Goal: Task Accomplishment & Management: Manage account settings

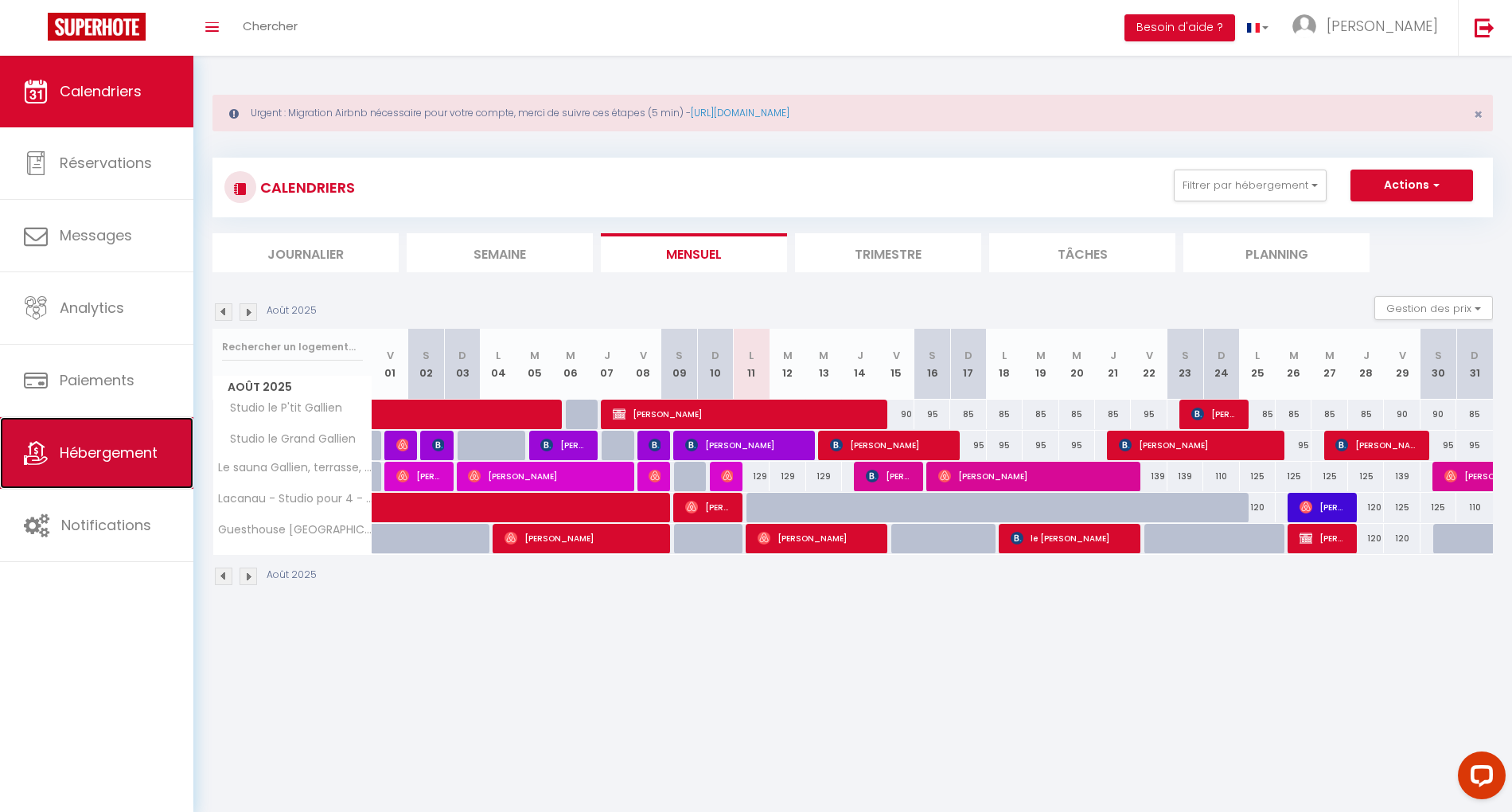
click at [121, 460] on span "Hébergement" at bounding box center [108, 452] width 98 height 20
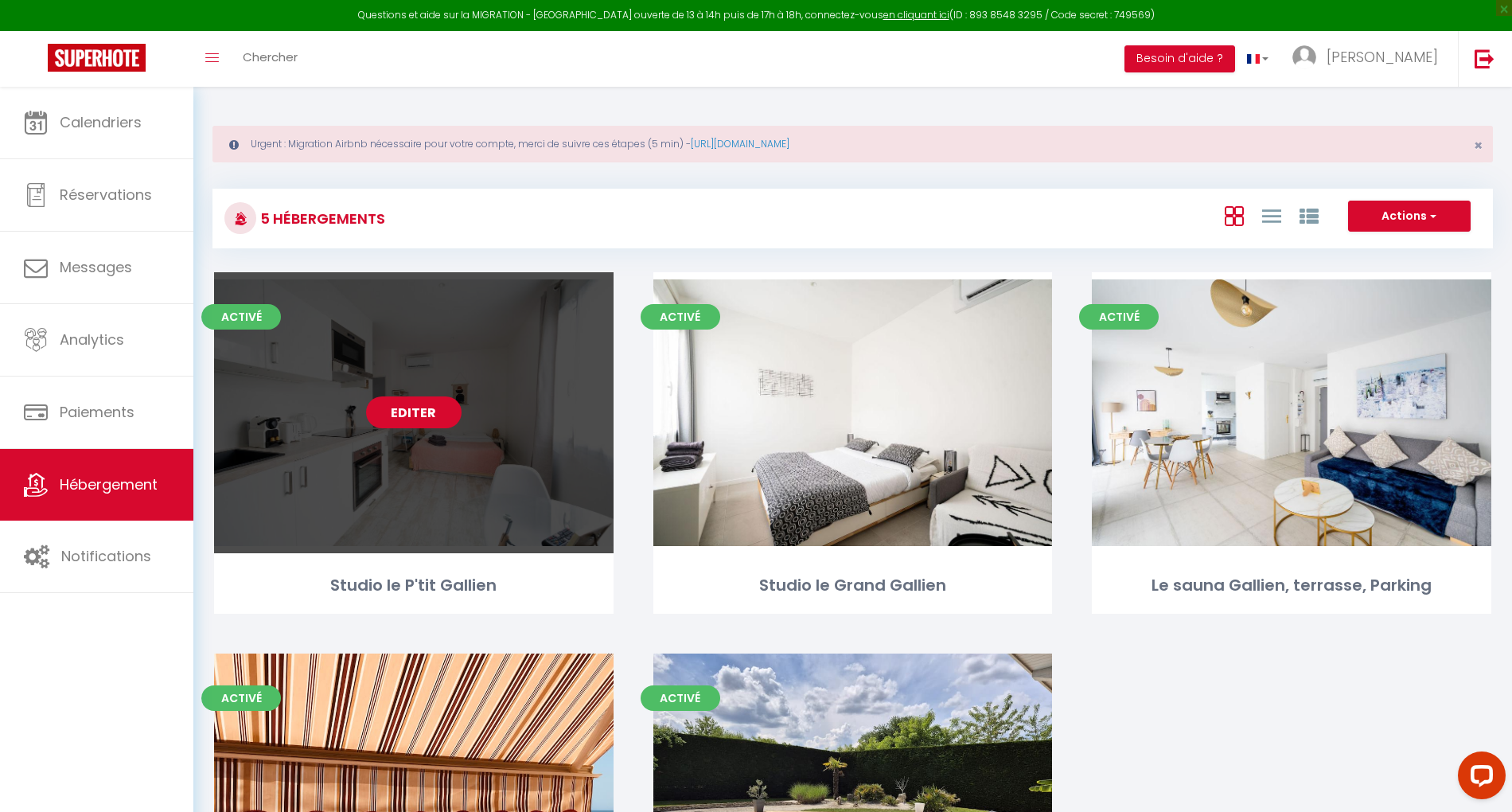
click at [395, 416] on link "Editer" at bounding box center [413, 412] width 95 height 31
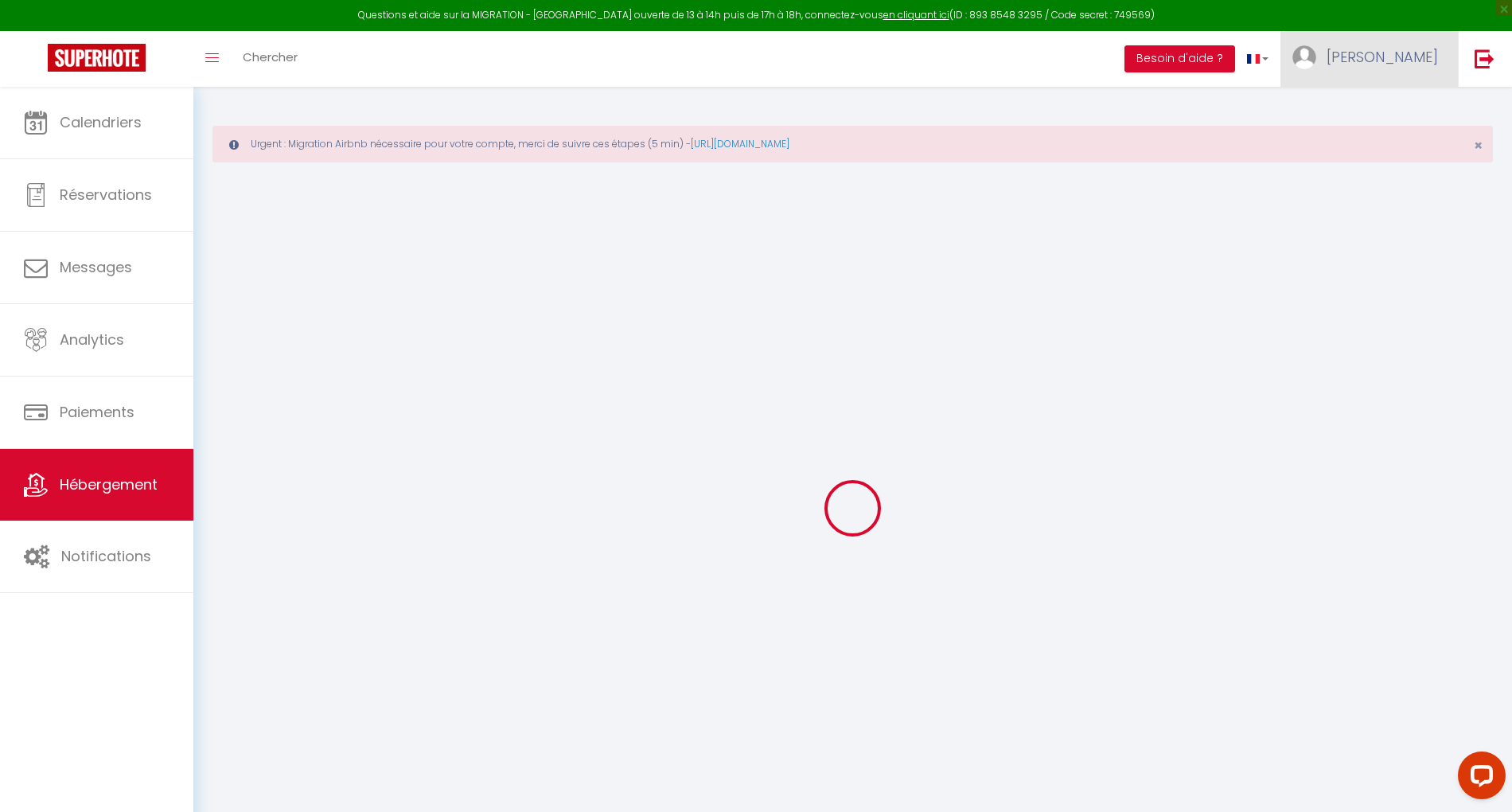
select select "15:00"
select select
select select "11:00"
select select "30"
select select "120"
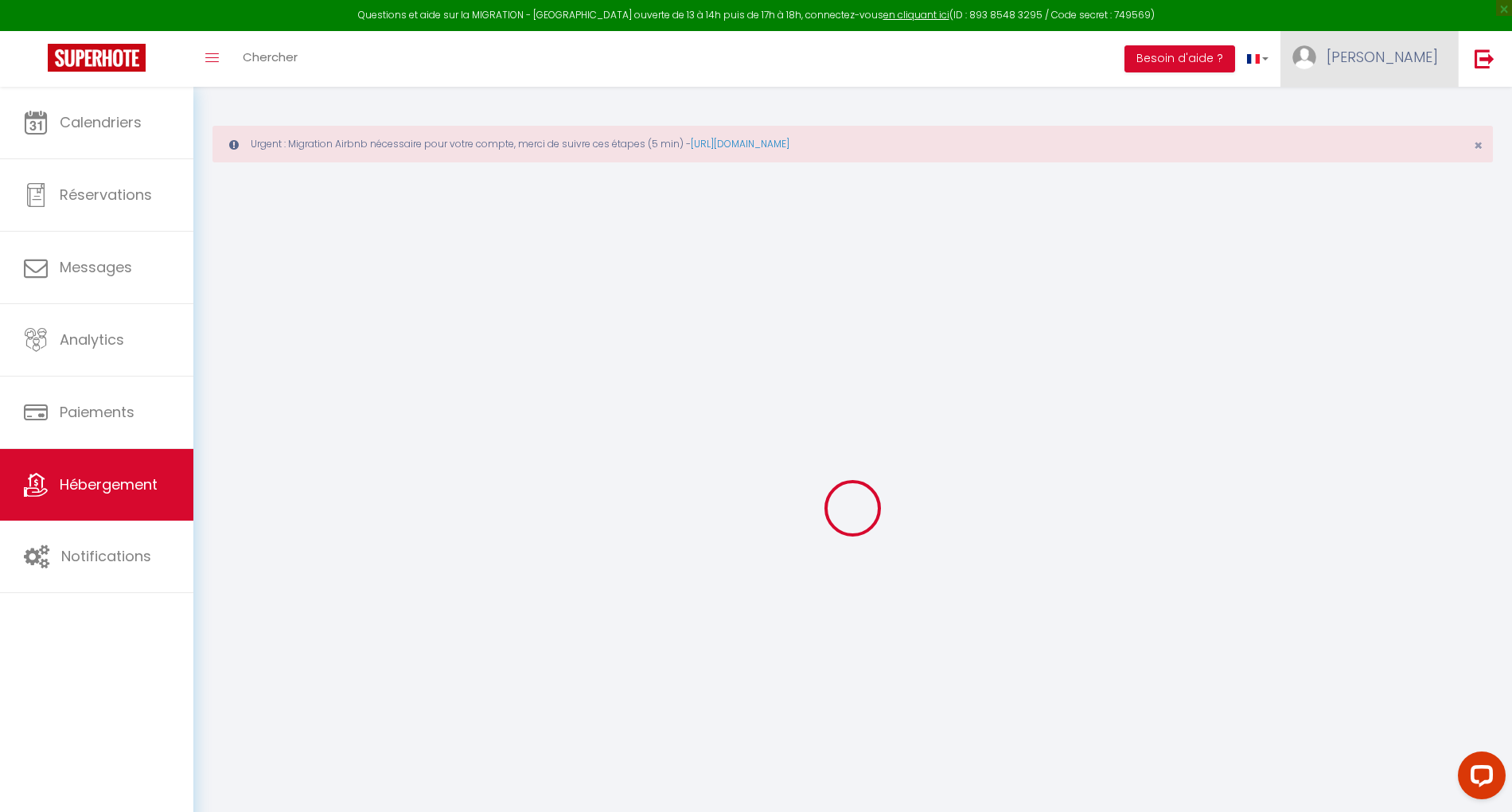
select select "22:00"
click at [1406, 62] on span "anne" at bounding box center [1381, 57] width 112 height 20
select select
checkbox input "false"
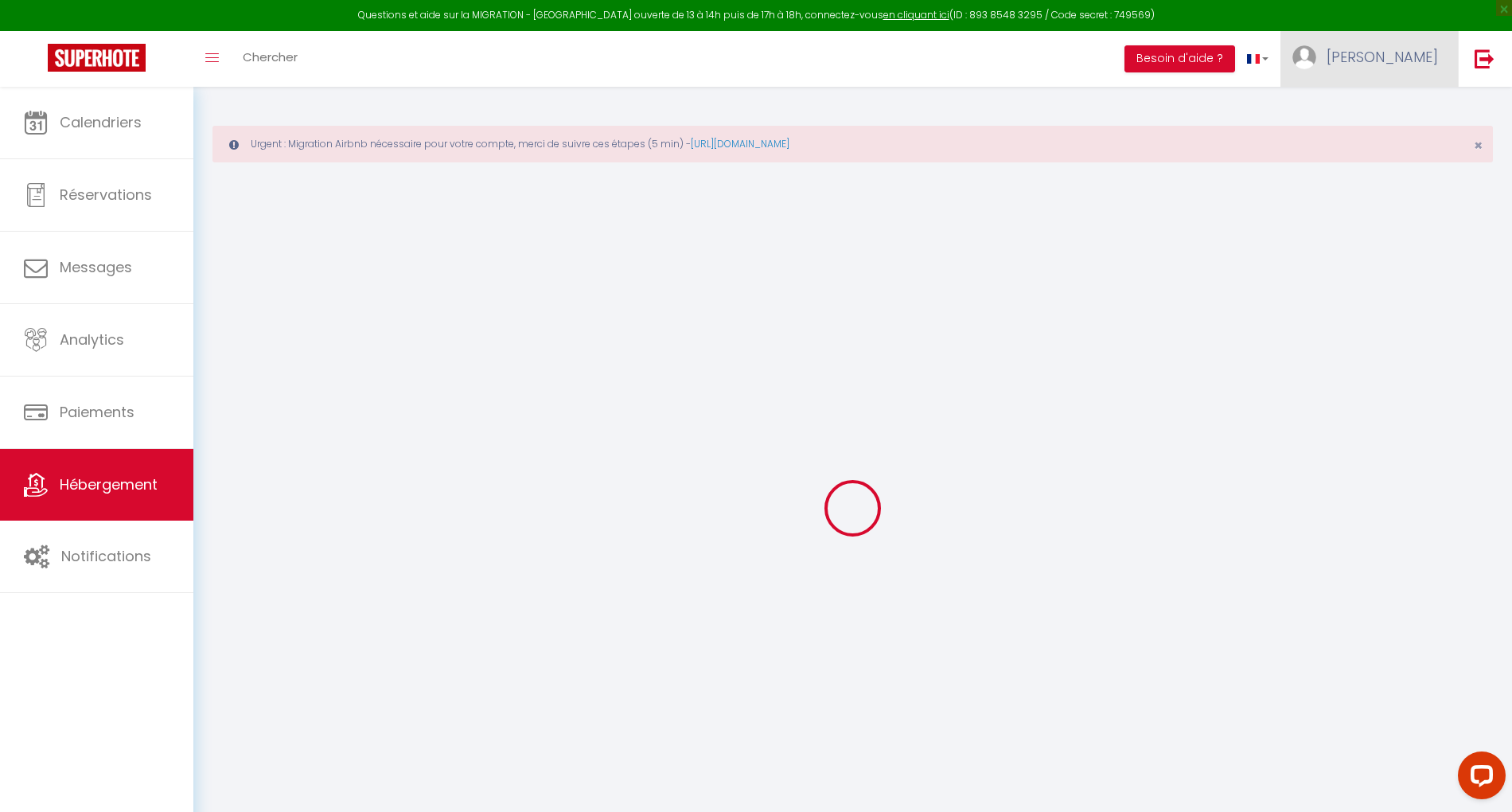
checkbox input "true"
checkbox input "false"
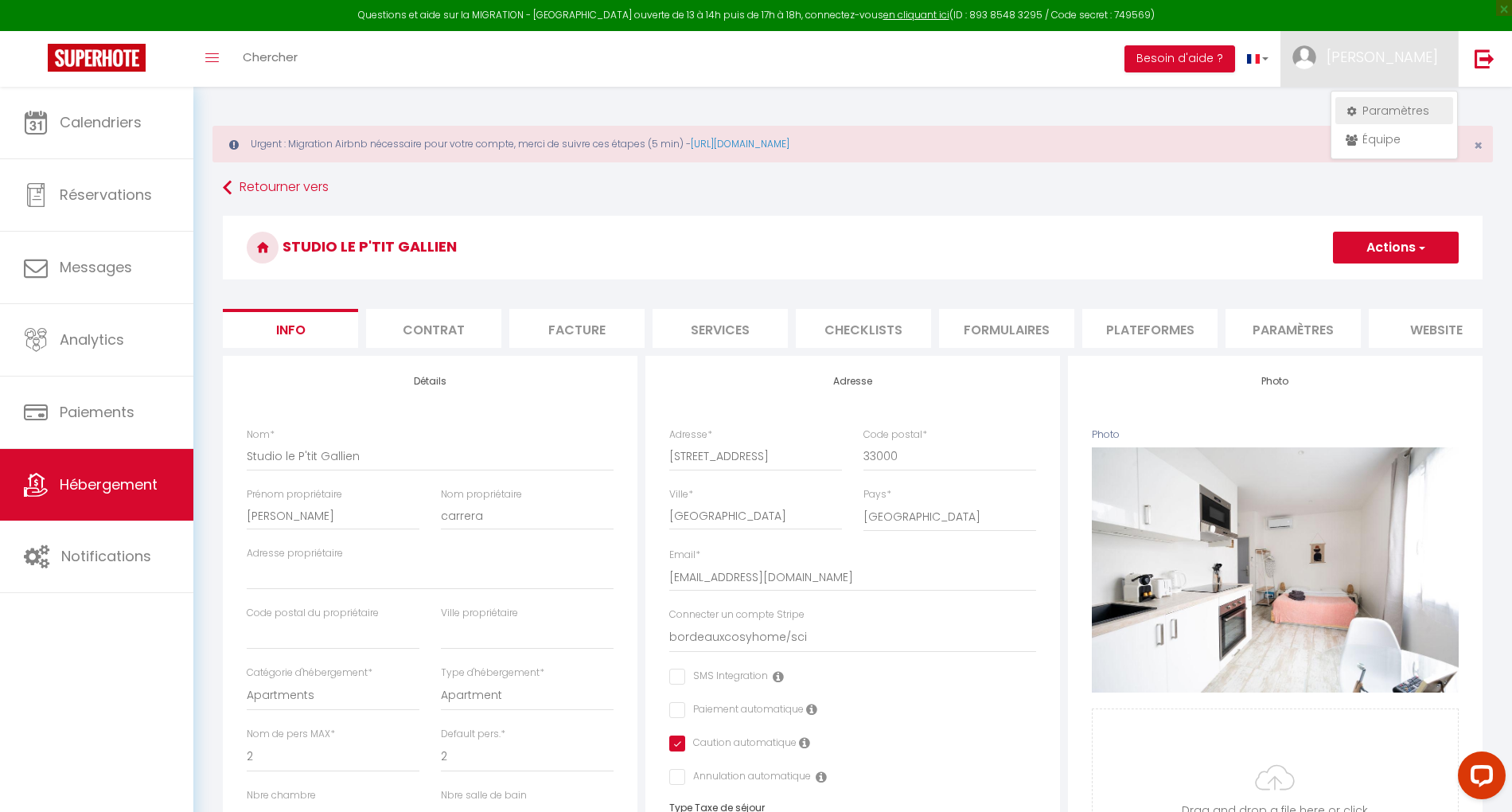
select select
checkbox input "false"
checkbox input "true"
checkbox input "false"
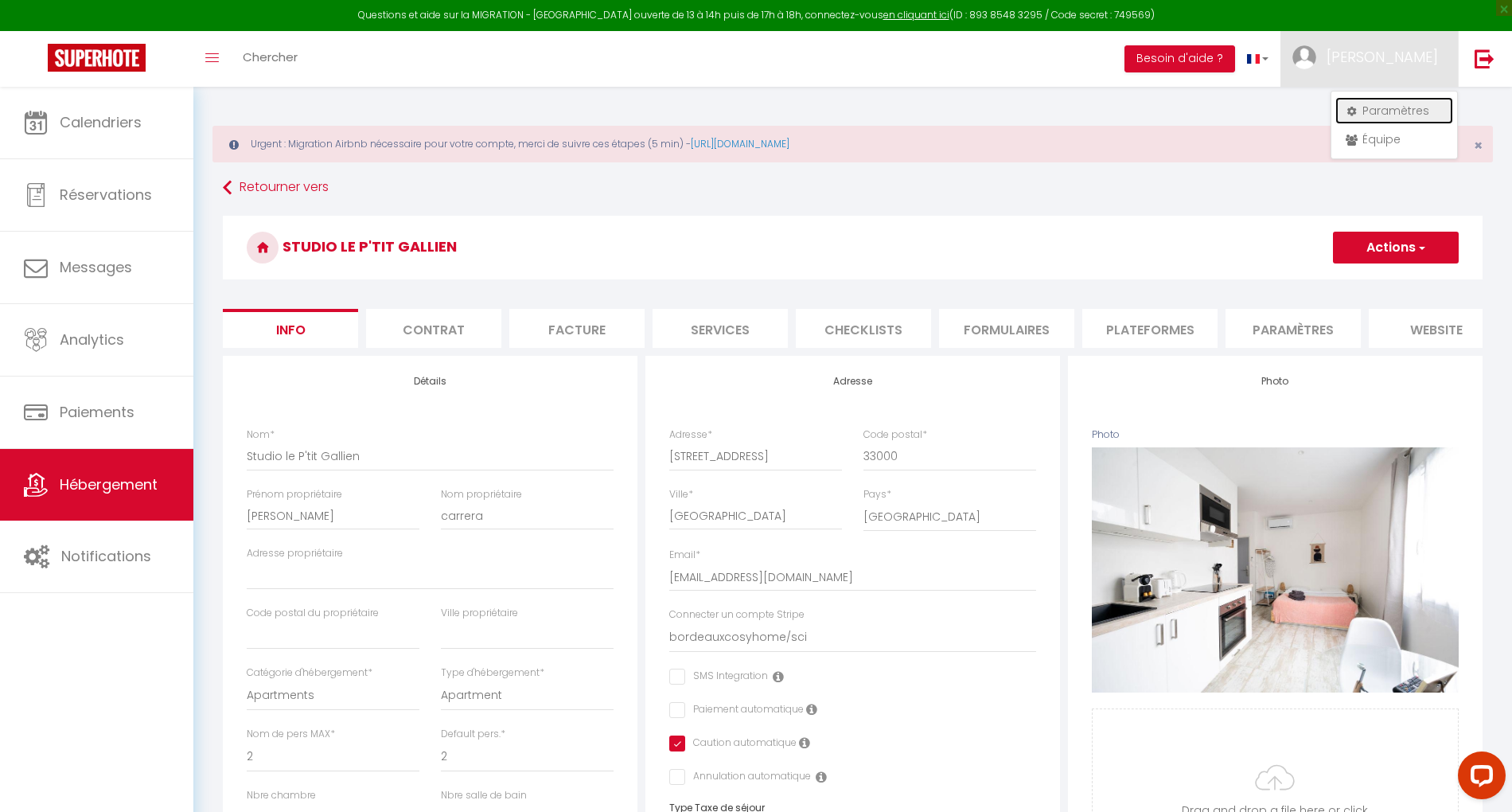
click at [1389, 105] on link "Paramètres" at bounding box center [1394, 110] width 117 height 27
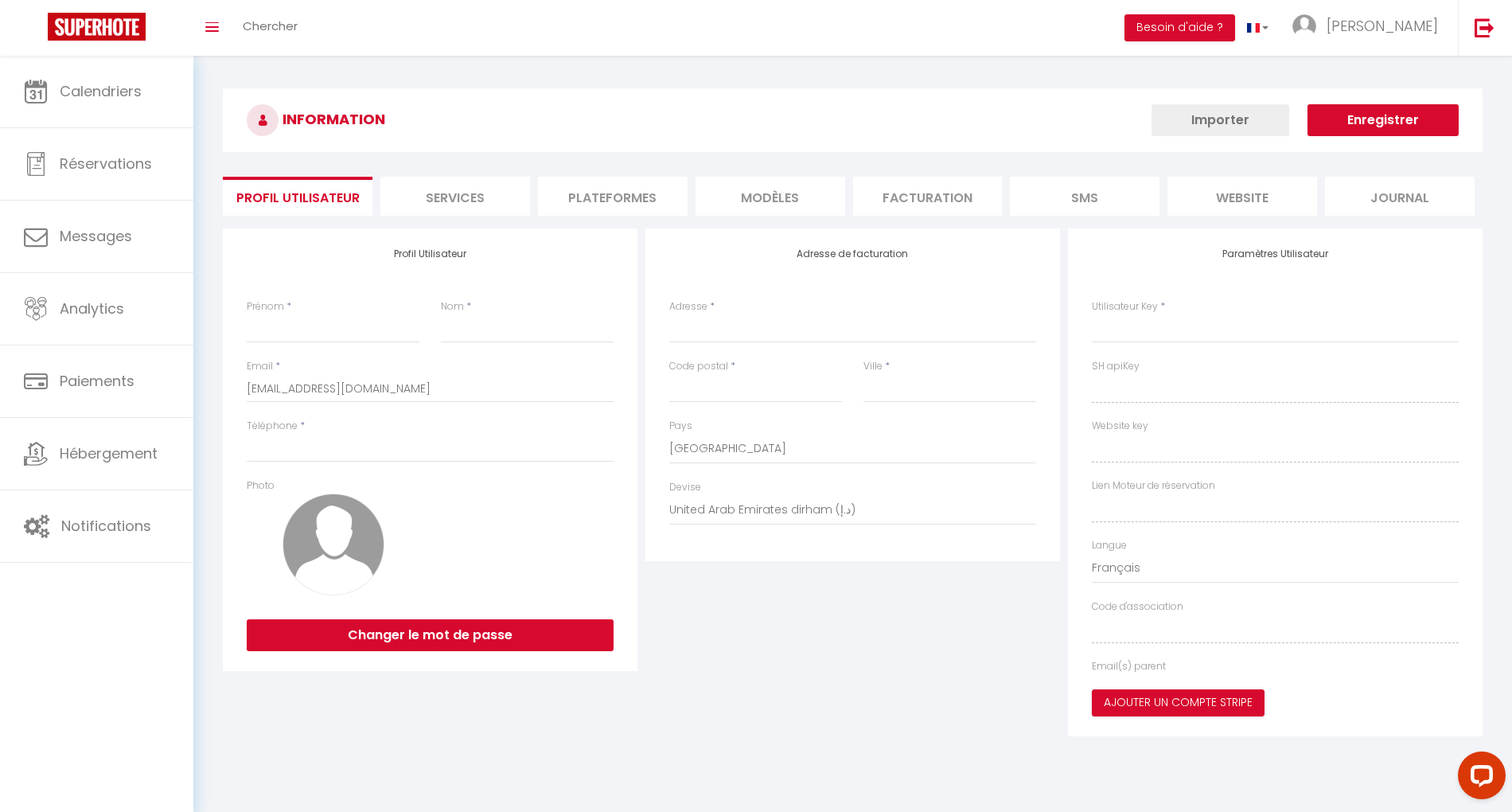
type input "anne"
type input "carrera"
type input "0616570264"
type input "31 rue des graves"
type input "33320"
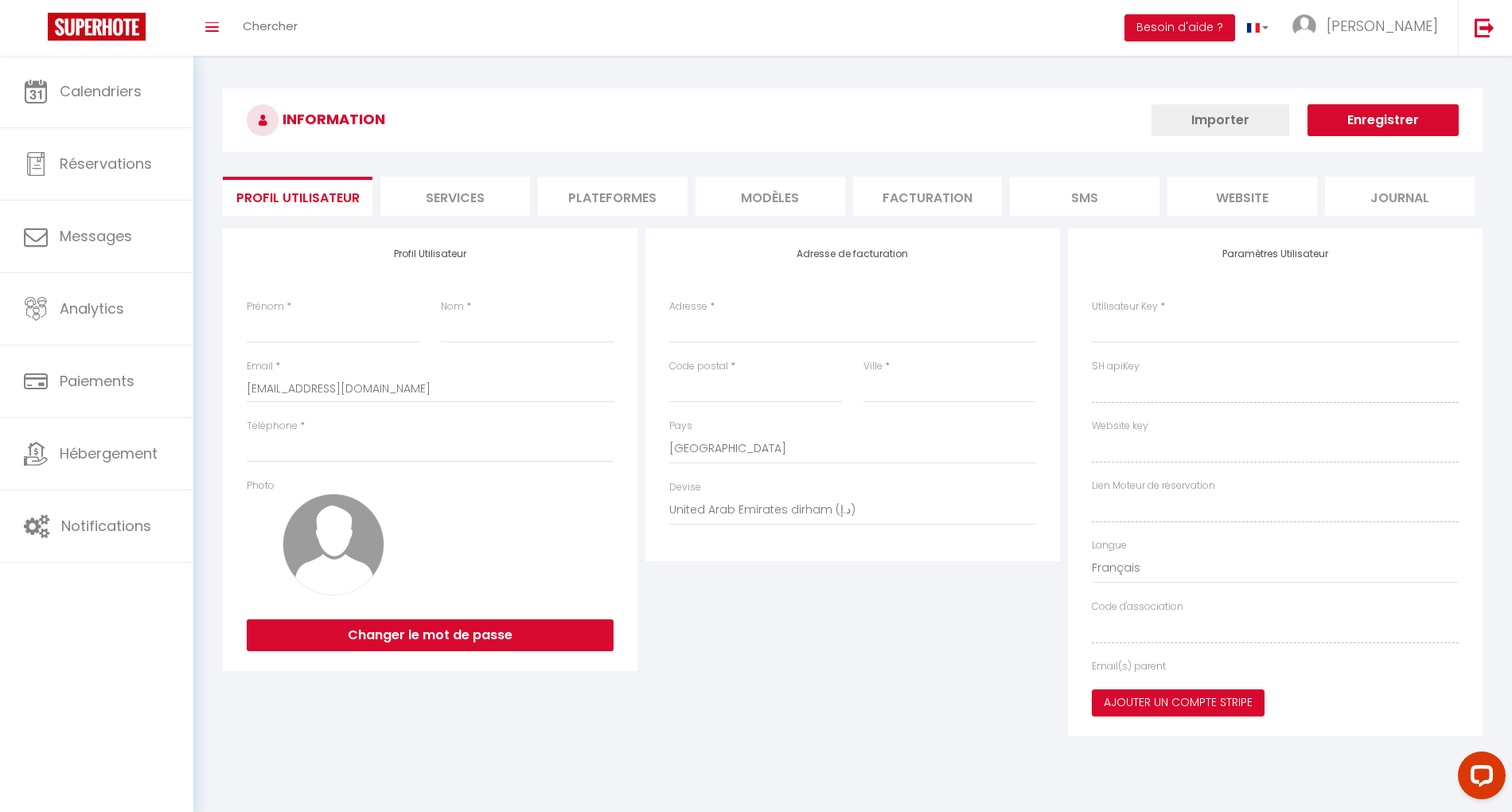
type input "eysines"
select select "28"
type input "Ncs6c3dphRe7OuGwNq61uP1Nz"
type input "mofr8KbccJ7xwIvGNtE2EHzH9"
type input "https://app.superhote.com/#/get-available-rentals/mofr8KbccJ7xwIvGNtE2EHzH9"
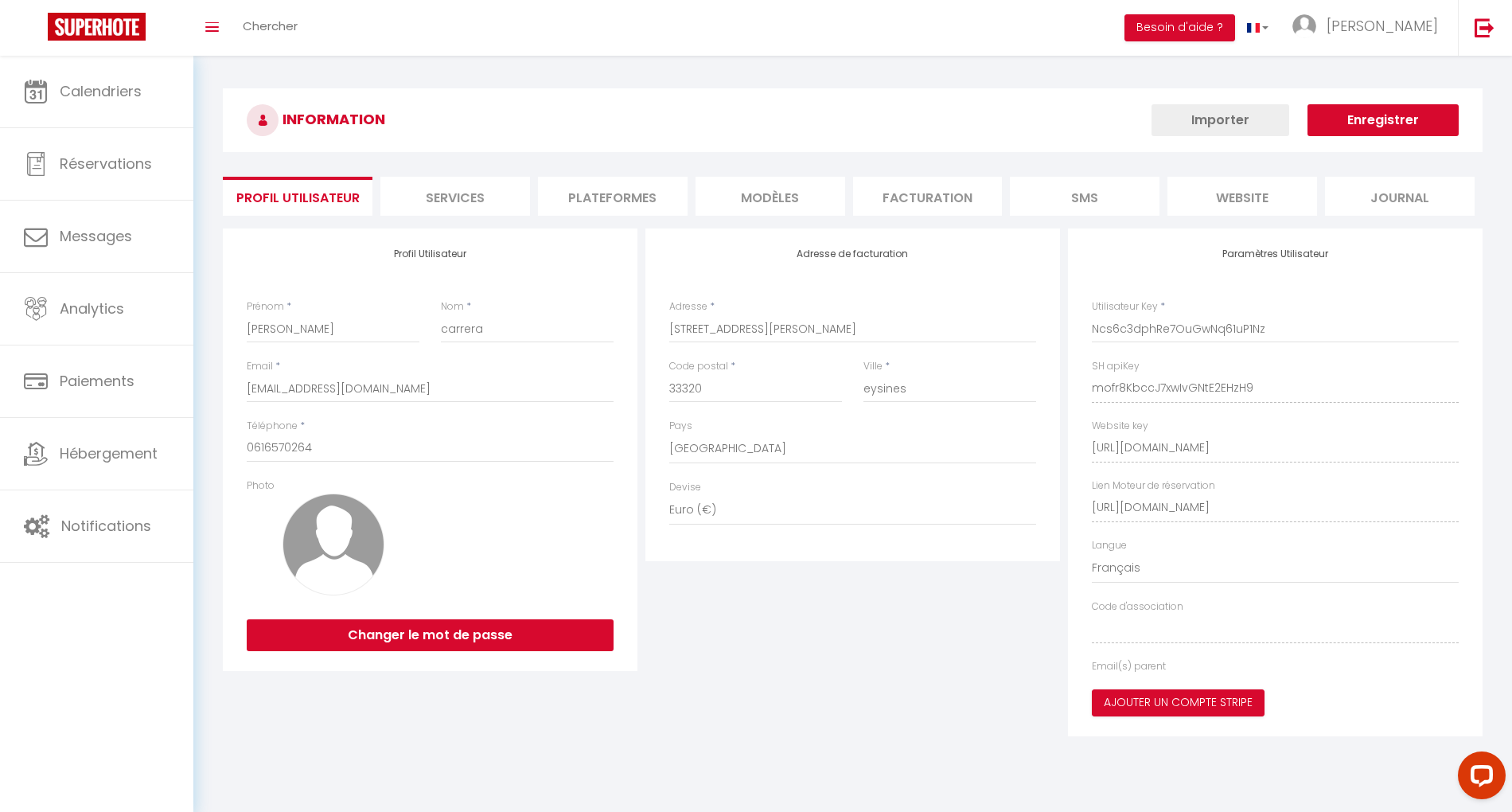
select select "fr"
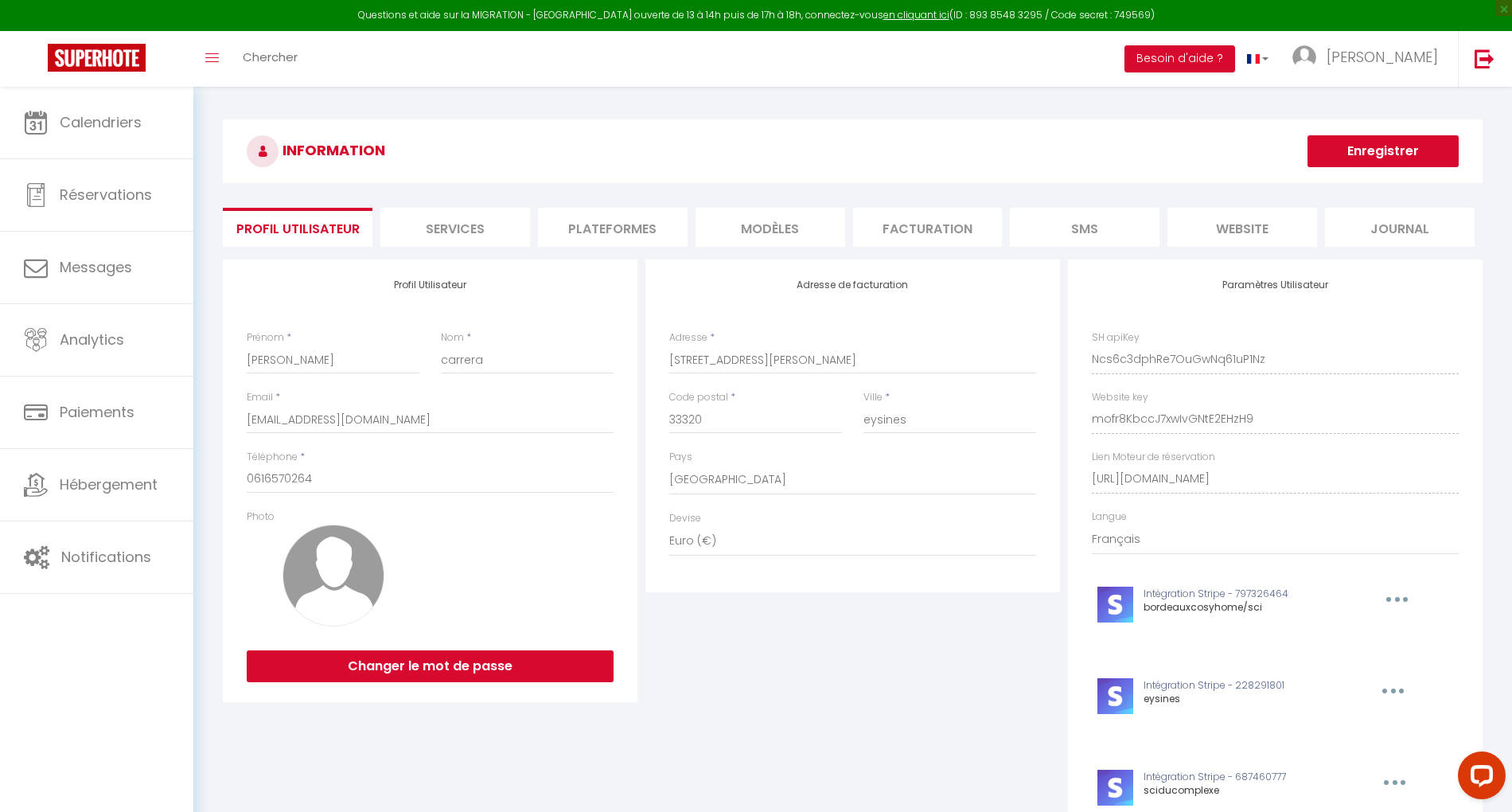
click at [604, 222] on li "Plateformes" at bounding box center [613, 227] width 150 height 39
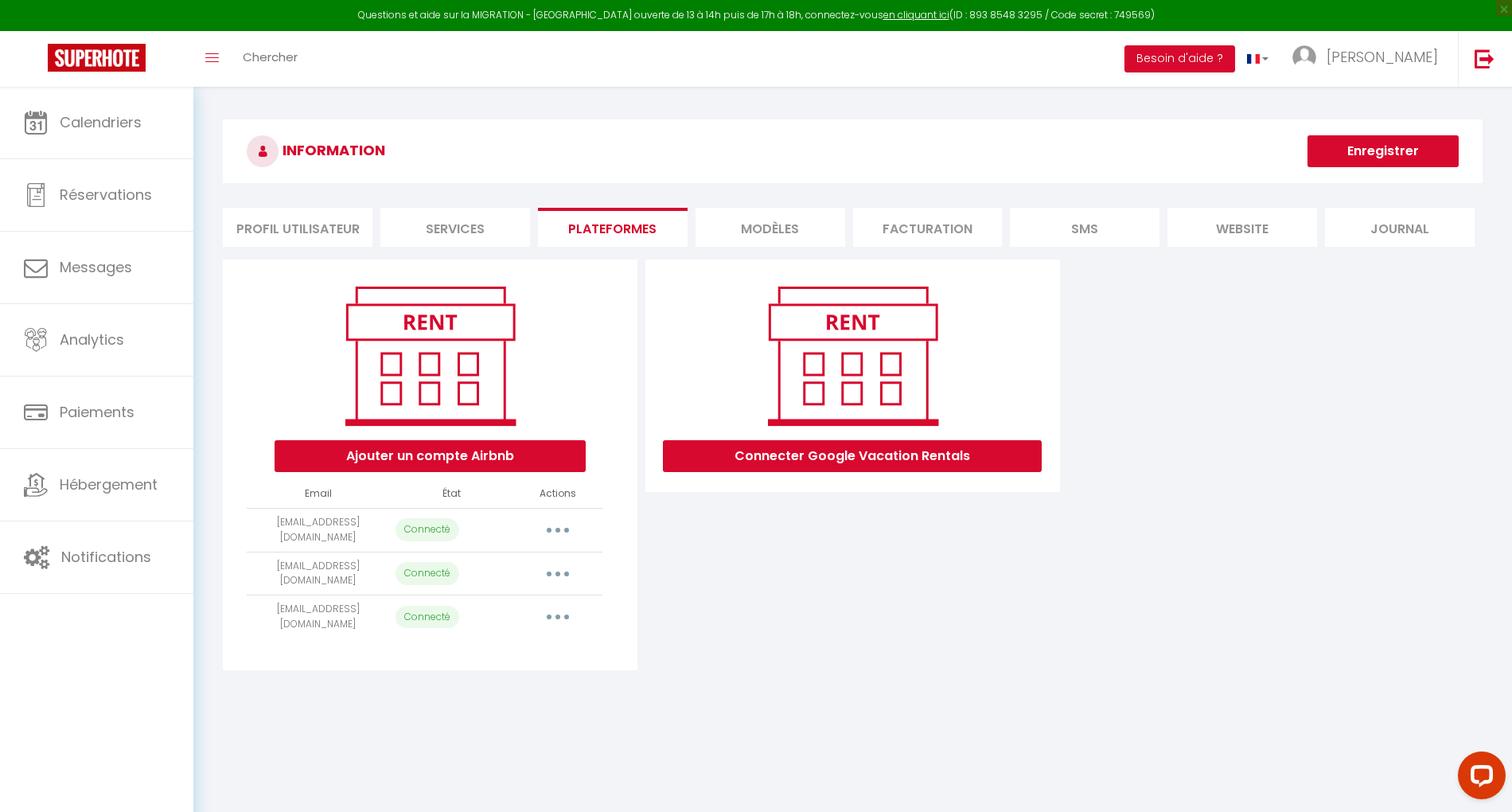
click at [551, 525] on button "button" at bounding box center [558, 530] width 45 height 26
click at [513, 562] on link "Importer les appartements" at bounding box center [487, 566] width 176 height 27
select select
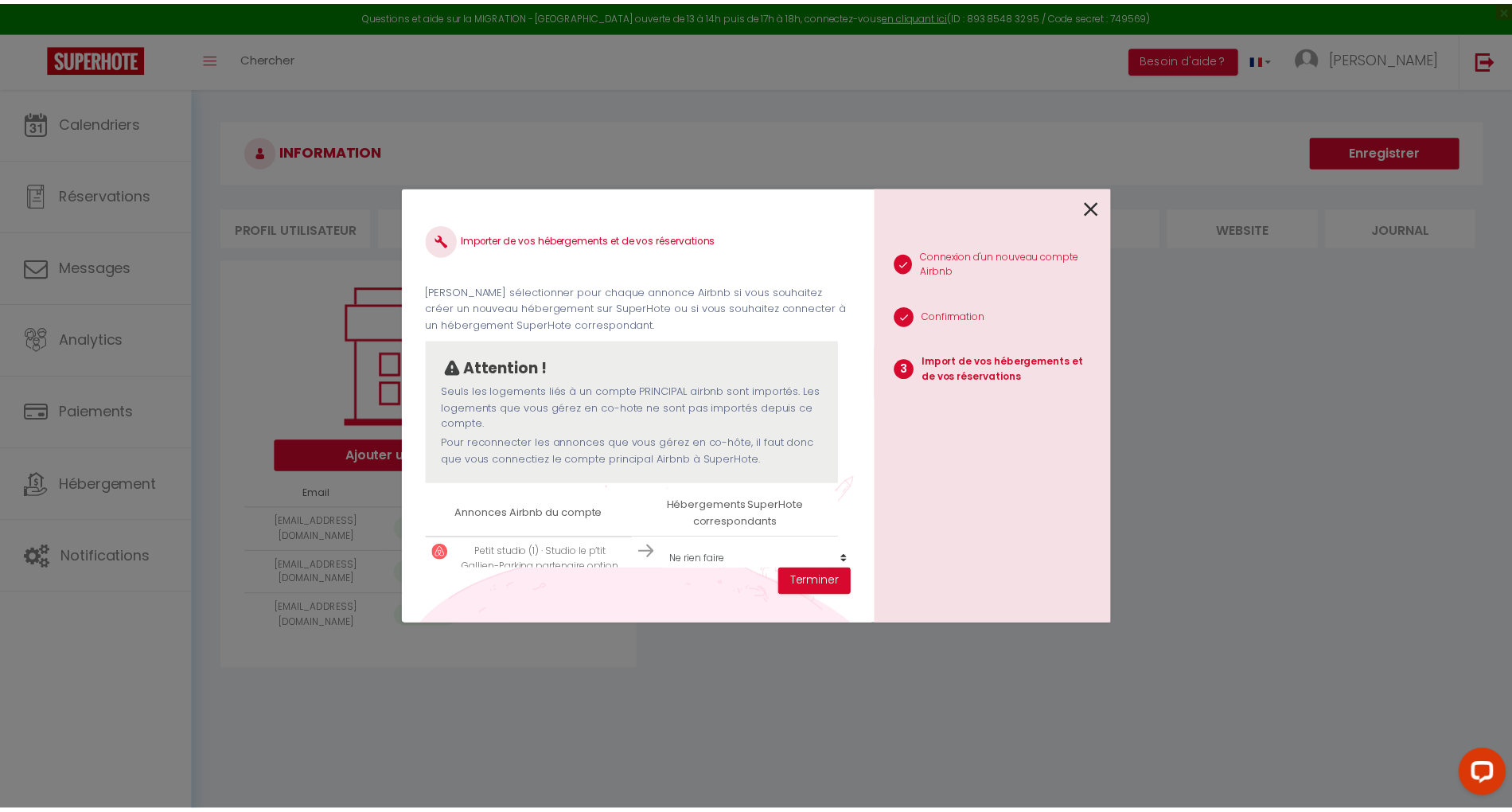
scroll to position [127, 0]
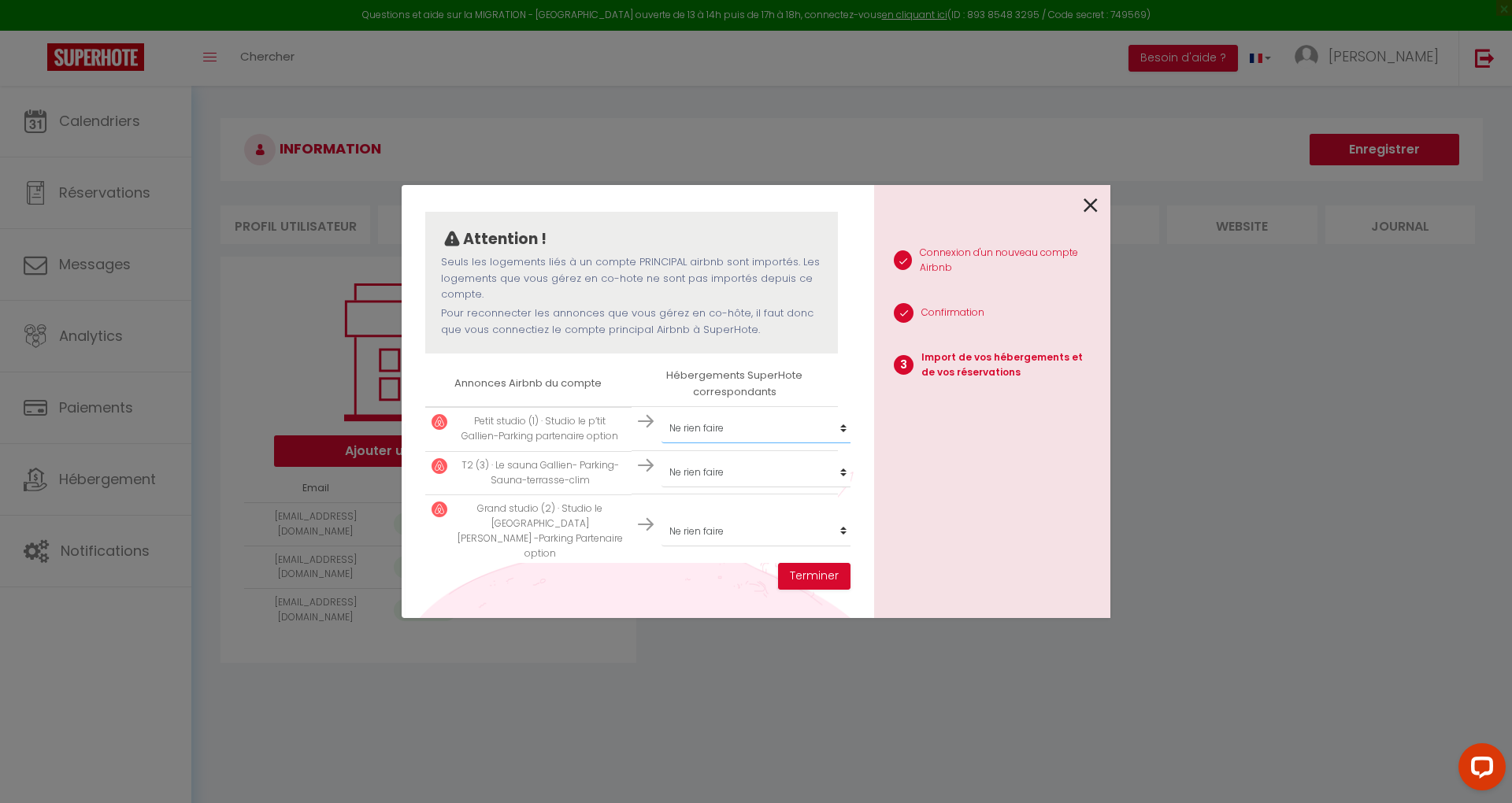
click at [694, 428] on select "Créer un nouveau hébergement Ne rien faire Studio le P'tit Gallien Studio le Gr…" at bounding box center [758, 428] width 194 height 30
select select "33007"
click at [661, 413] on select "Créer un nouveau hébergement Ne rien faire Studio le P'tit Gallien Studio le Gr…" at bounding box center [758, 428] width 194 height 30
click at [726, 443] on select "Créer un nouveau hébergement Ne rien faire Studio le P'tit Gallien Studio le Gr…" at bounding box center [758, 428] width 194 height 30
select select "33008"
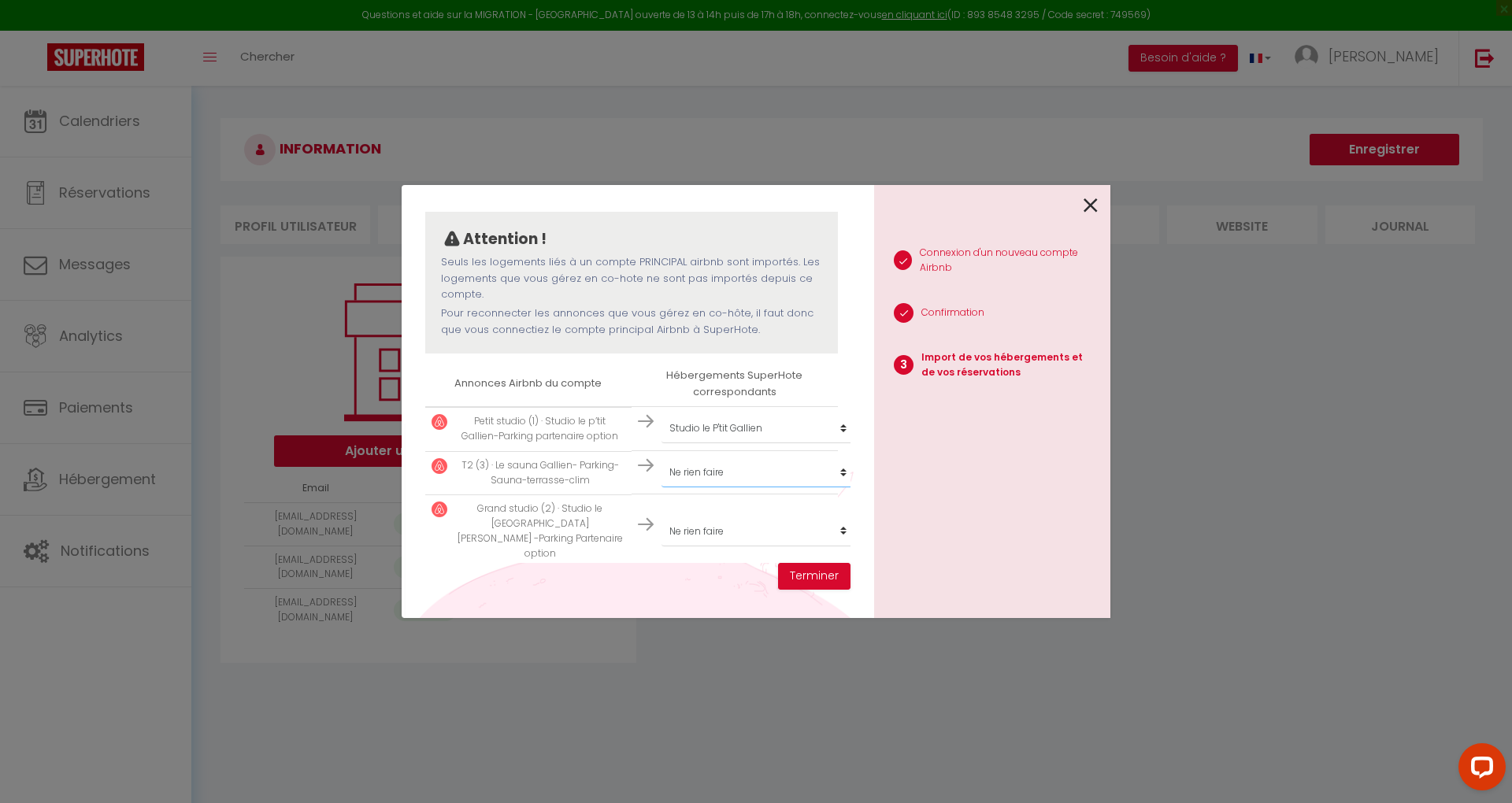
click at [661, 443] on select "Créer un nouveau hébergement Ne rien faire Studio le P'tit Gallien Studio le Gr…" at bounding box center [758, 428] width 194 height 30
click at [701, 443] on select "Créer un nouveau hébergement Ne rien faire Studio le P'tit Gallien Studio le Gr…" at bounding box center [758, 428] width 194 height 30
select select "33009"
click at [661, 443] on select "Créer un nouveau hébergement Ne rien faire Studio le P'tit Gallien Studio le Gr…" at bounding box center [758, 428] width 194 height 30
click at [804, 577] on button "Terminer" at bounding box center [814, 576] width 73 height 27
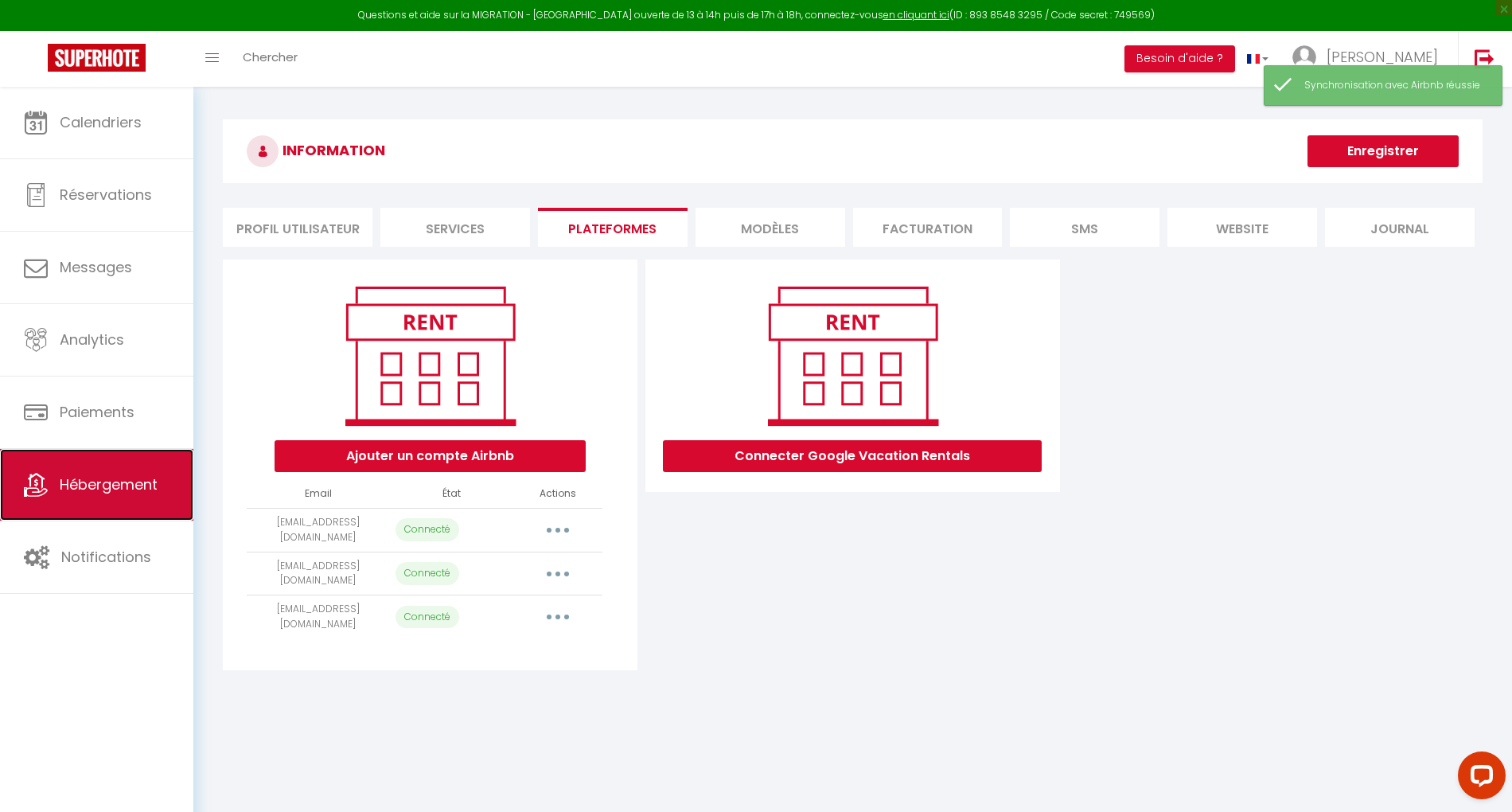
click at [138, 487] on span "Hébergement" at bounding box center [108, 485] width 98 height 20
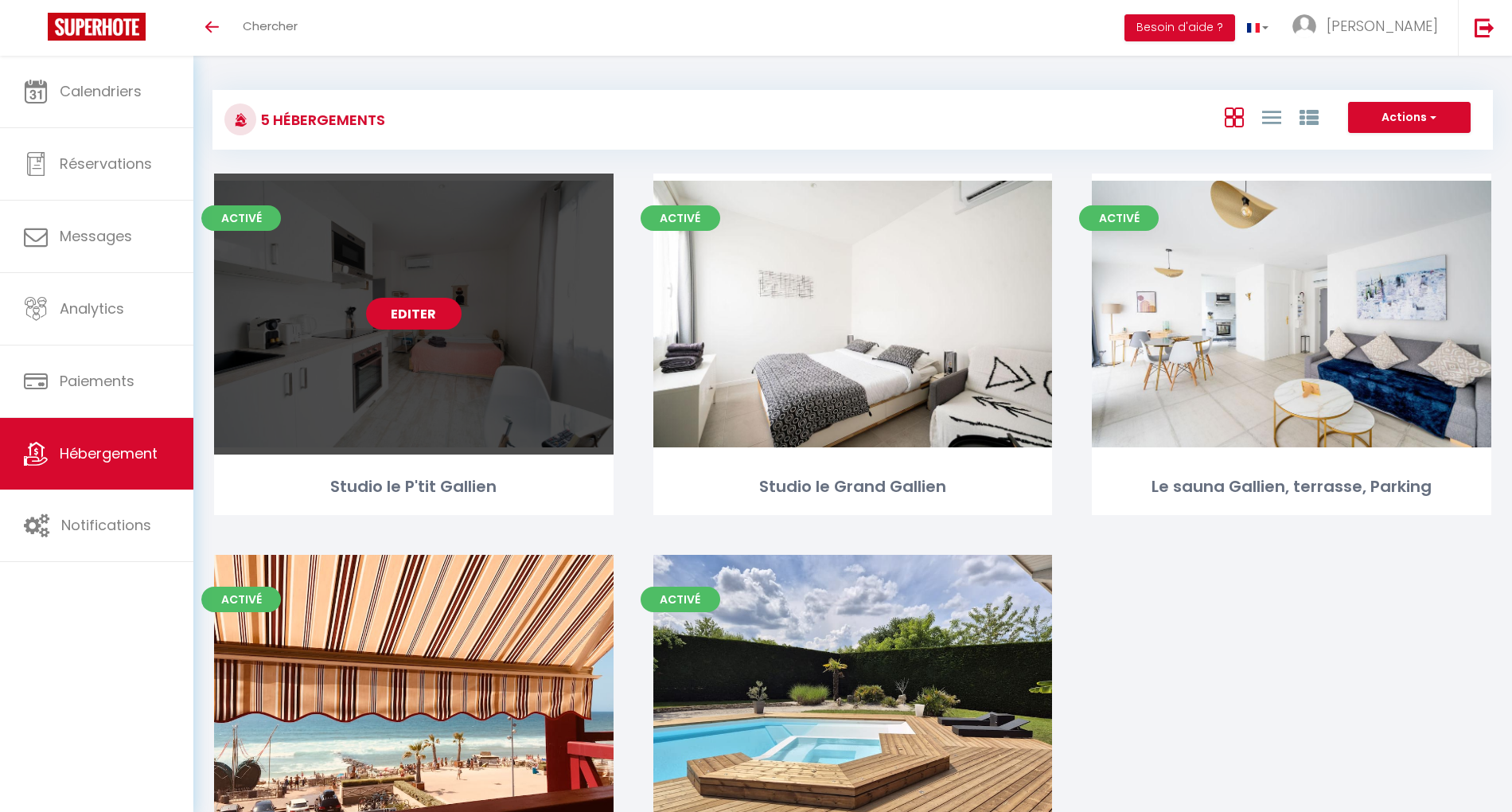
click at [406, 320] on link "Editer" at bounding box center [413, 313] width 95 height 31
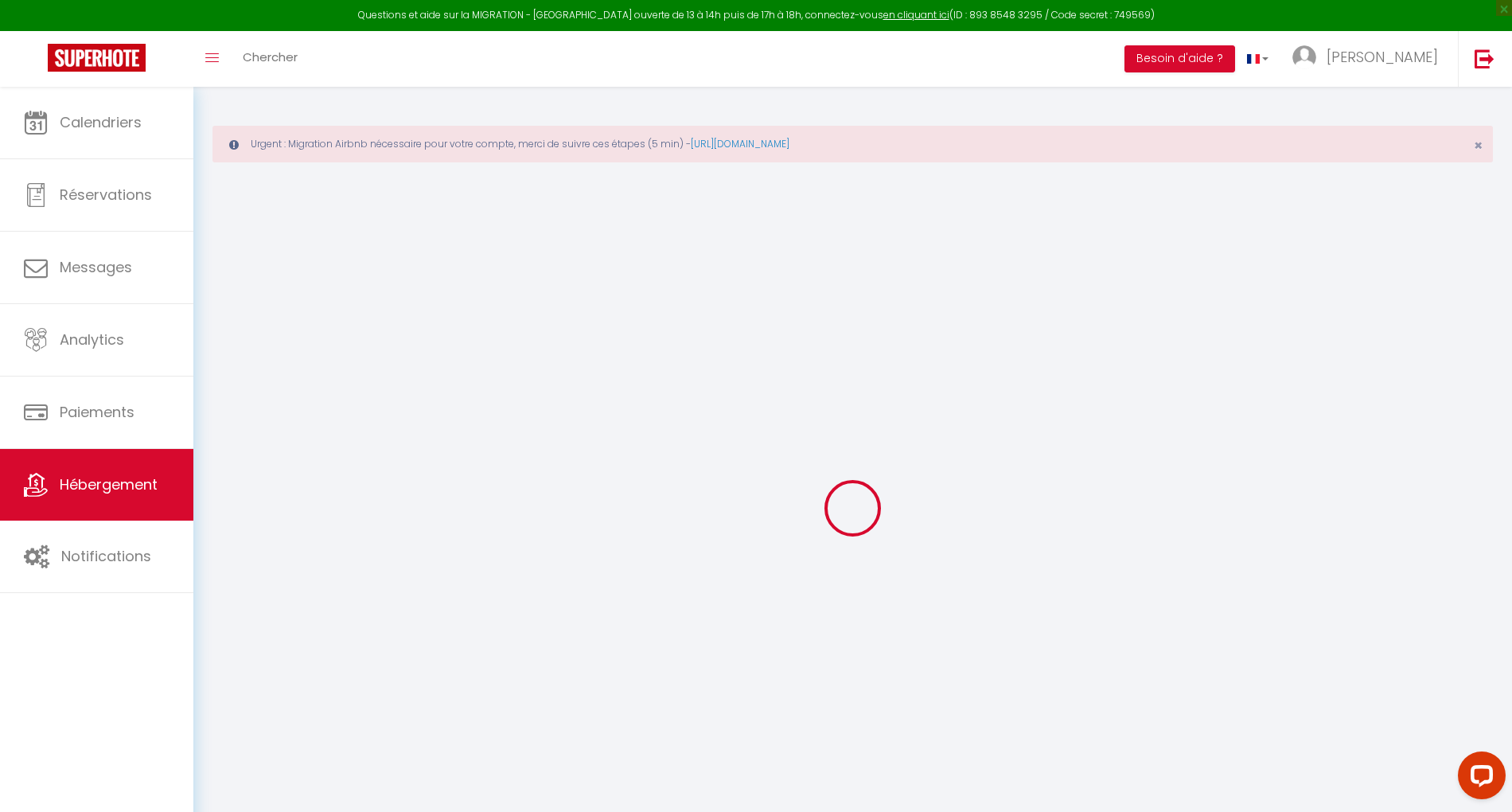
select select "+ 22 %"
select select "+ 30 %"
select select "+ 15 %"
select select
checkbox input "false"
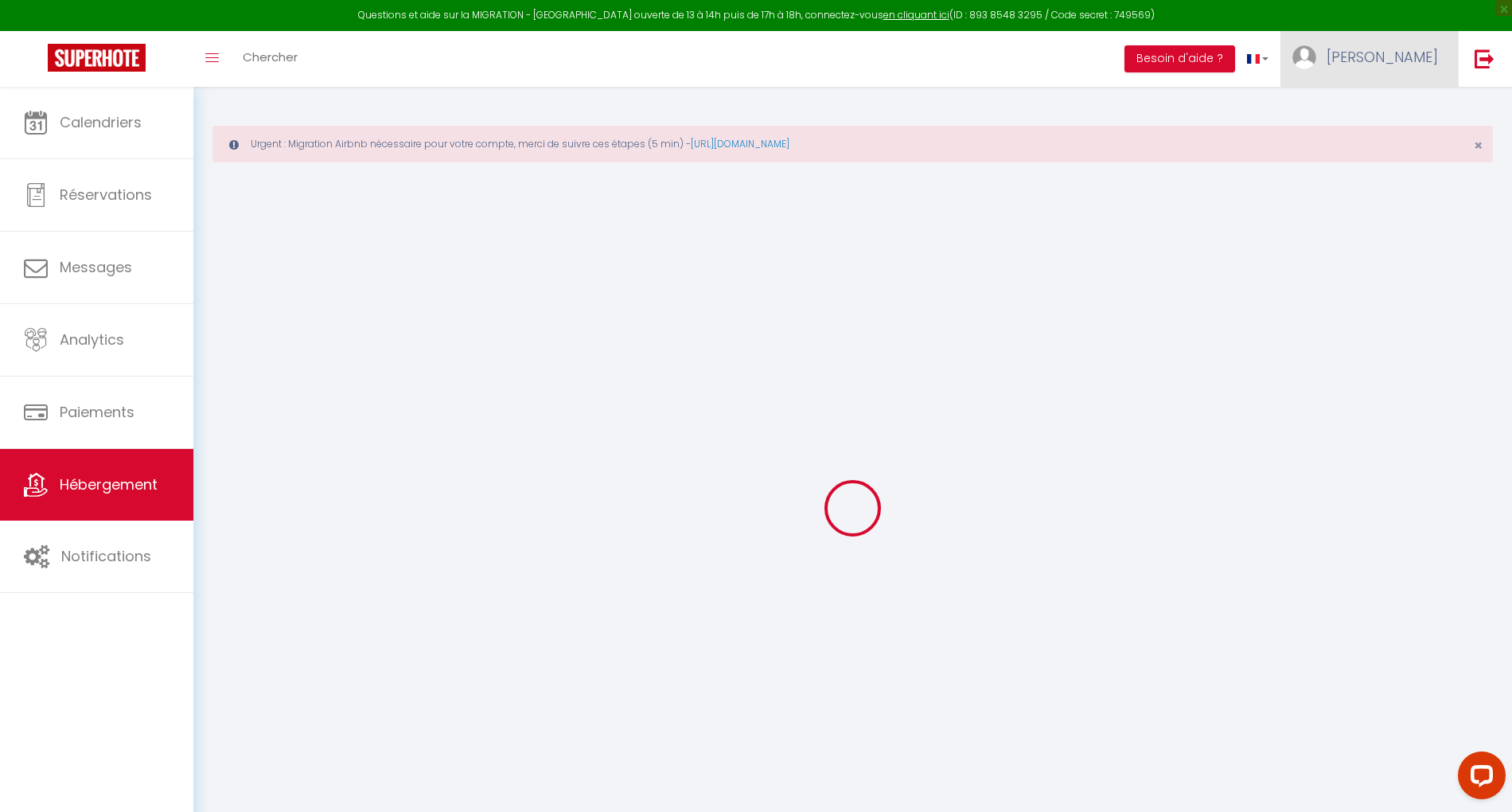
checkbox input "false"
checkbox input "true"
checkbox input "false"
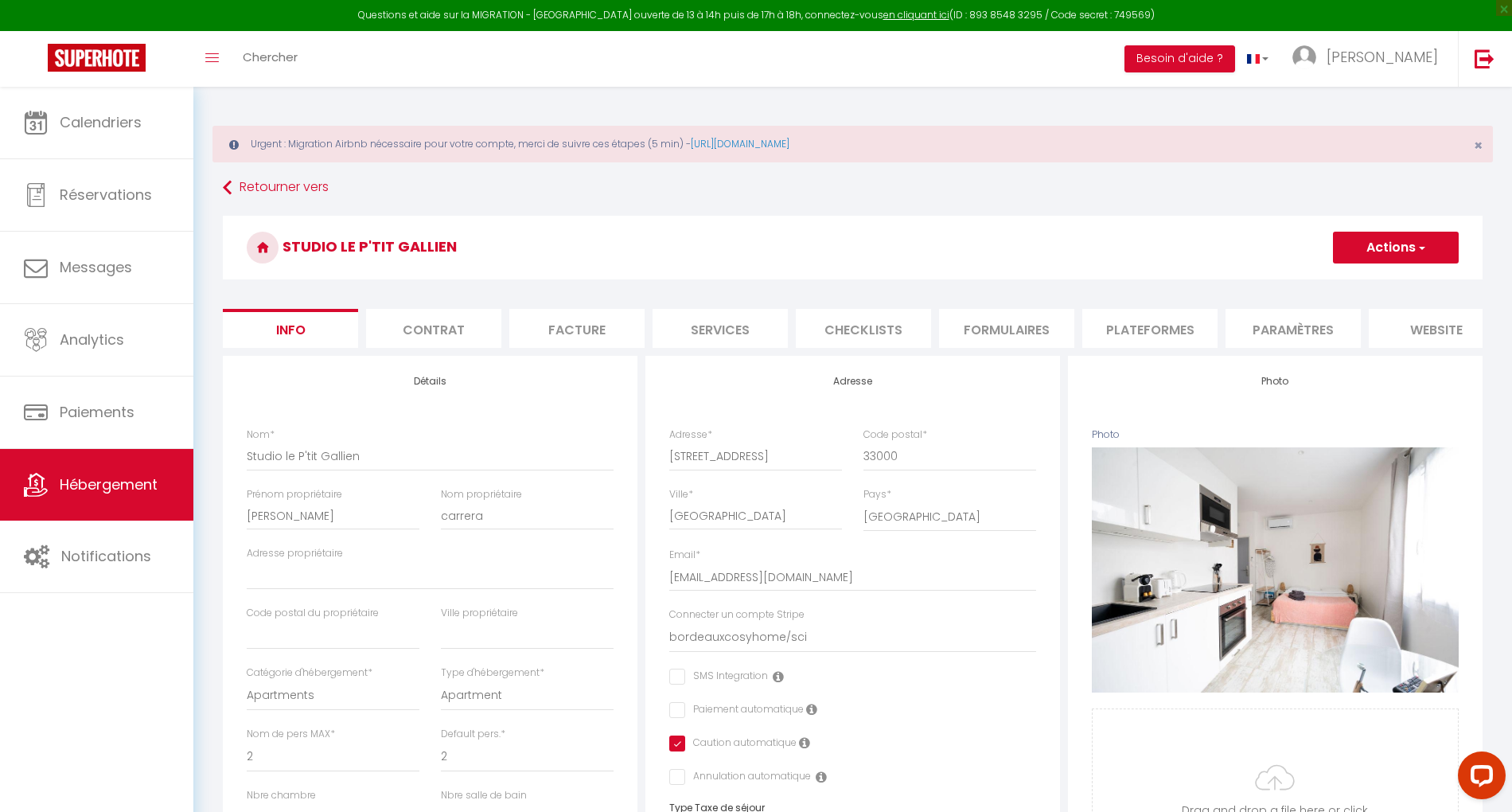
select select
checkbox input "false"
checkbox input "true"
checkbox input "false"
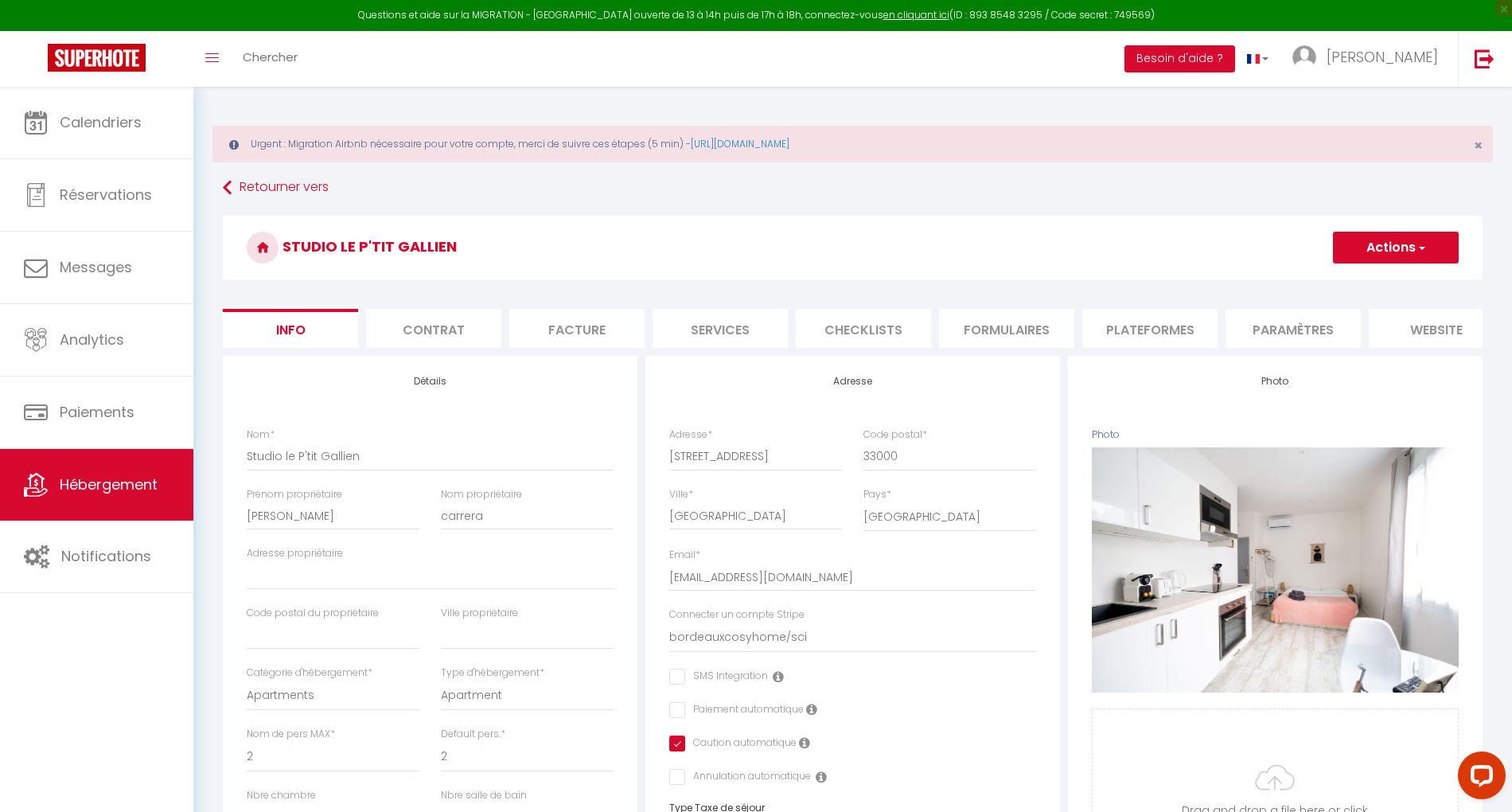
click at [1125, 317] on li "Plateformes" at bounding box center [1150, 327] width 136 height 39
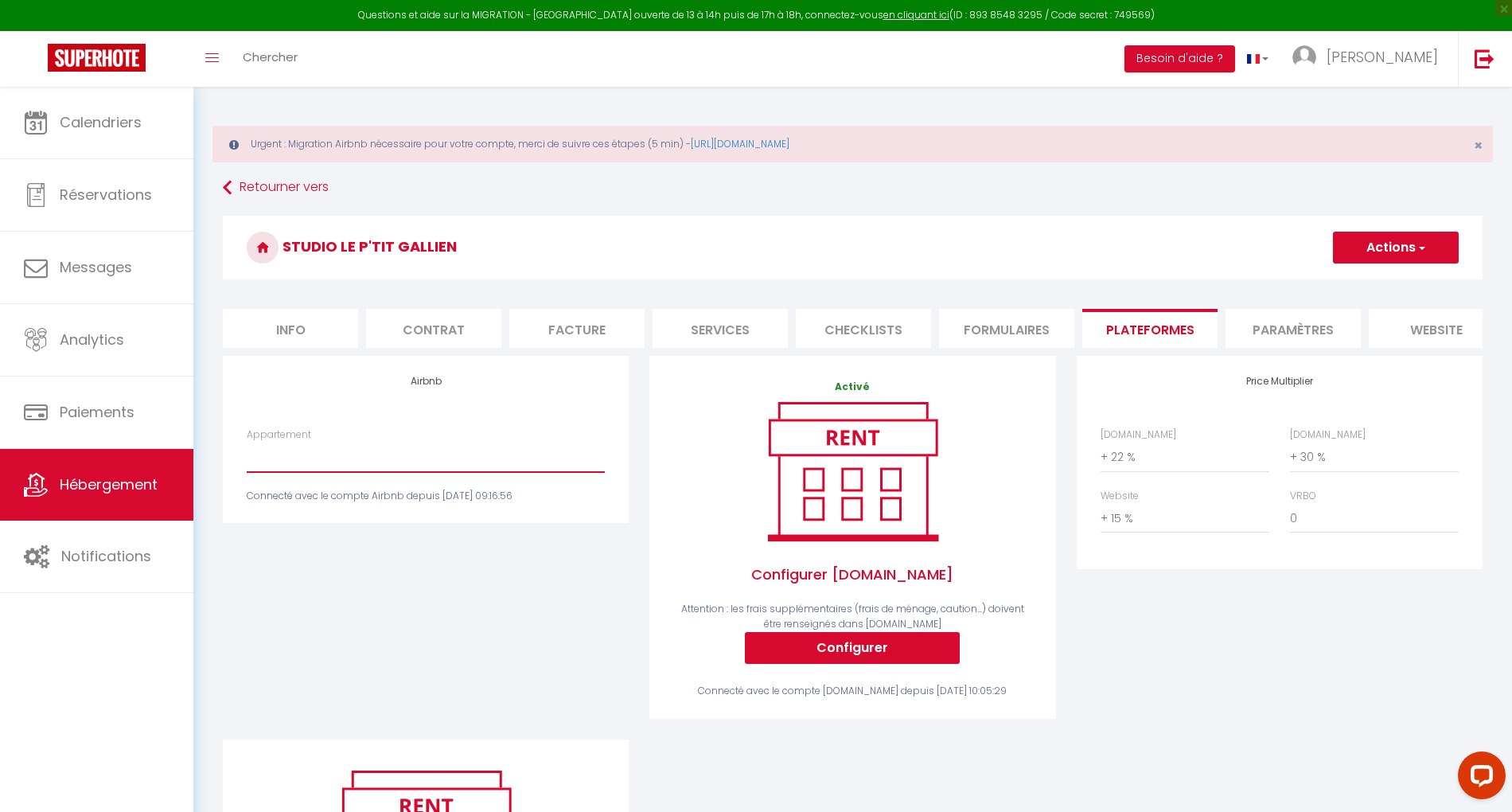
click at [308, 472] on select "Petit studio (1) · Studio le p’tit Gallien-Parking partenaire option - bordeaux…" at bounding box center [425, 456] width 358 height 31
select select "4520-1066583497911274811"
click at [246, 456] on select "Petit studio (1) · Studio le p’tit Gallien-Parking partenaire option - bordeaux…" at bounding box center [425, 456] width 358 height 31
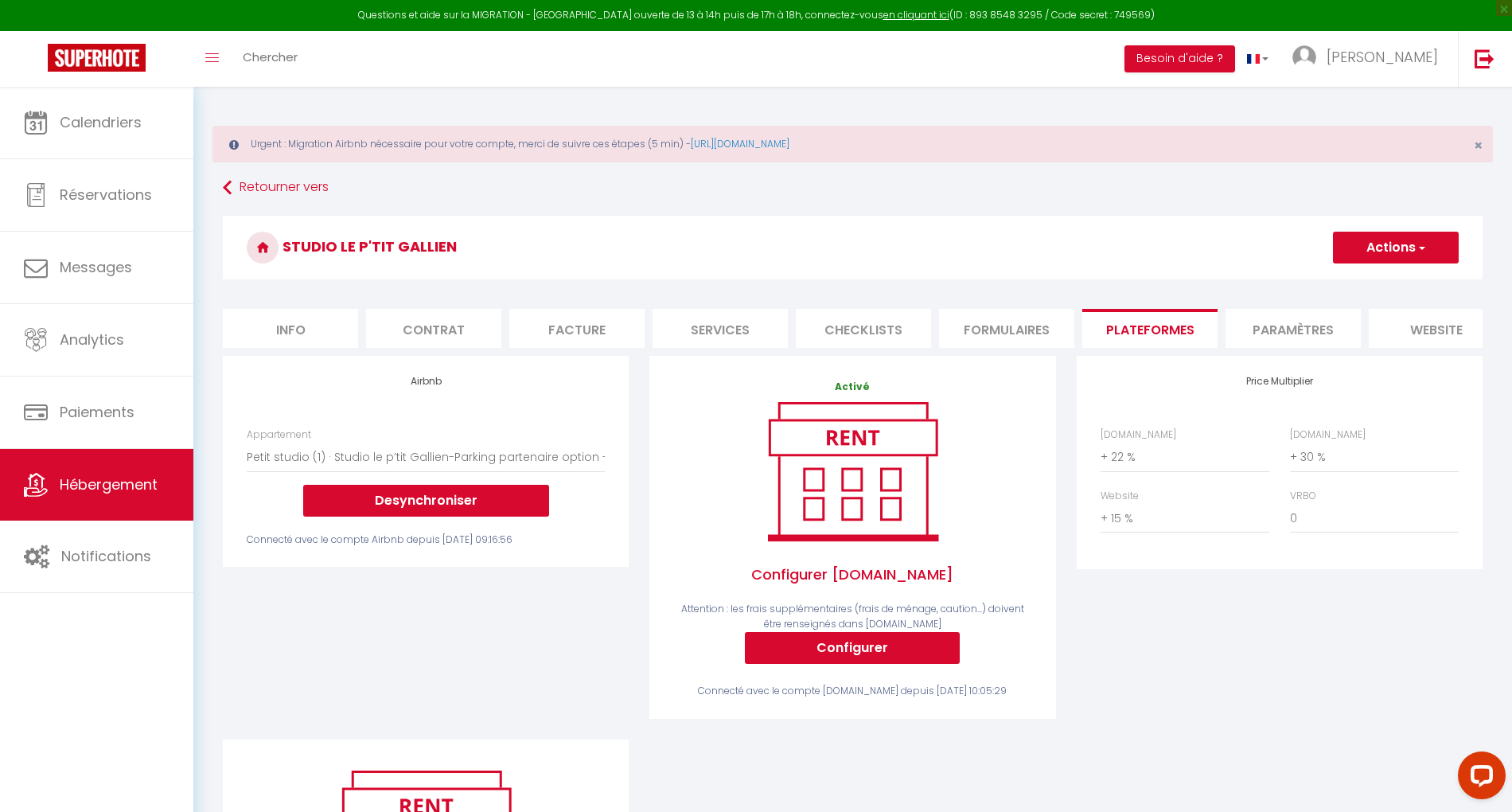
click at [447, 622] on div "Airbnb Appartement Petit studio (1) · Studio le p’tit Gallien-Parking partenair…" at bounding box center [426, 547] width 427 height 384
click at [1344, 246] on button "Actions" at bounding box center [1395, 247] width 126 height 31
click at [1350, 279] on link "Enregistrer" at bounding box center [1395, 282] width 126 height 21
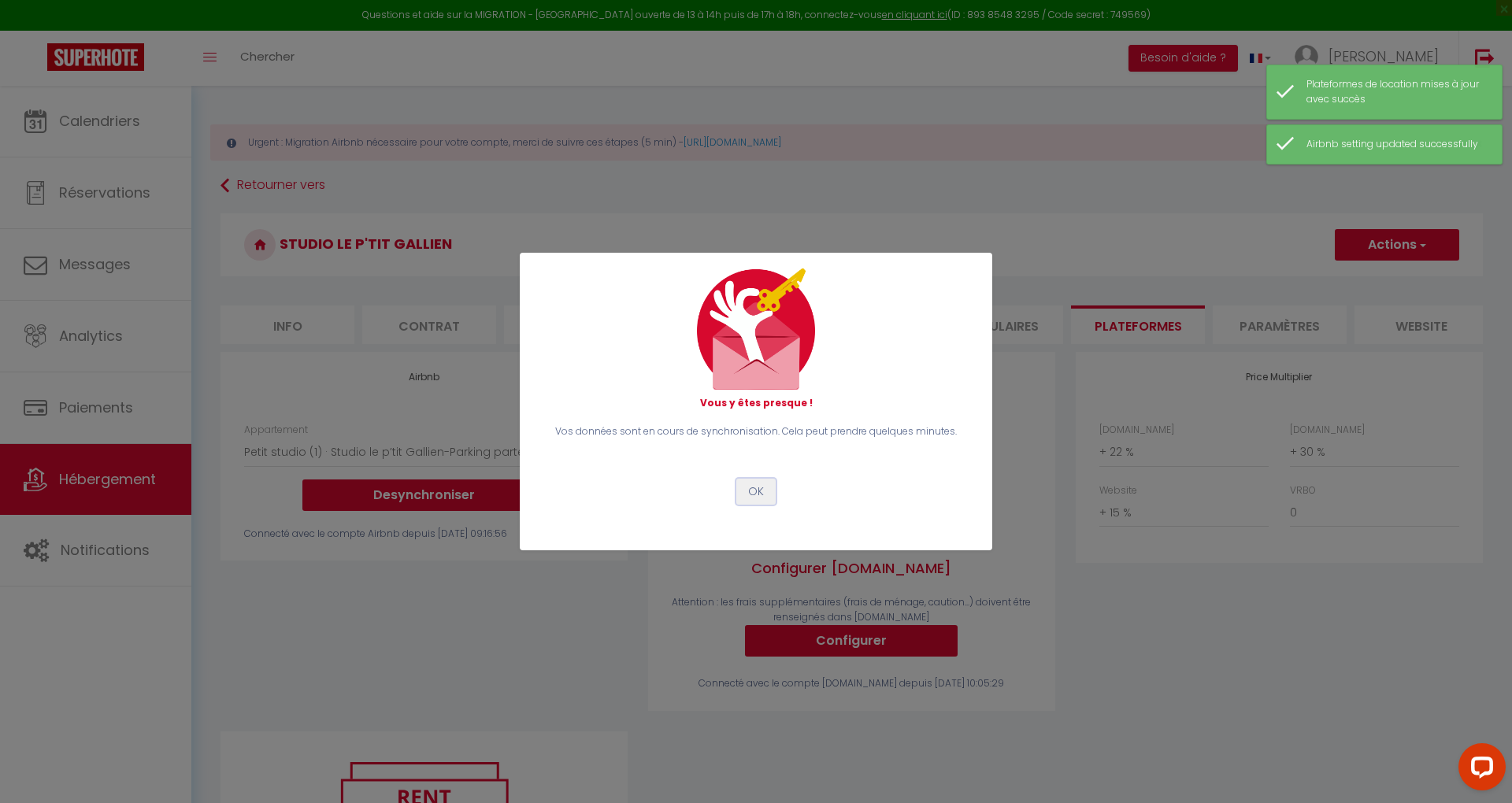
click at [759, 486] on button "OK" at bounding box center [756, 491] width 39 height 27
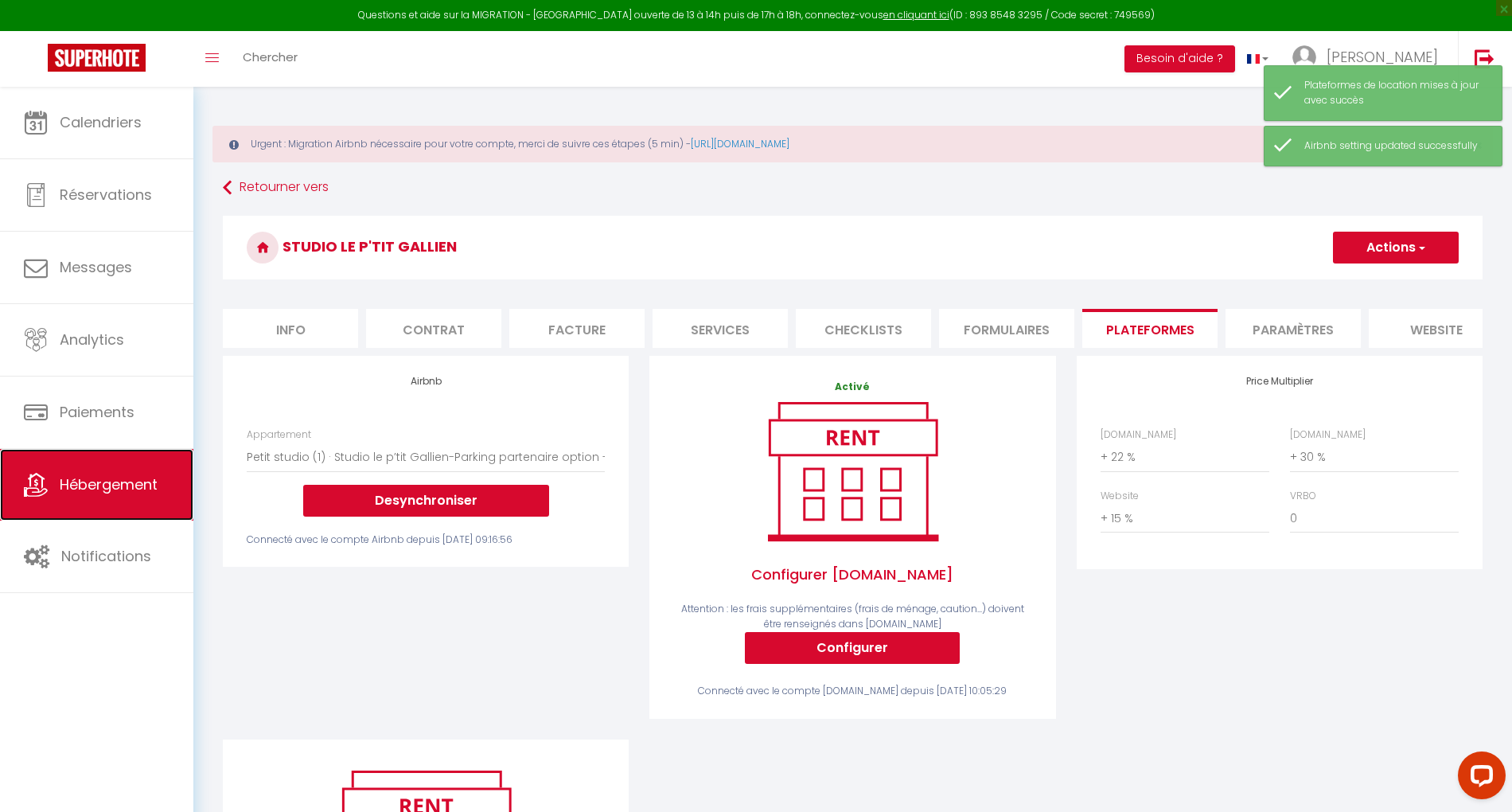
click at [105, 492] on span "Hébergement" at bounding box center [108, 485] width 98 height 20
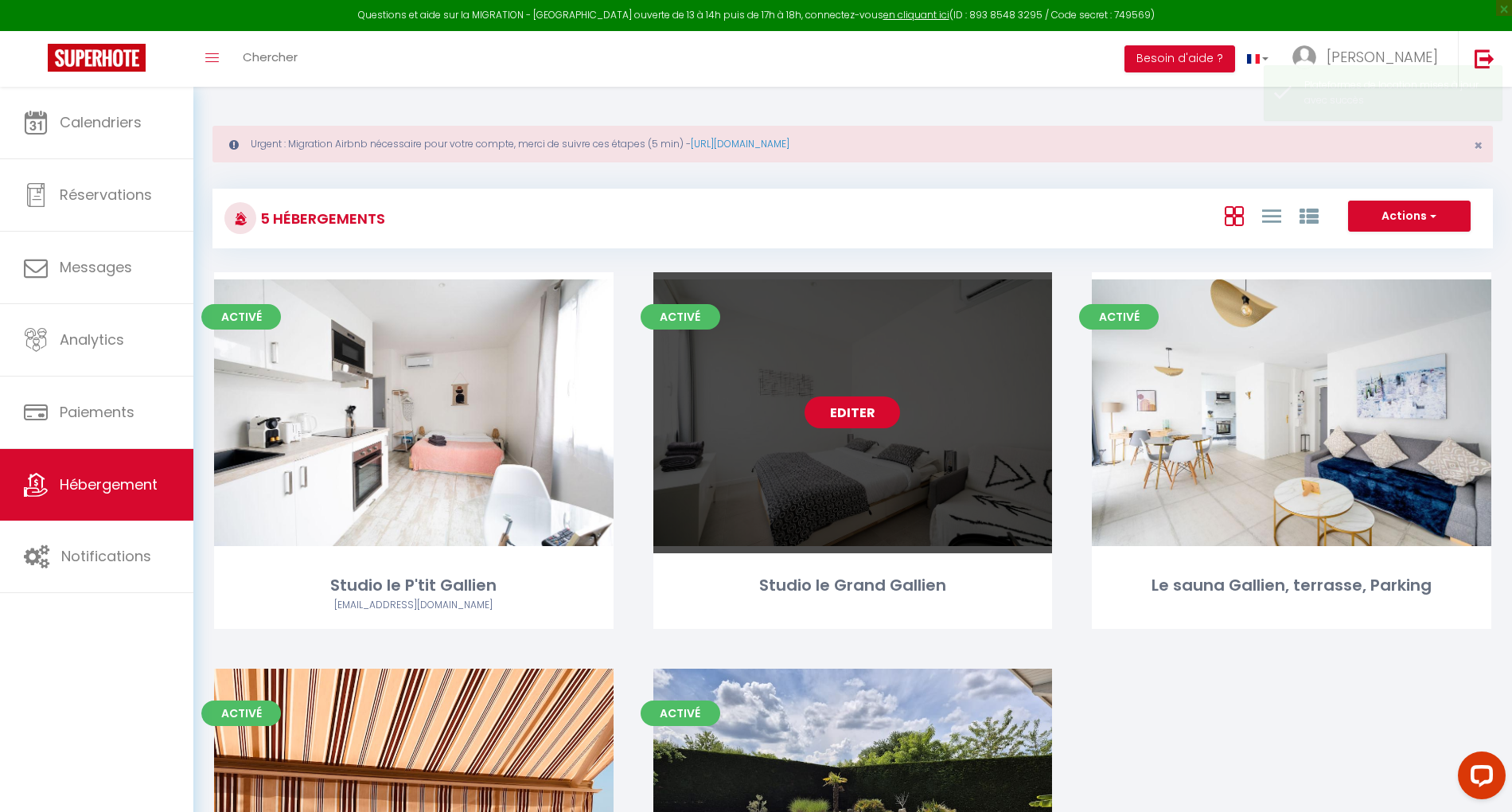
click at [865, 421] on link "Editer" at bounding box center [851, 412] width 95 height 31
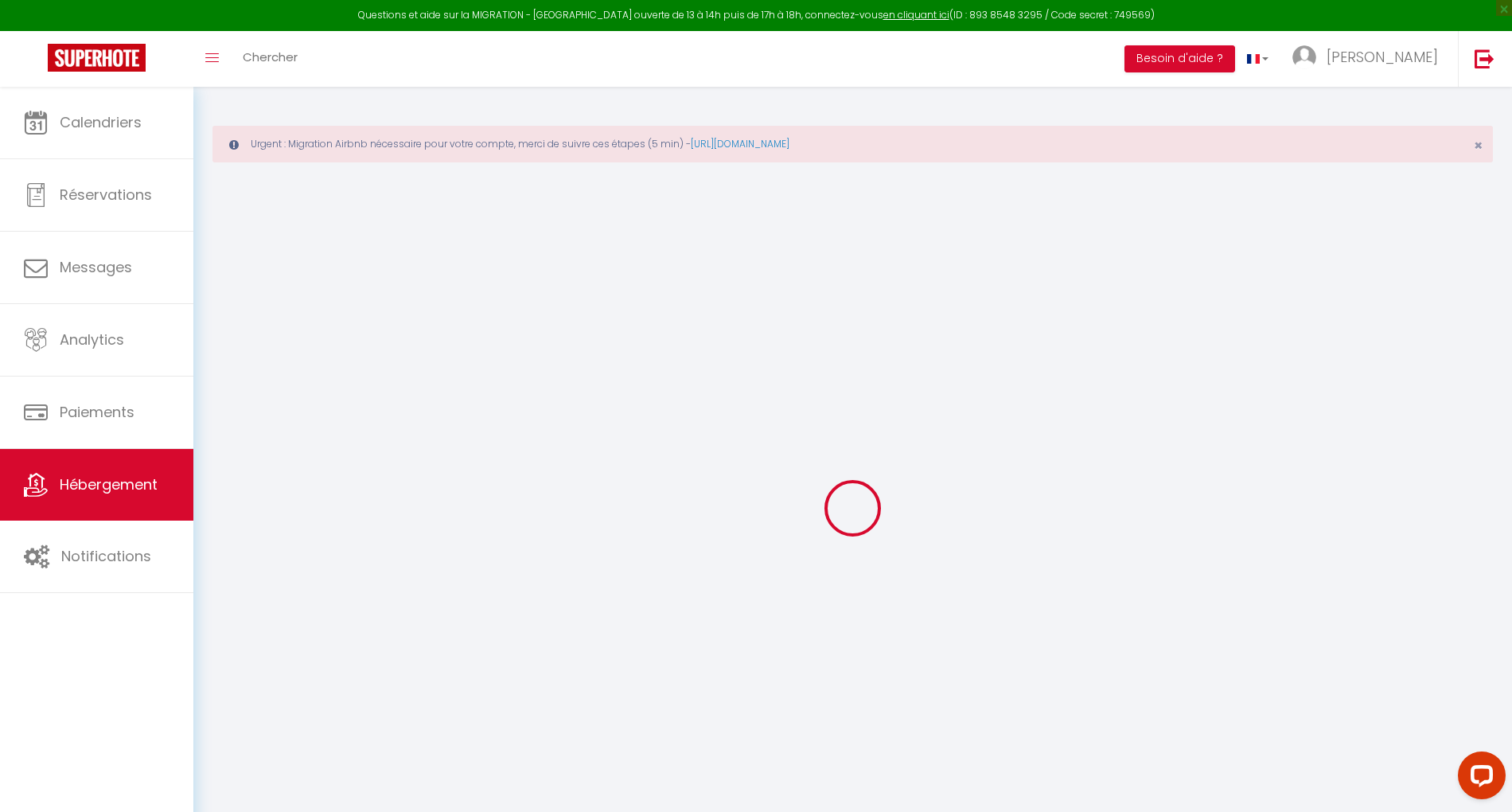
select select "+ 30 %"
select select "+ 15 %"
select select
checkbox input "false"
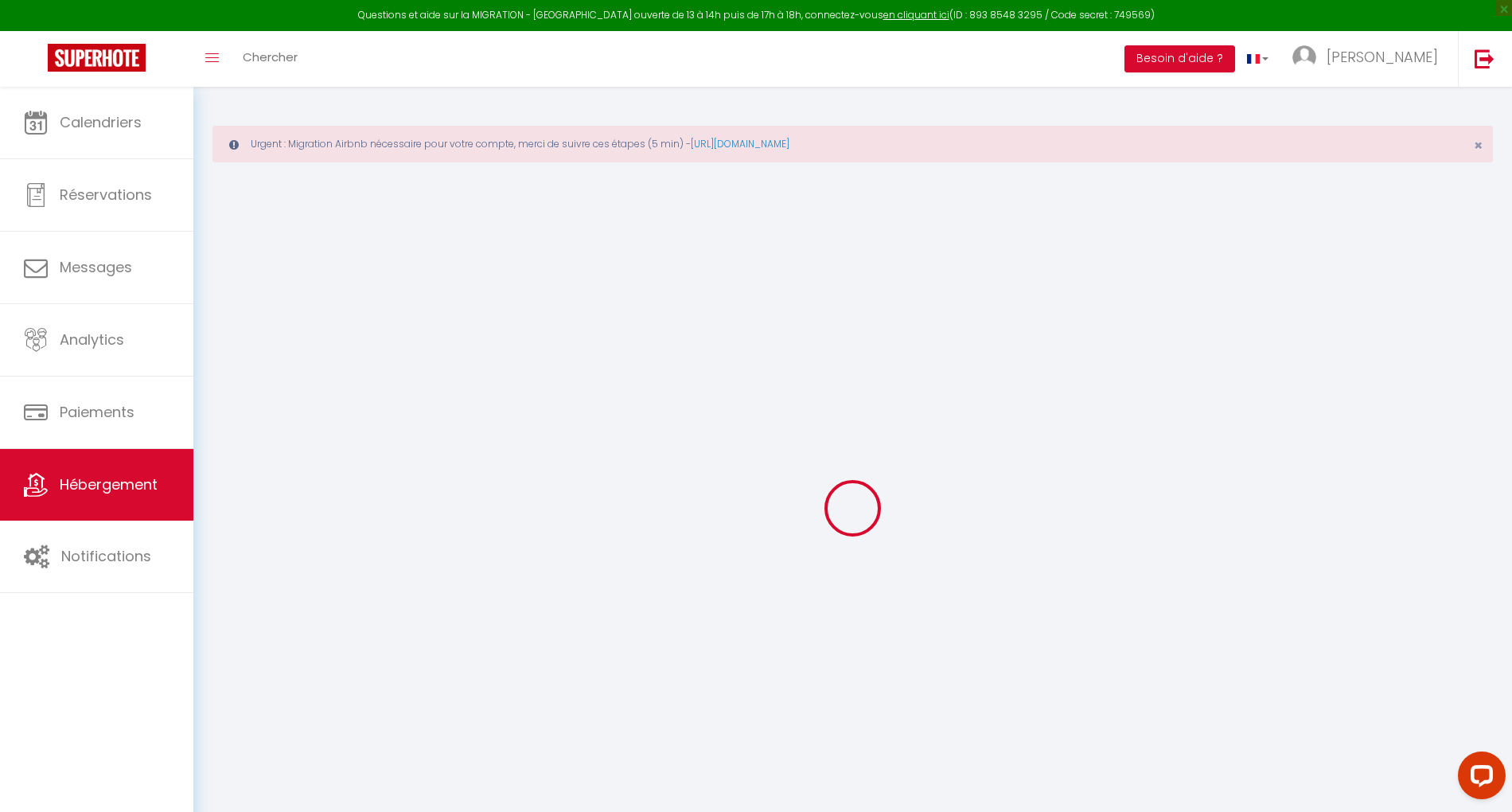
checkbox input "false"
checkbox input "true"
checkbox input "false"
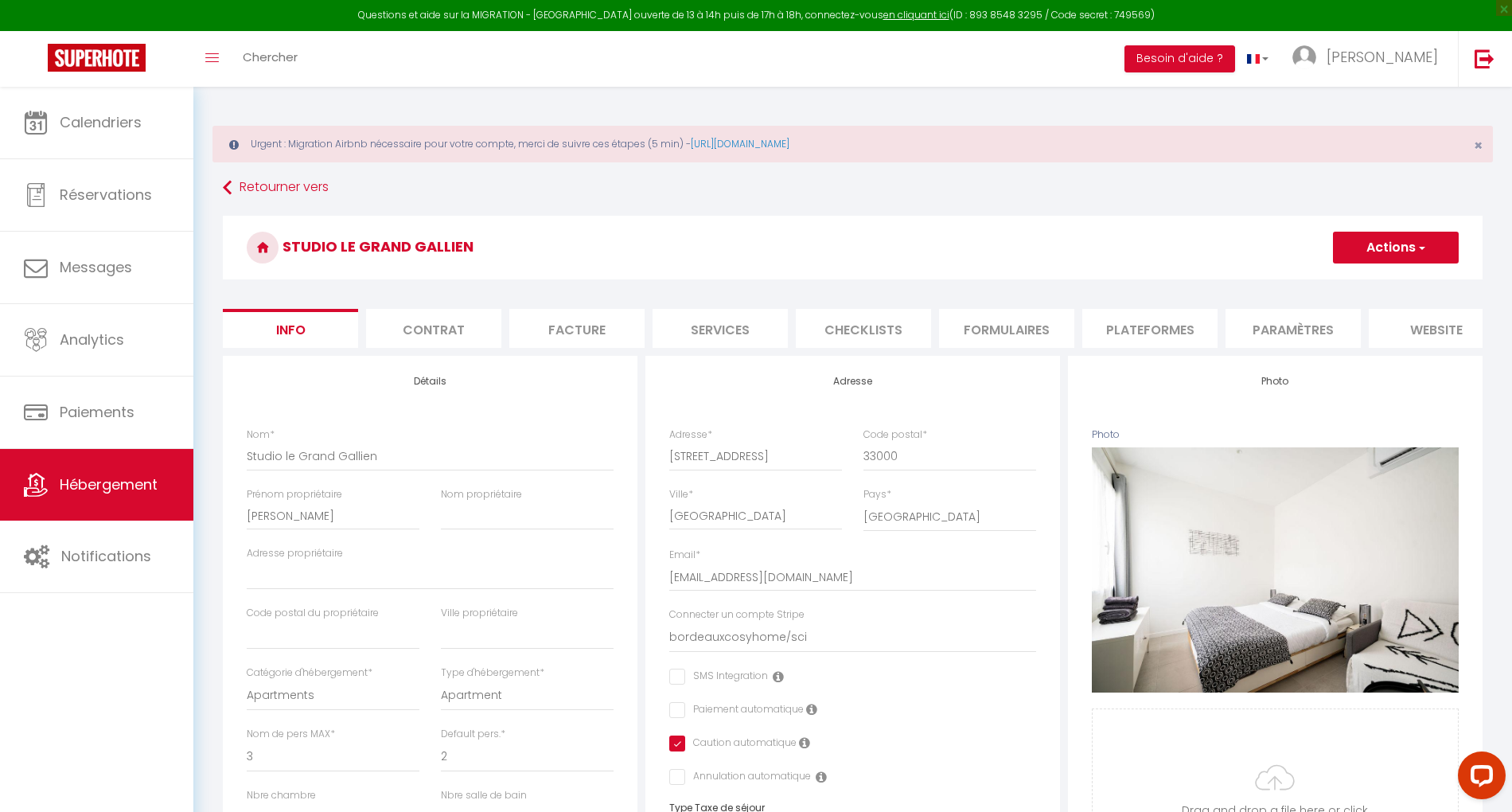
select select
checkbox input "false"
checkbox input "true"
checkbox input "false"
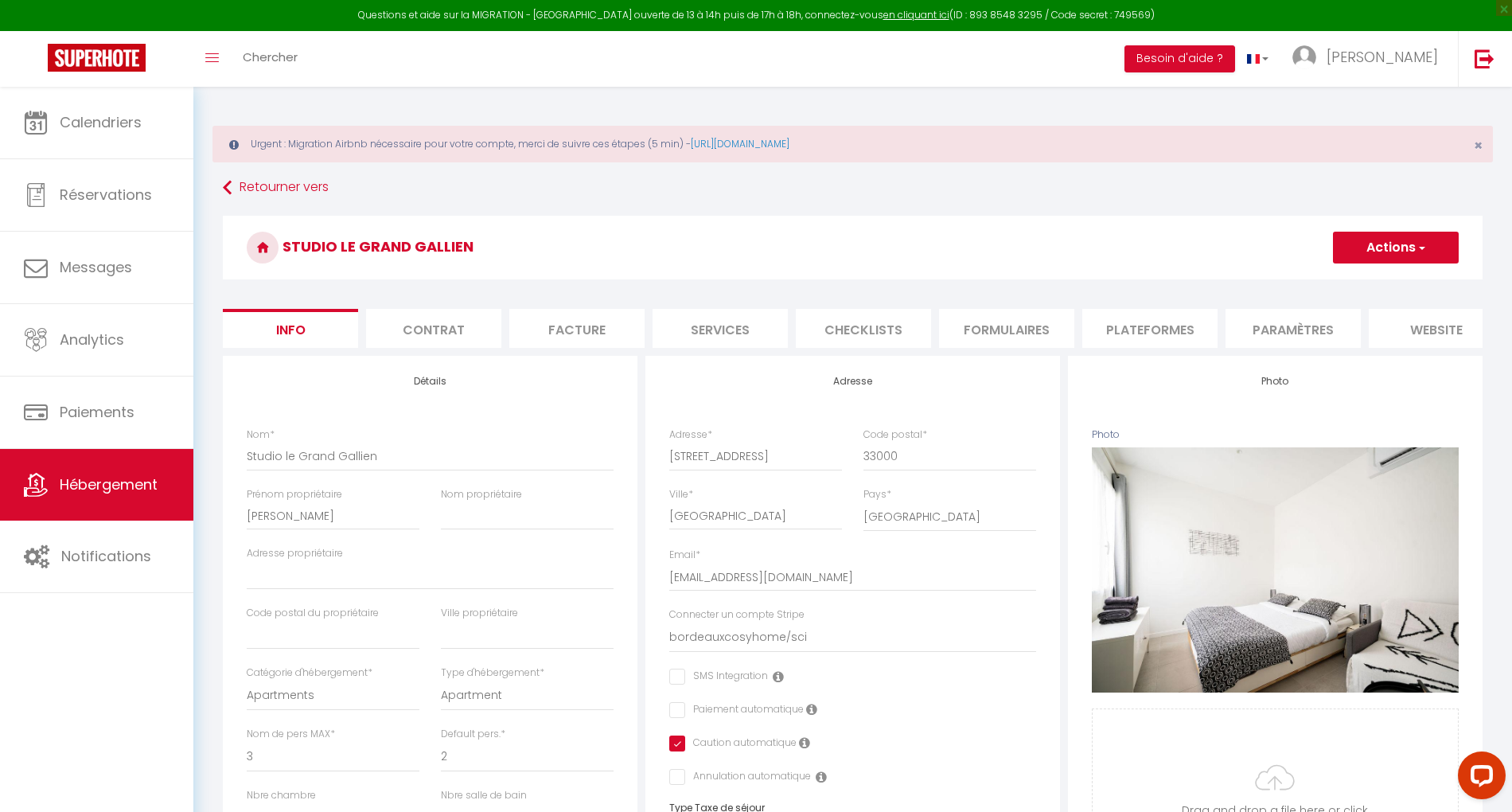
click at [1182, 336] on li "Plateformes" at bounding box center [1150, 327] width 136 height 39
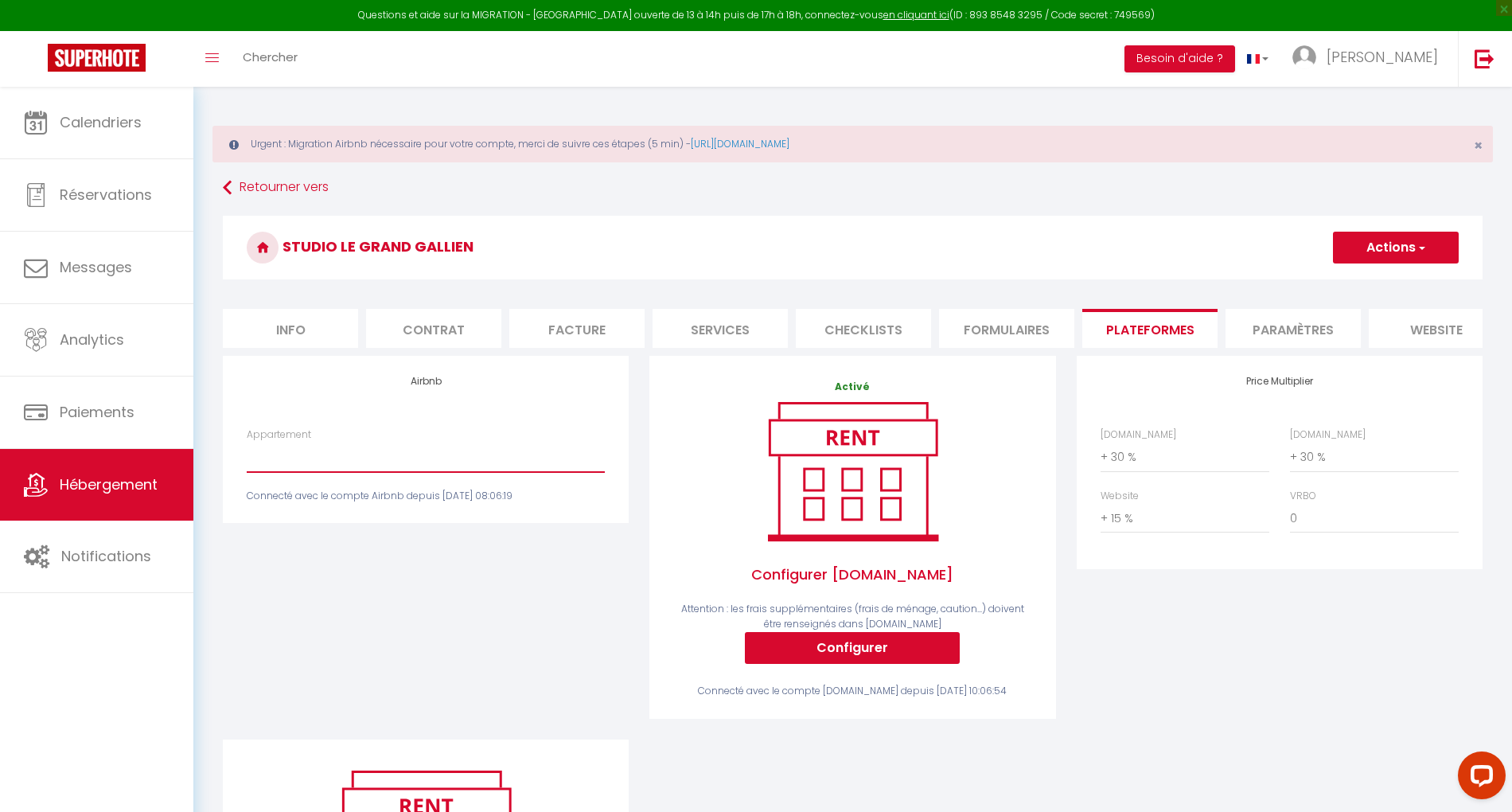
click at [409, 466] on select "Petit studio (1) · Studio le p’tit Gallien-Parking partenaire option - bordeaux…" at bounding box center [425, 456] width 358 height 31
select select "4520-1075289493655154791"
click at [246, 456] on select "Petit studio (1) · Studio le p’tit Gallien-Parking partenaire option - bordeaux…" at bounding box center [425, 456] width 358 height 31
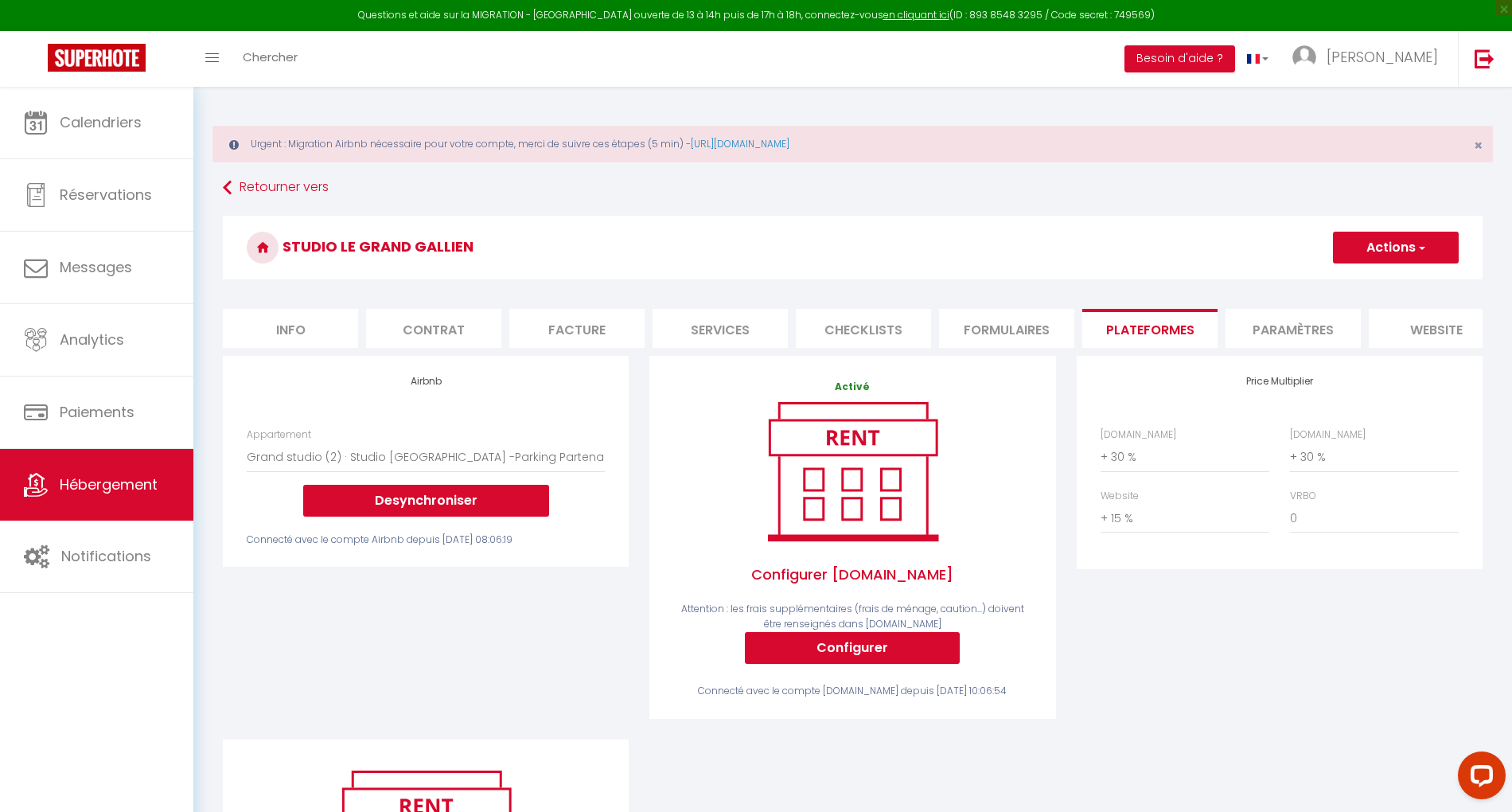
click at [1357, 245] on button "Actions" at bounding box center [1395, 247] width 126 height 31
click at [1352, 275] on link "Enregistrer" at bounding box center [1395, 282] width 126 height 21
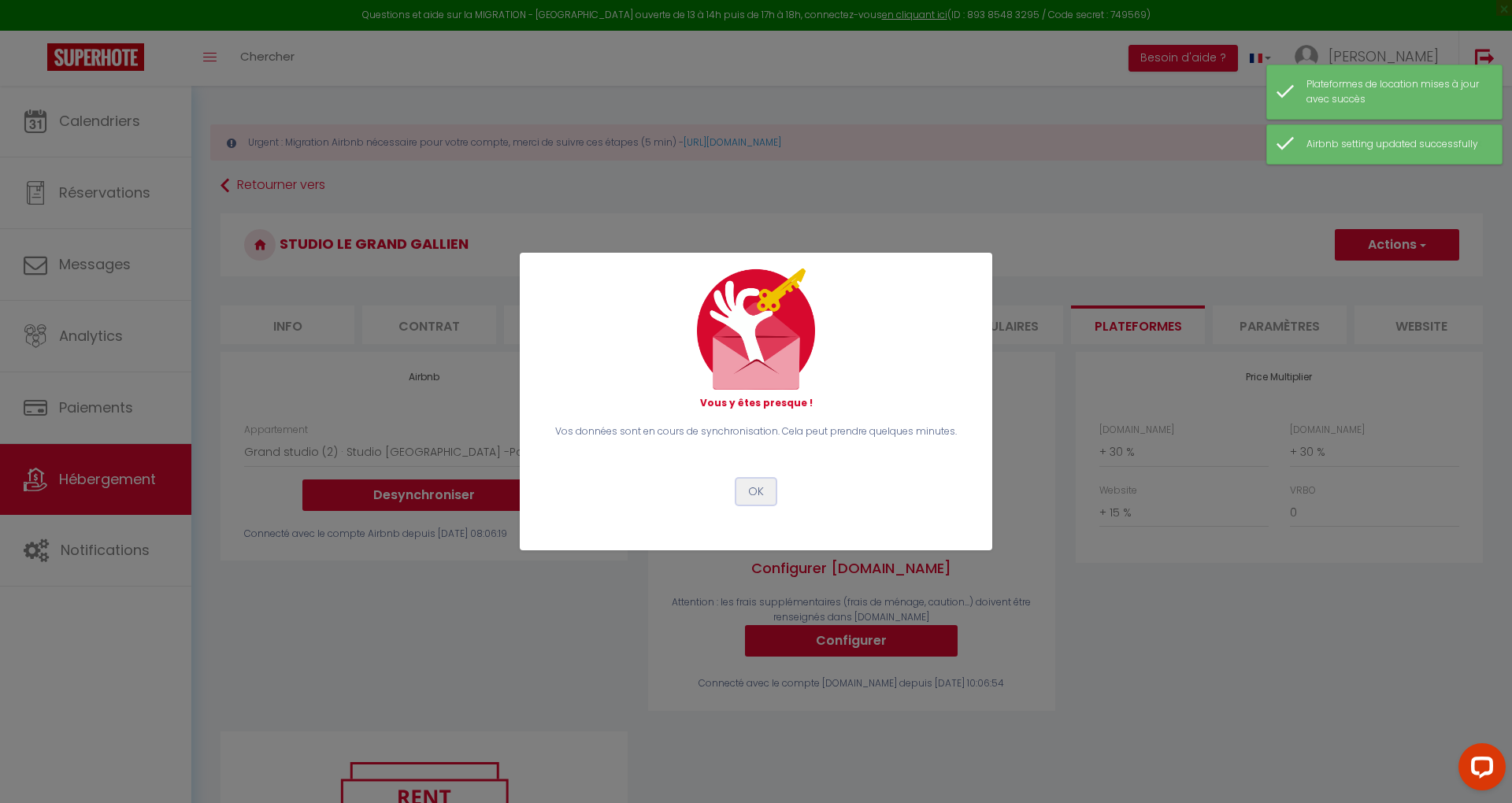
click at [756, 497] on button "OK" at bounding box center [756, 491] width 39 height 27
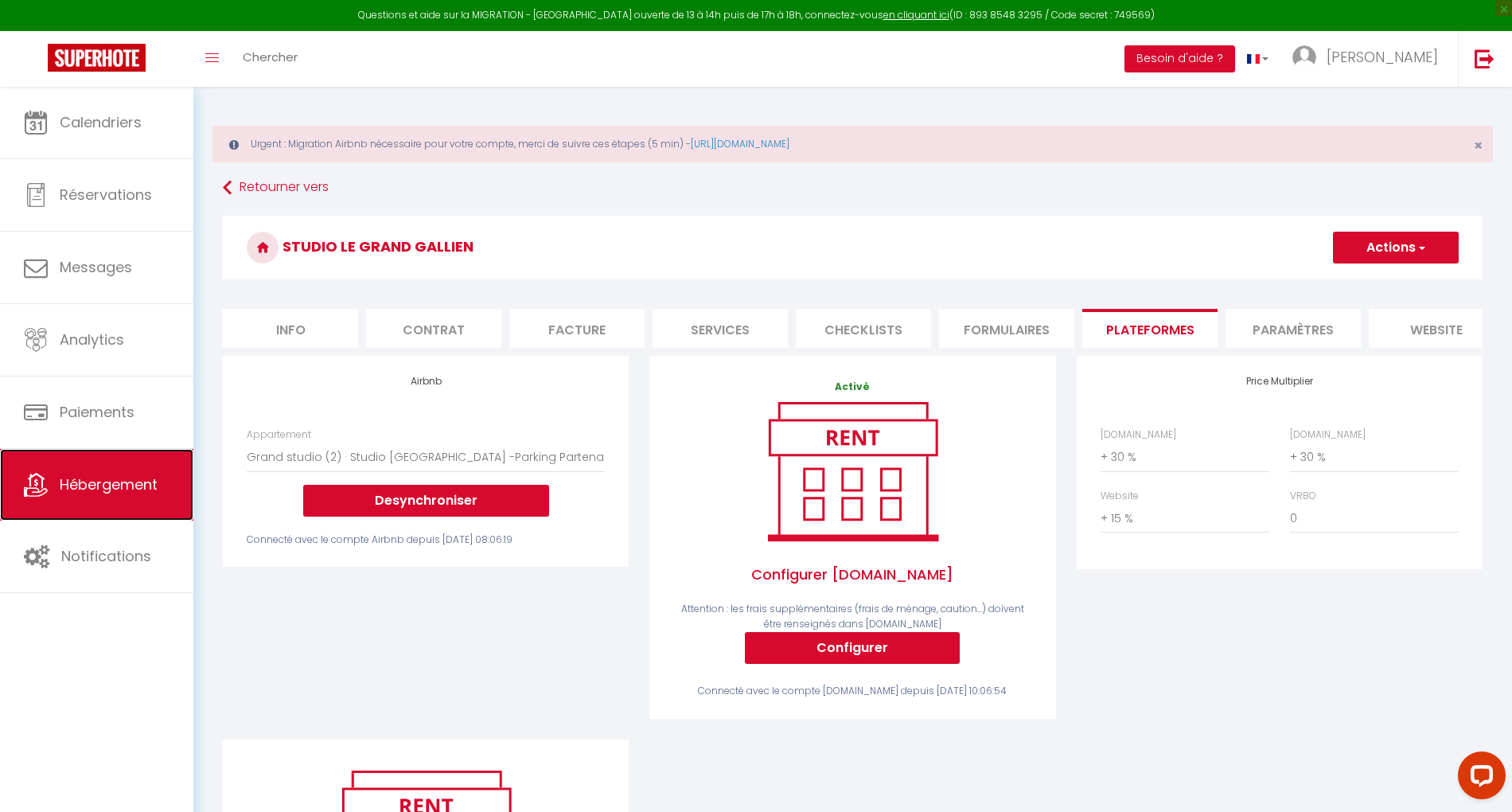
click at [117, 494] on link "Hébergement" at bounding box center [97, 485] width 193 height 72
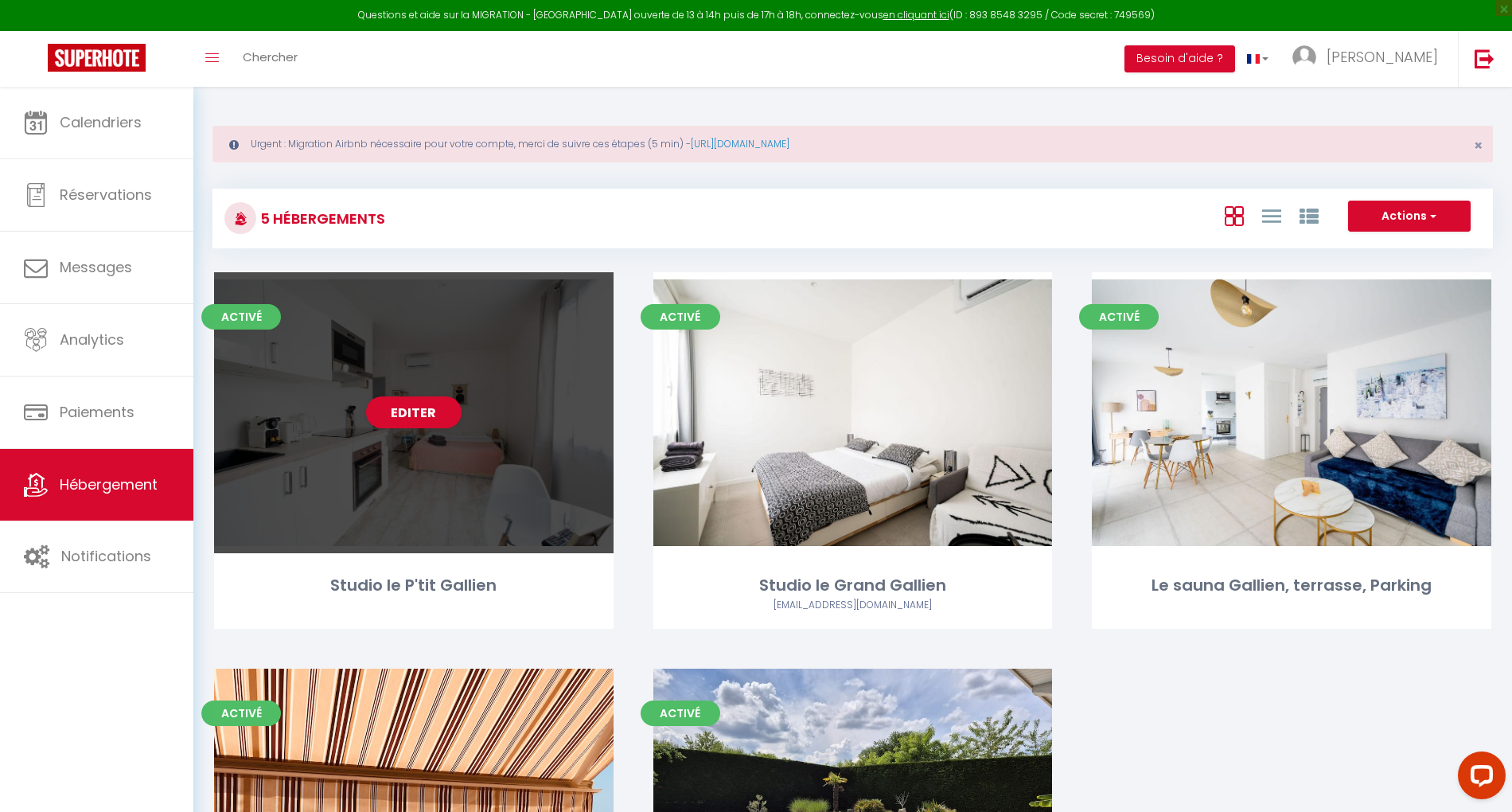
click at [424, 606] on div "Studio le P'tit Gallien" at bounding box center [413, 593] width 399 height 41
select select "3"
select select "2"
select select "1"
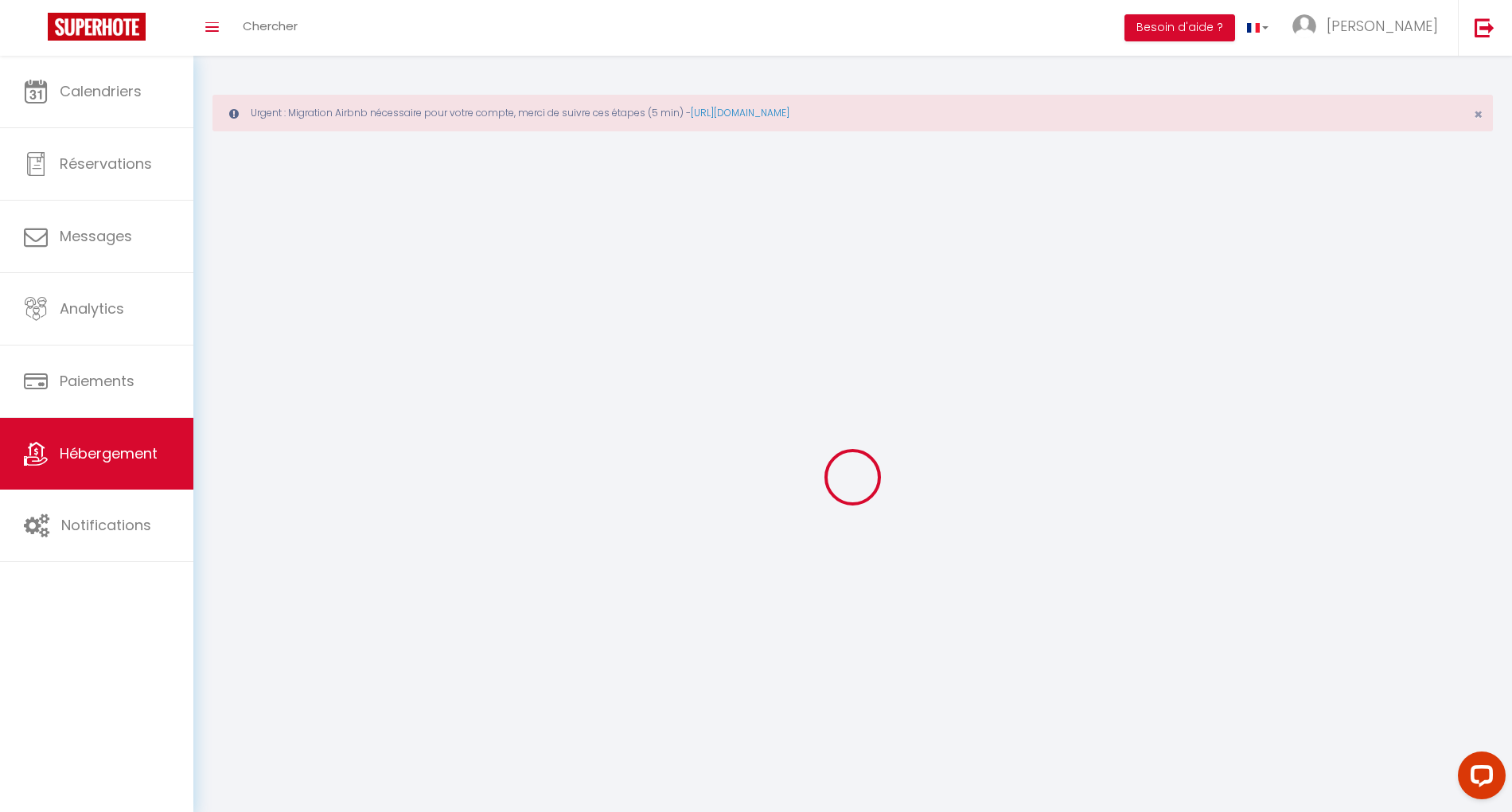
select select
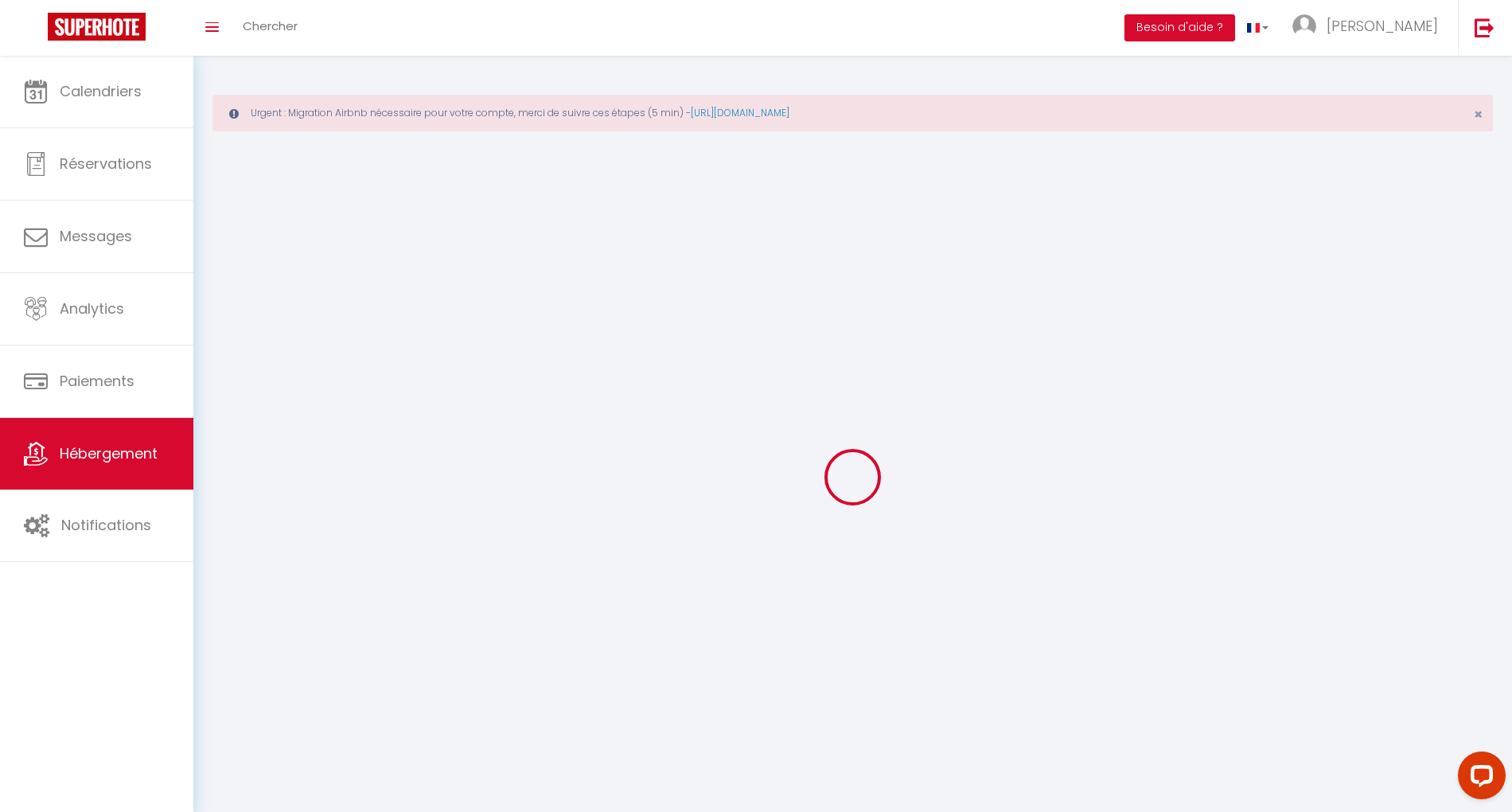
select select "1"
select select
checkbox input "false"
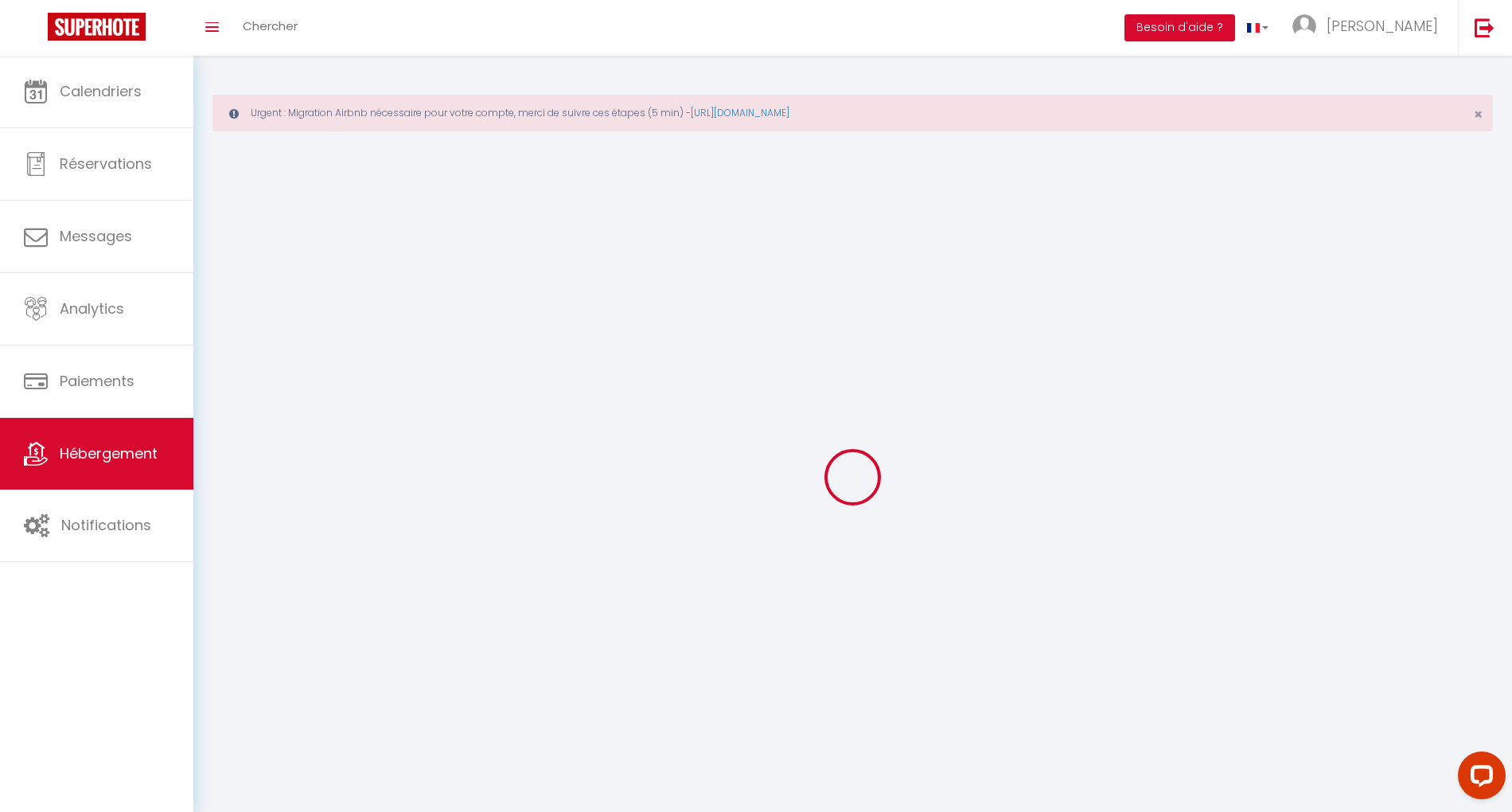
checkbox input "false"
select select "28"
select select
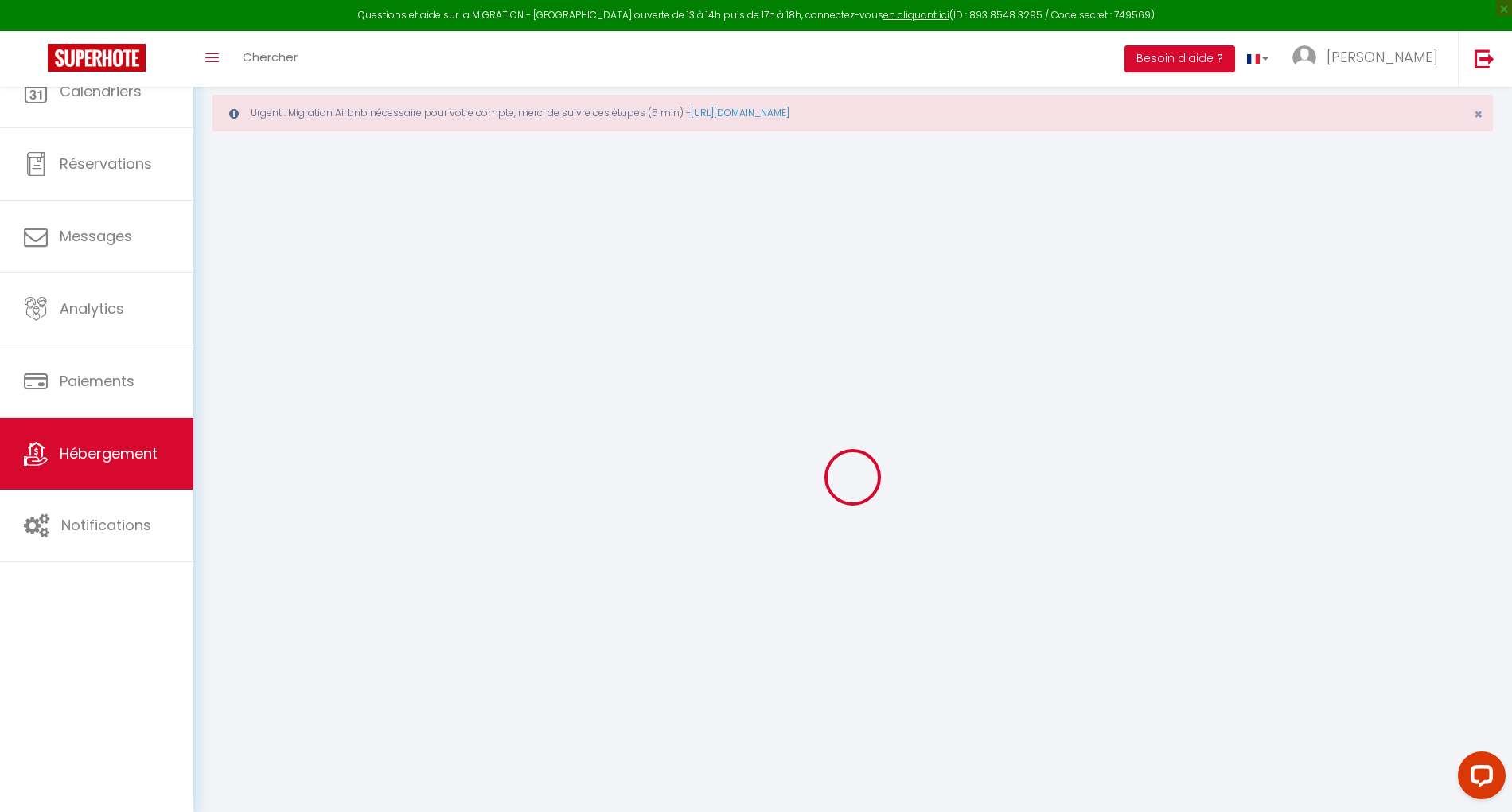
select select
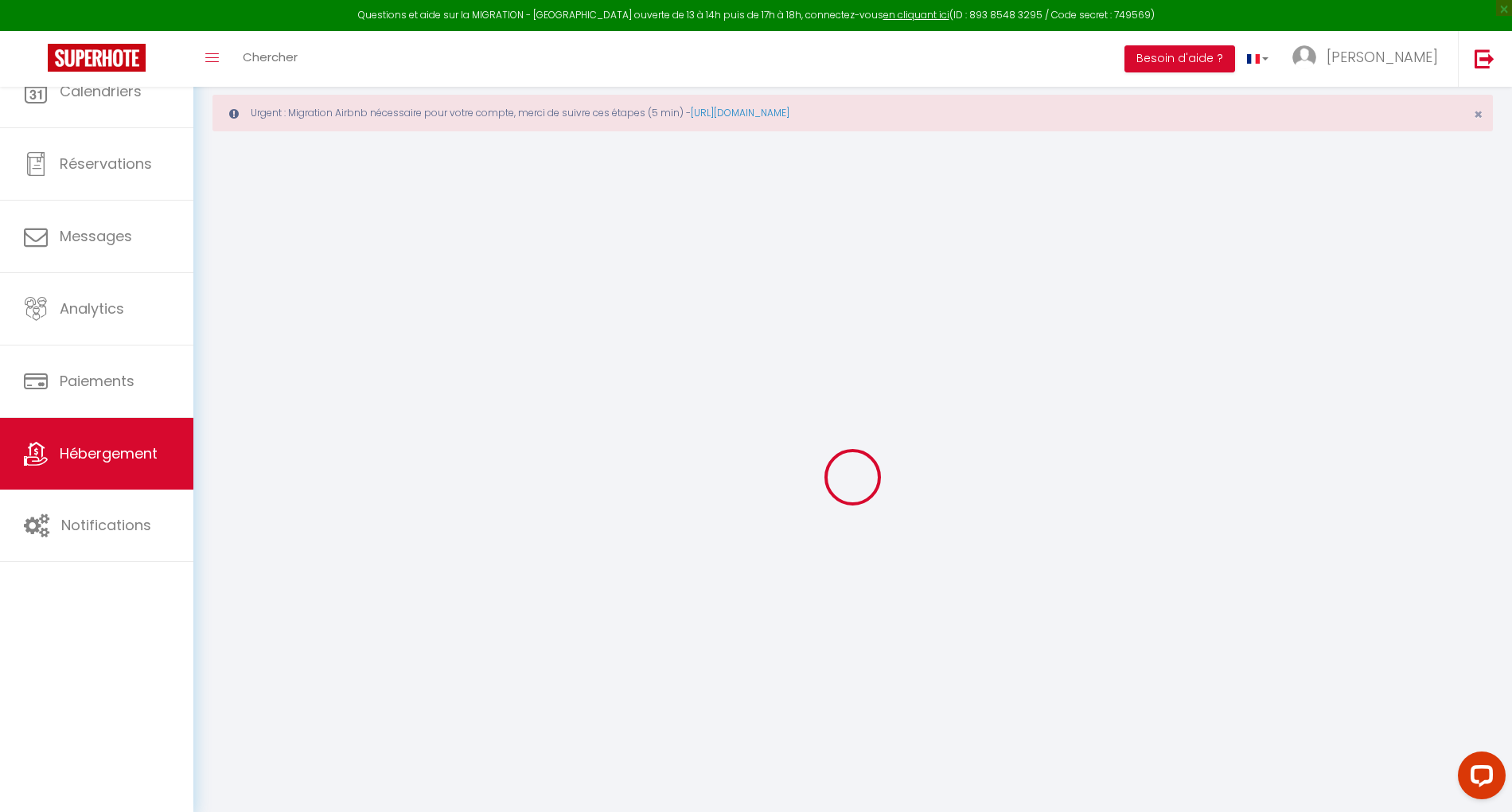
select select
checkbox input "false"
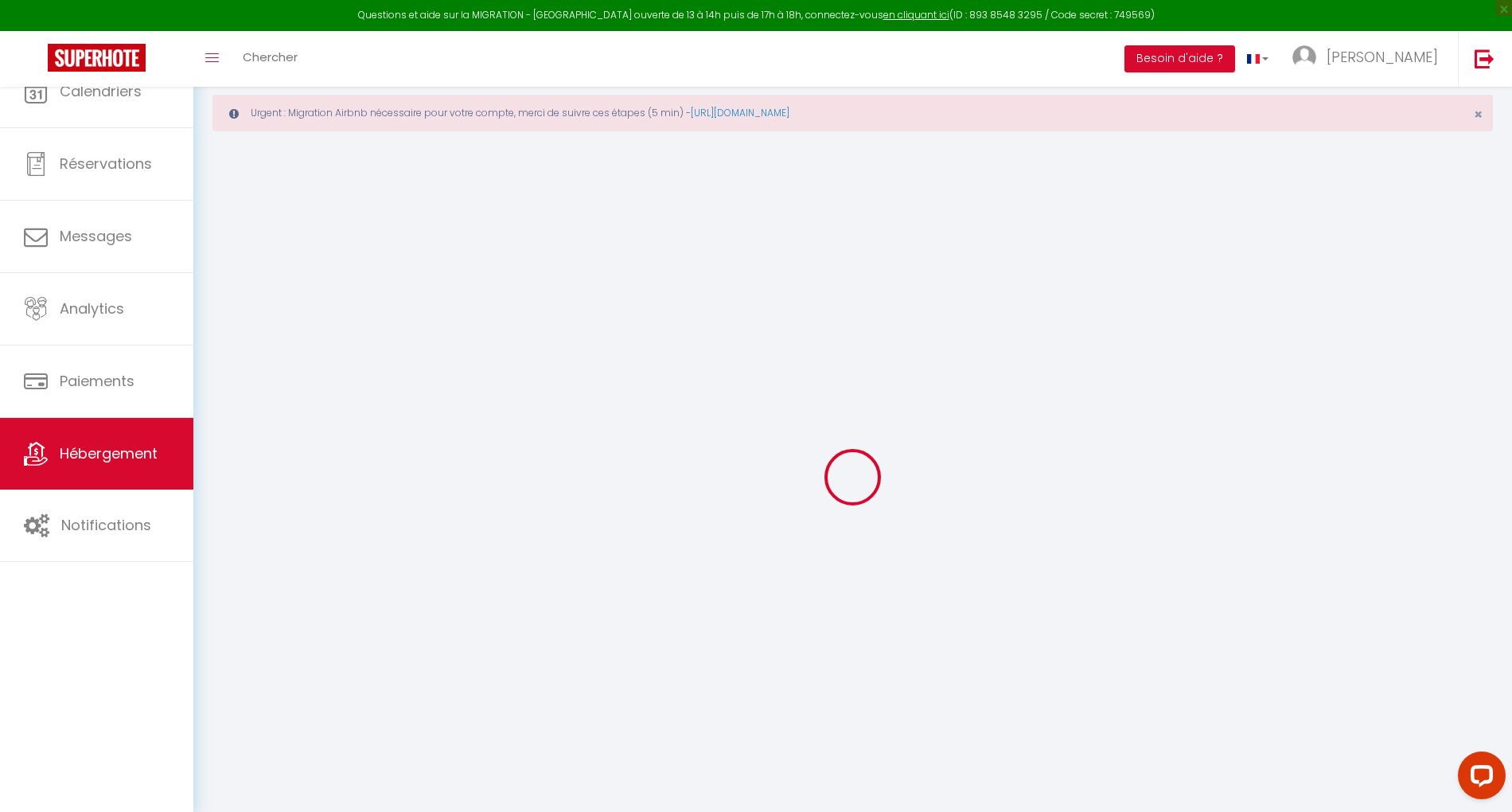
select select
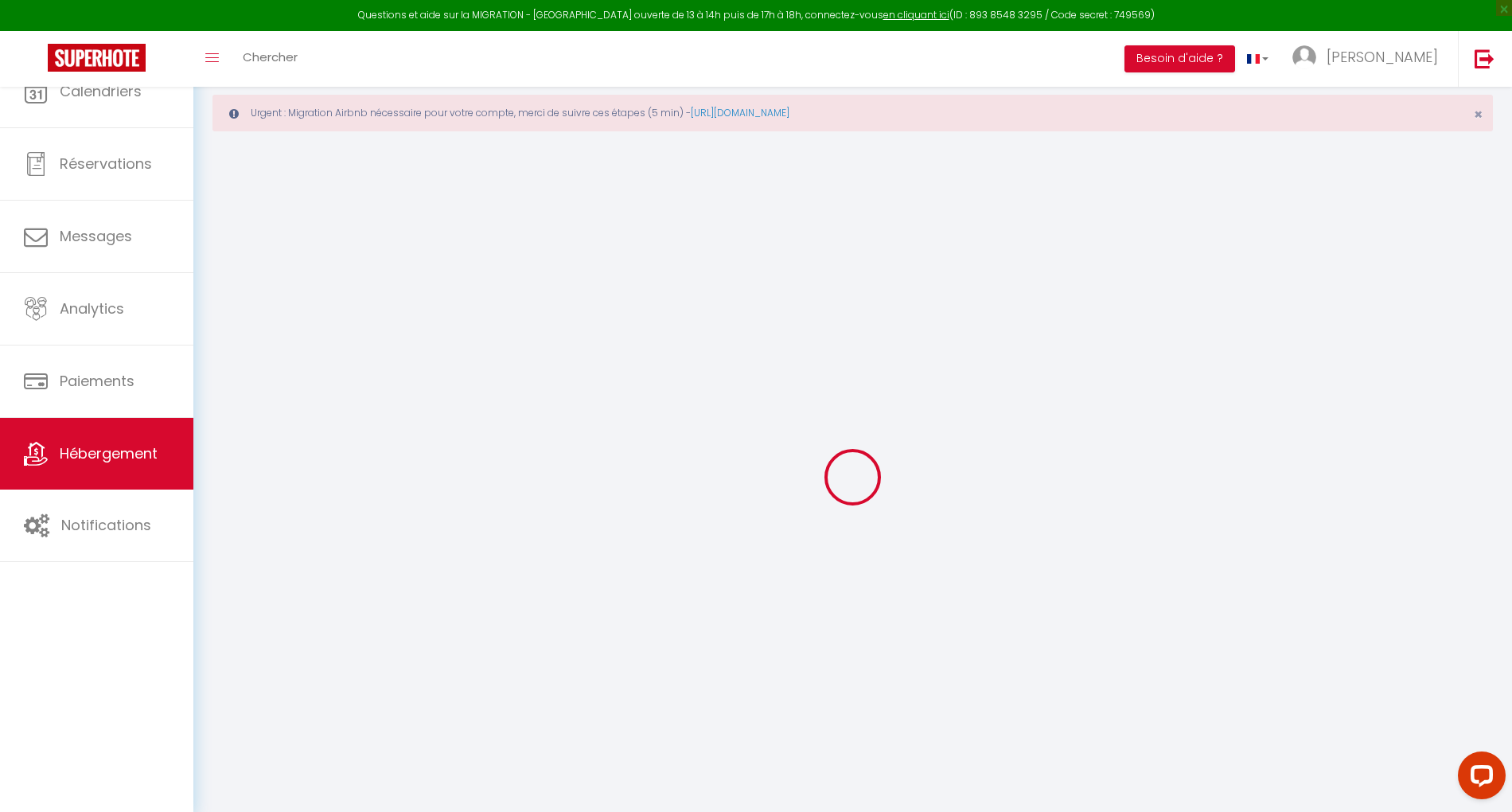
select select
checkbox input "false"
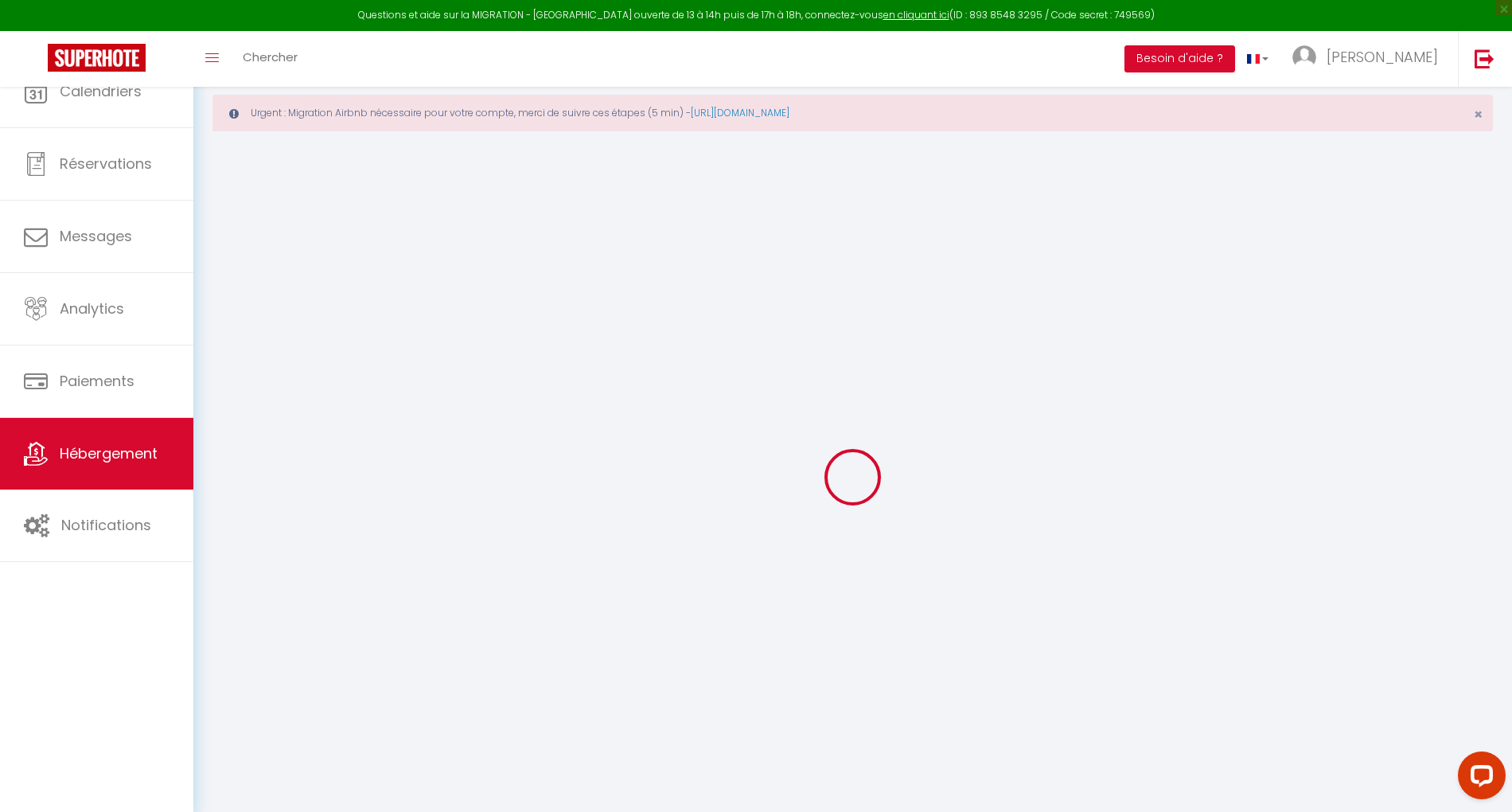
checkbox input "false"
select select
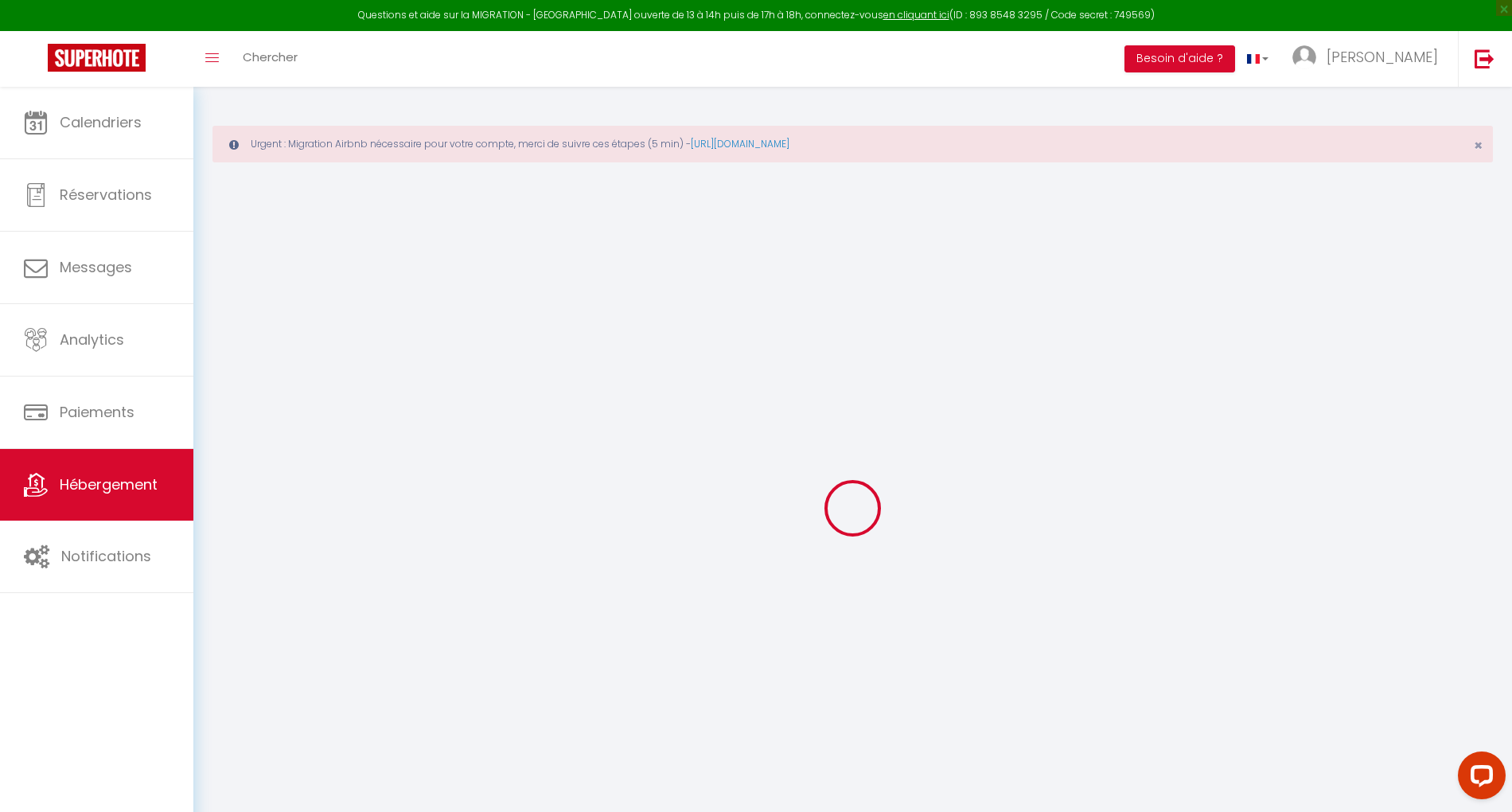
select select
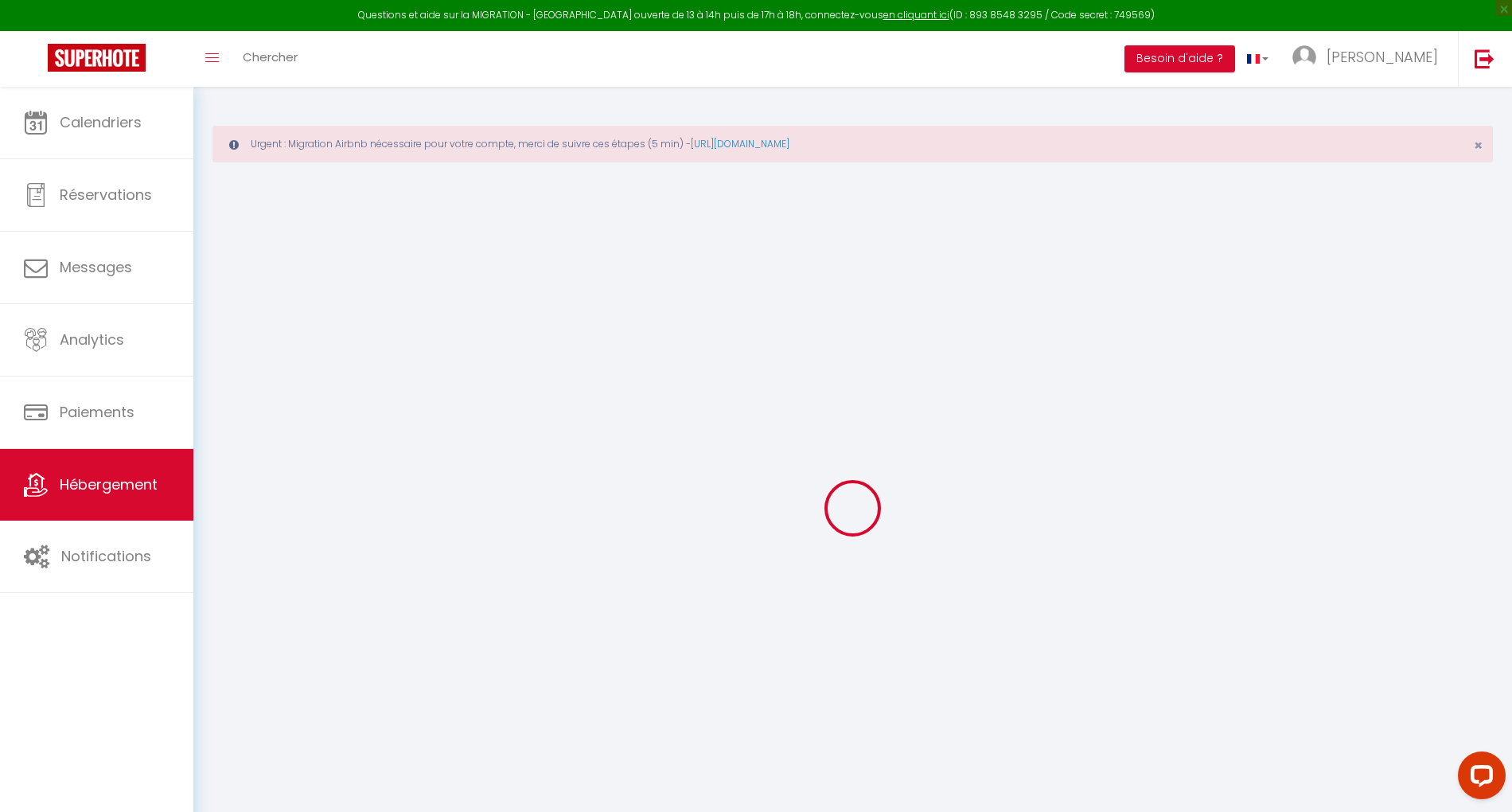
select select
checkbox input "false"
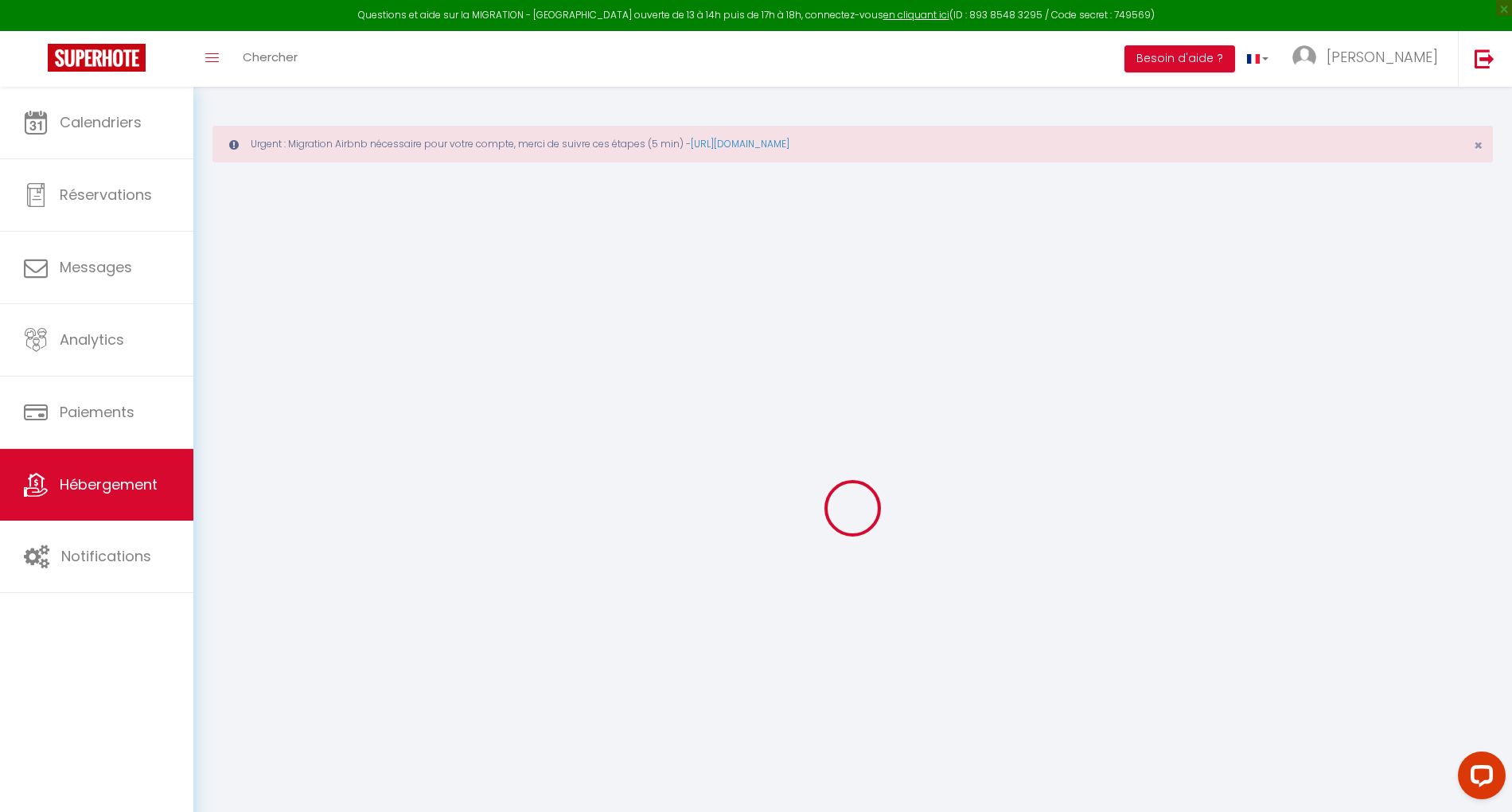
select select
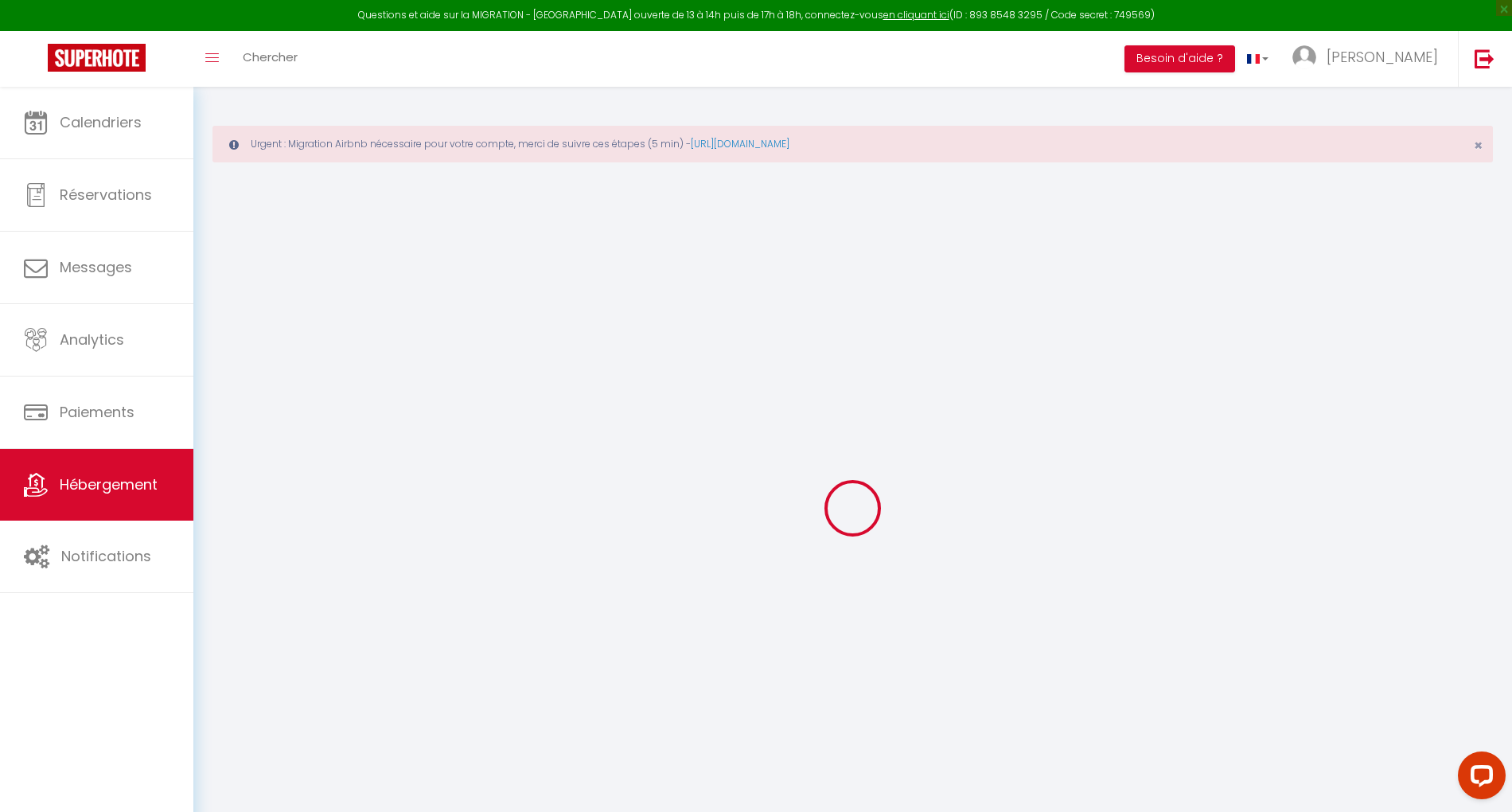
select select
checkbox input "false"
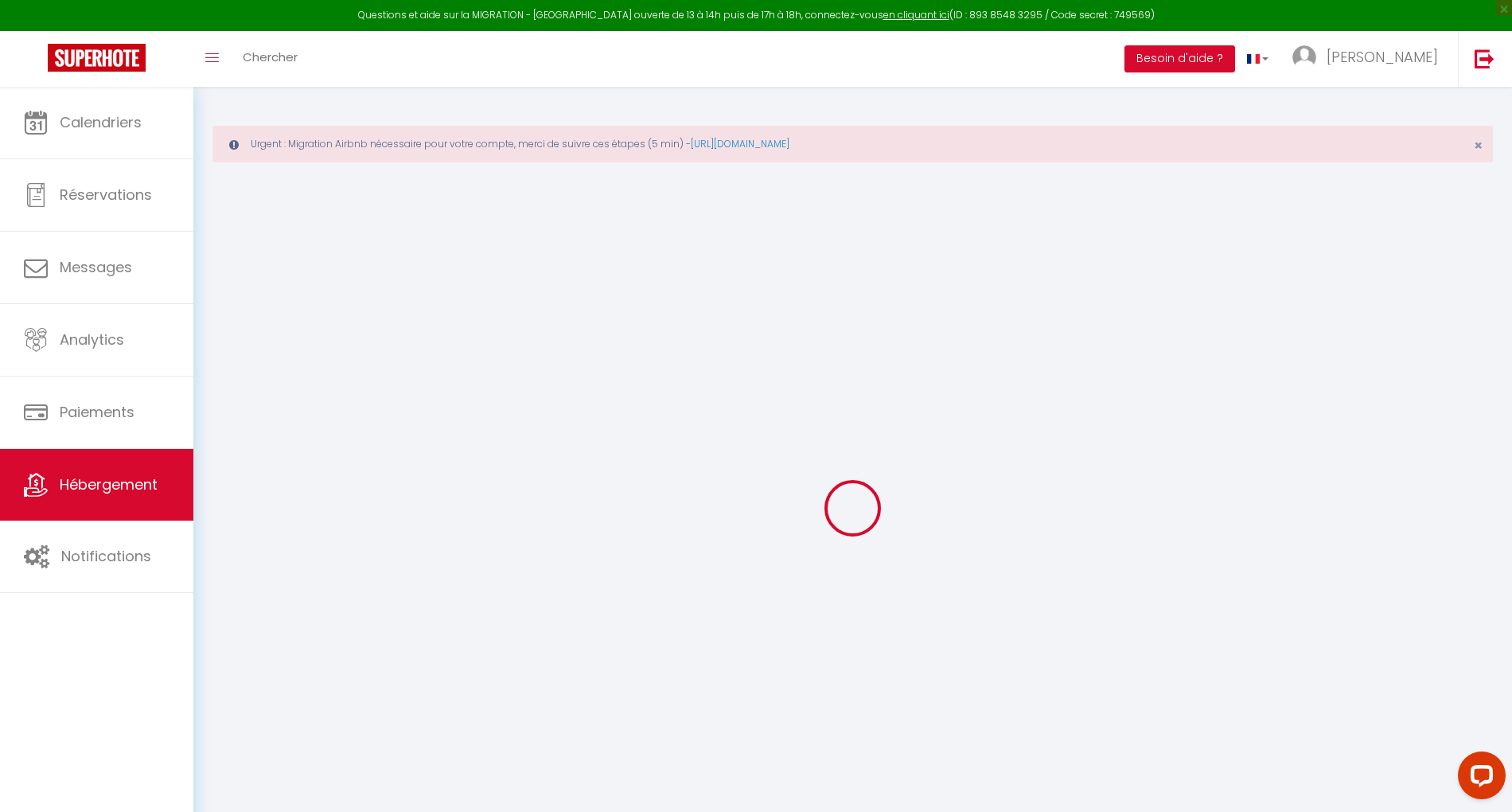
checkbox input "false"
select select
type input "Studio le P'tit Gallien"
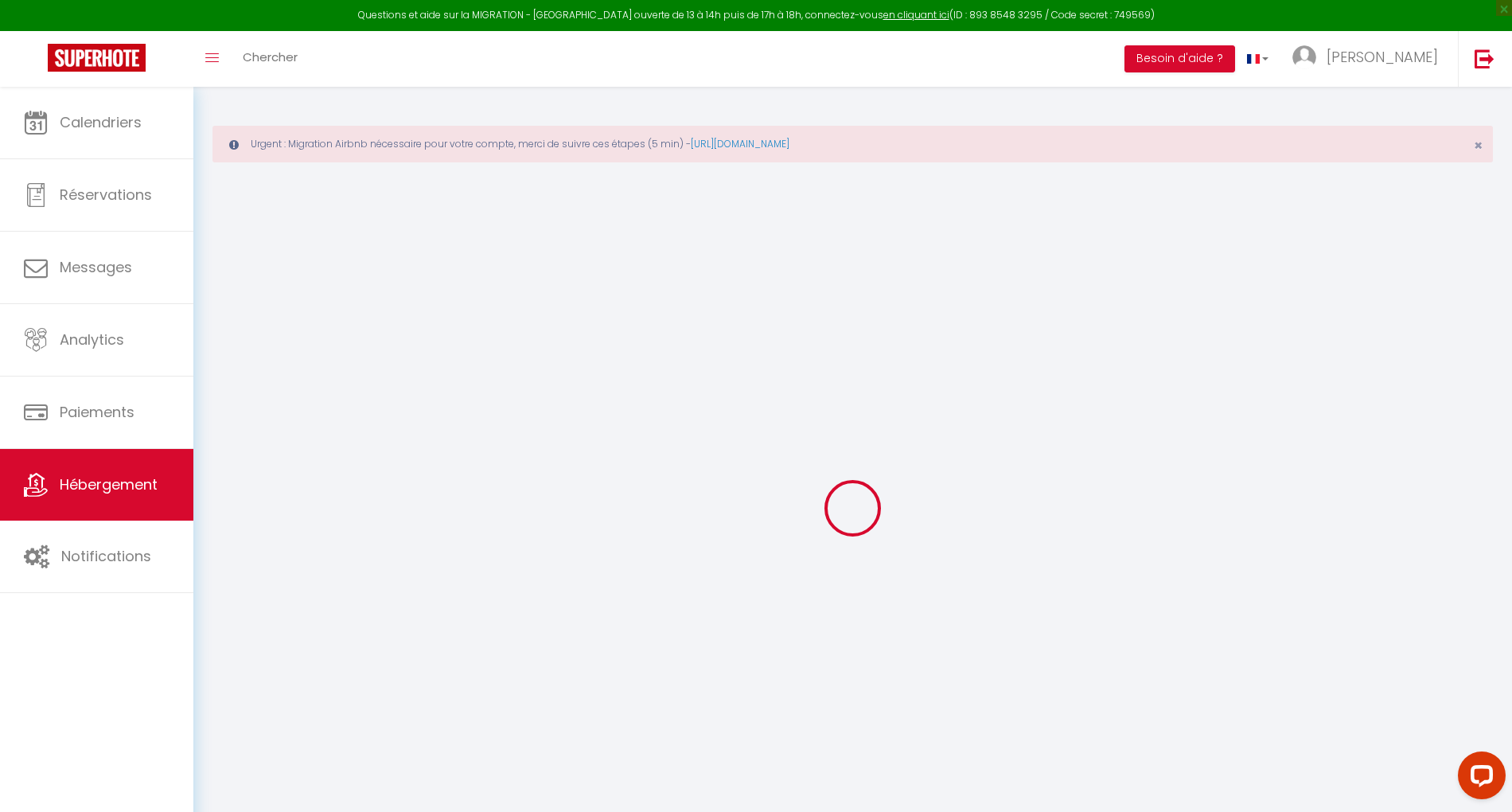
type input "Anne"
type input "carrera"
select select "2"
select select "0"
type input "70"
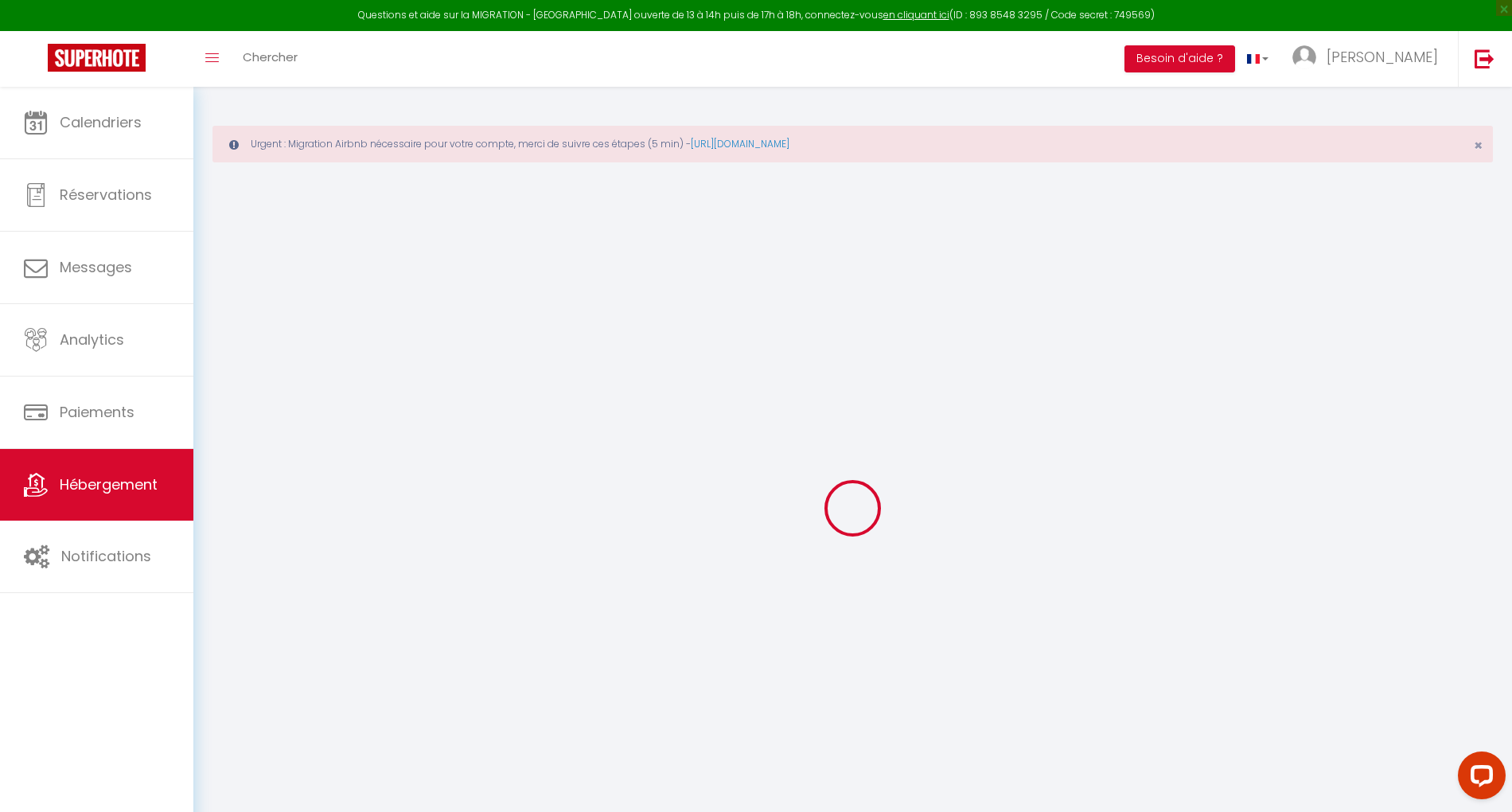
type input "36"
type input "7.2"
type input "6.62"
type input "200"
select select
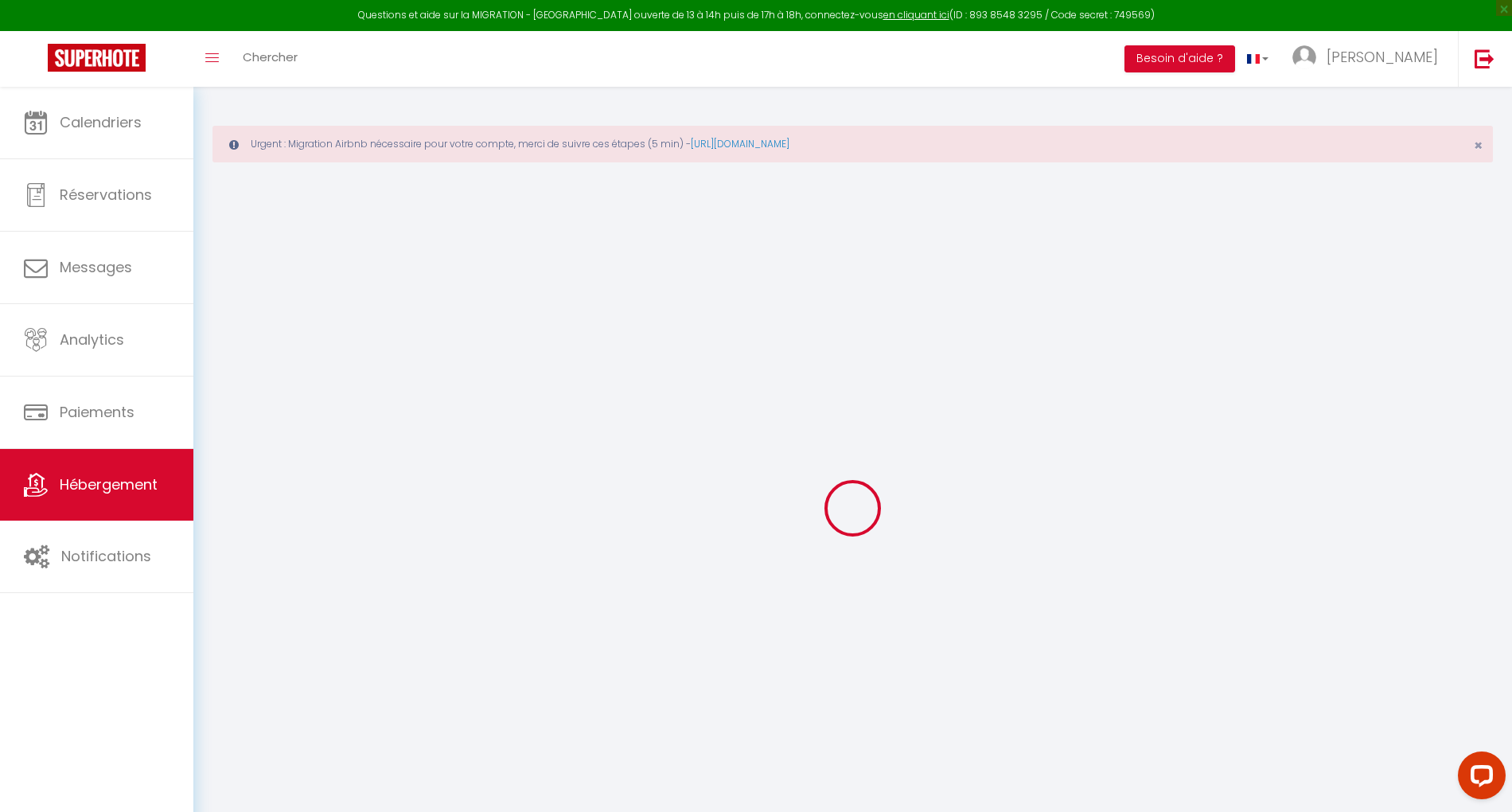
select select
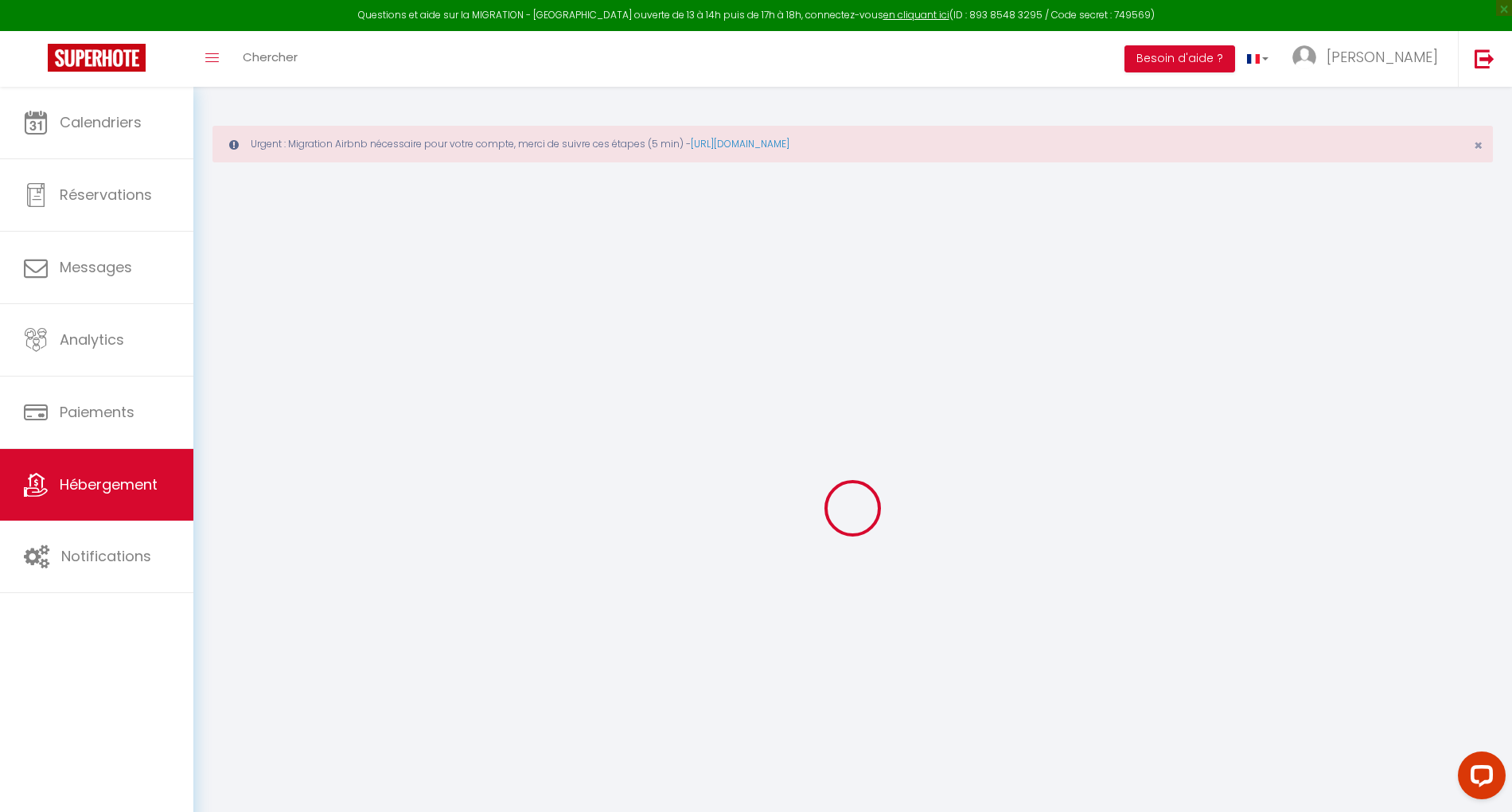
type input "135 Rue Abbé de l'Épée"
type input "33000"
type input "Bordeaux"
type input "bordeauxcosyhome@gmail.com"
select select "14937"
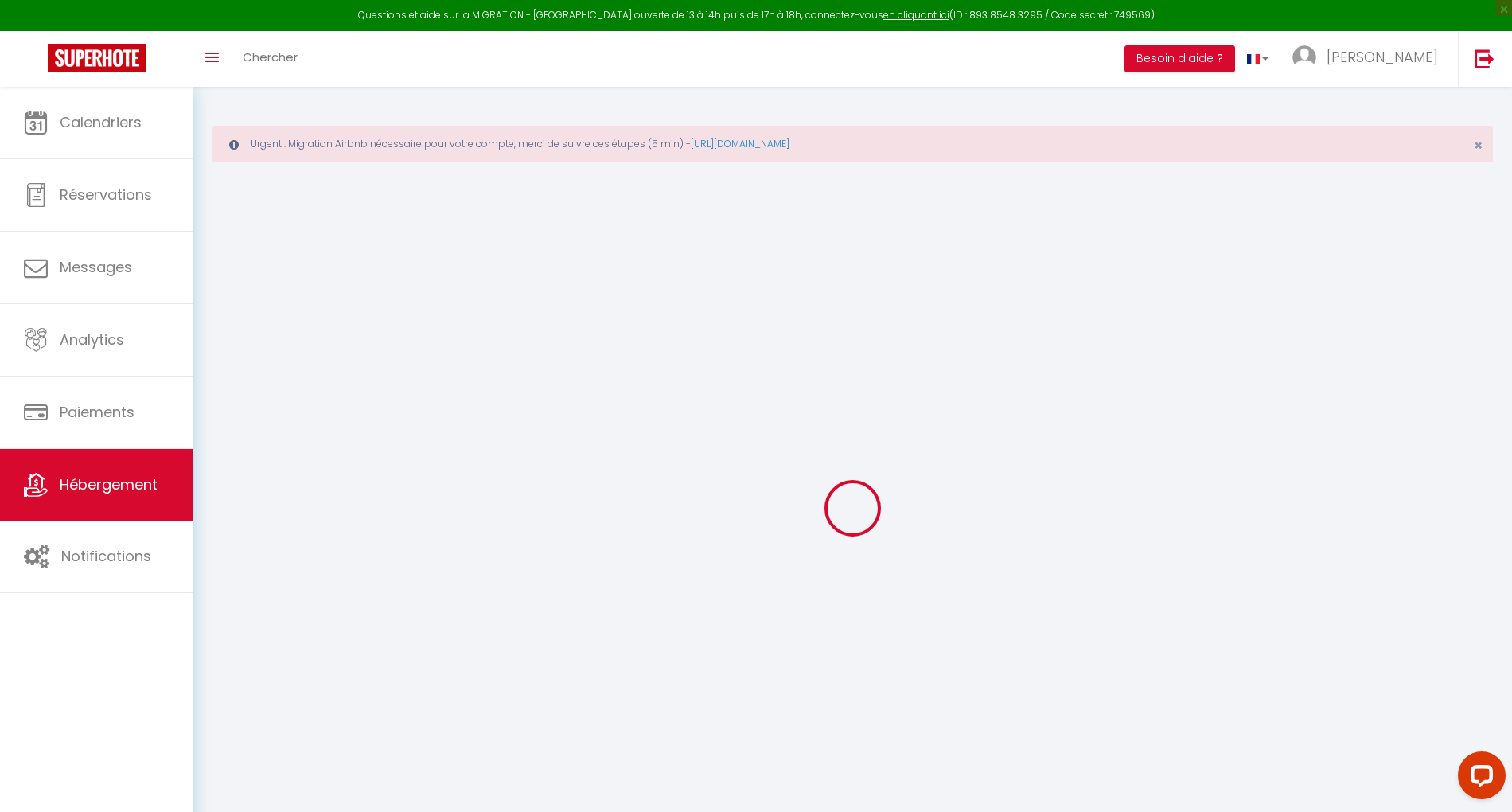
checkbox input "false"
checkbox input "true"
checkbox input "false"
radio input "true"
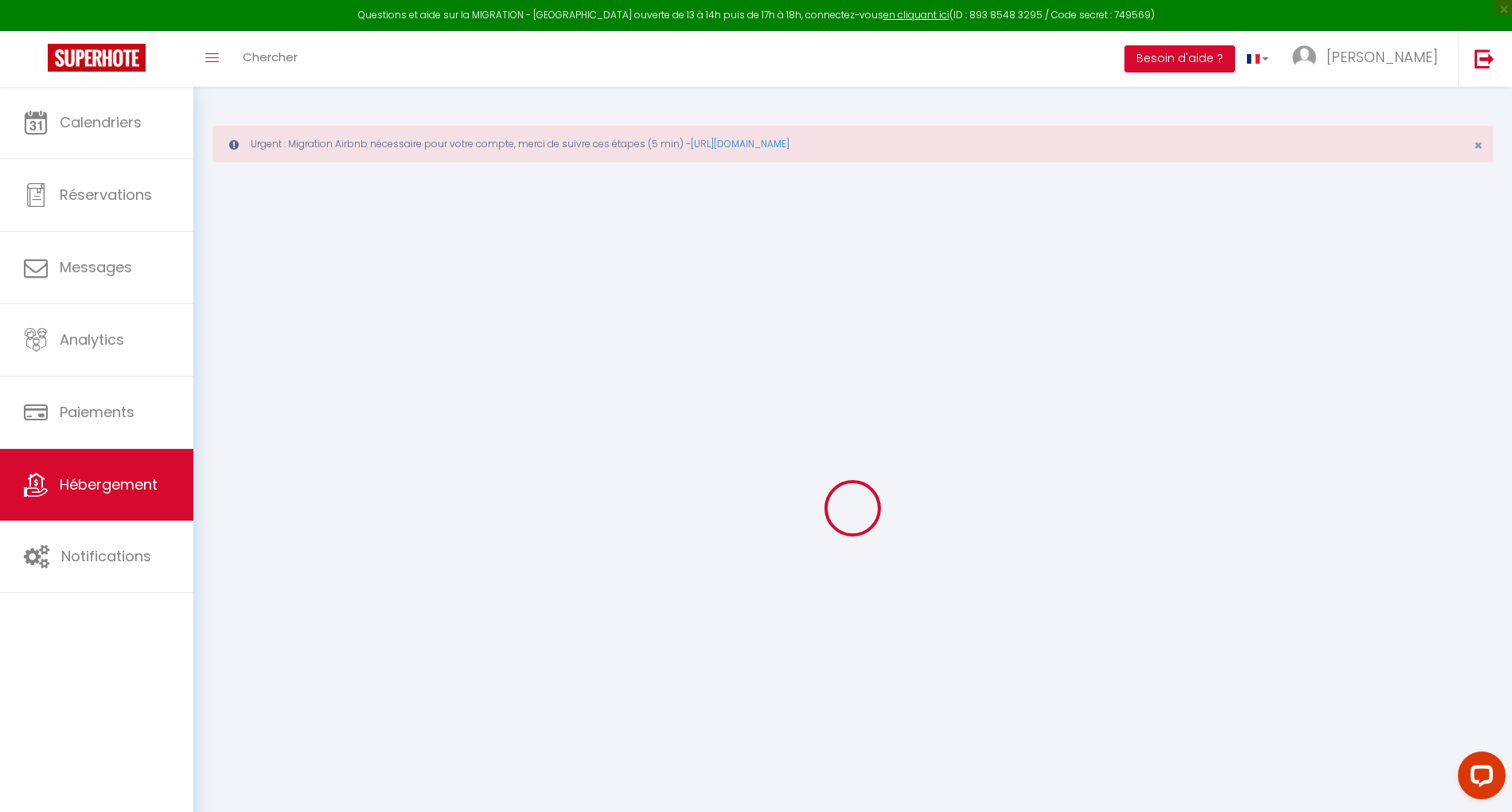
type input "0"
type input "36"
type input "0"
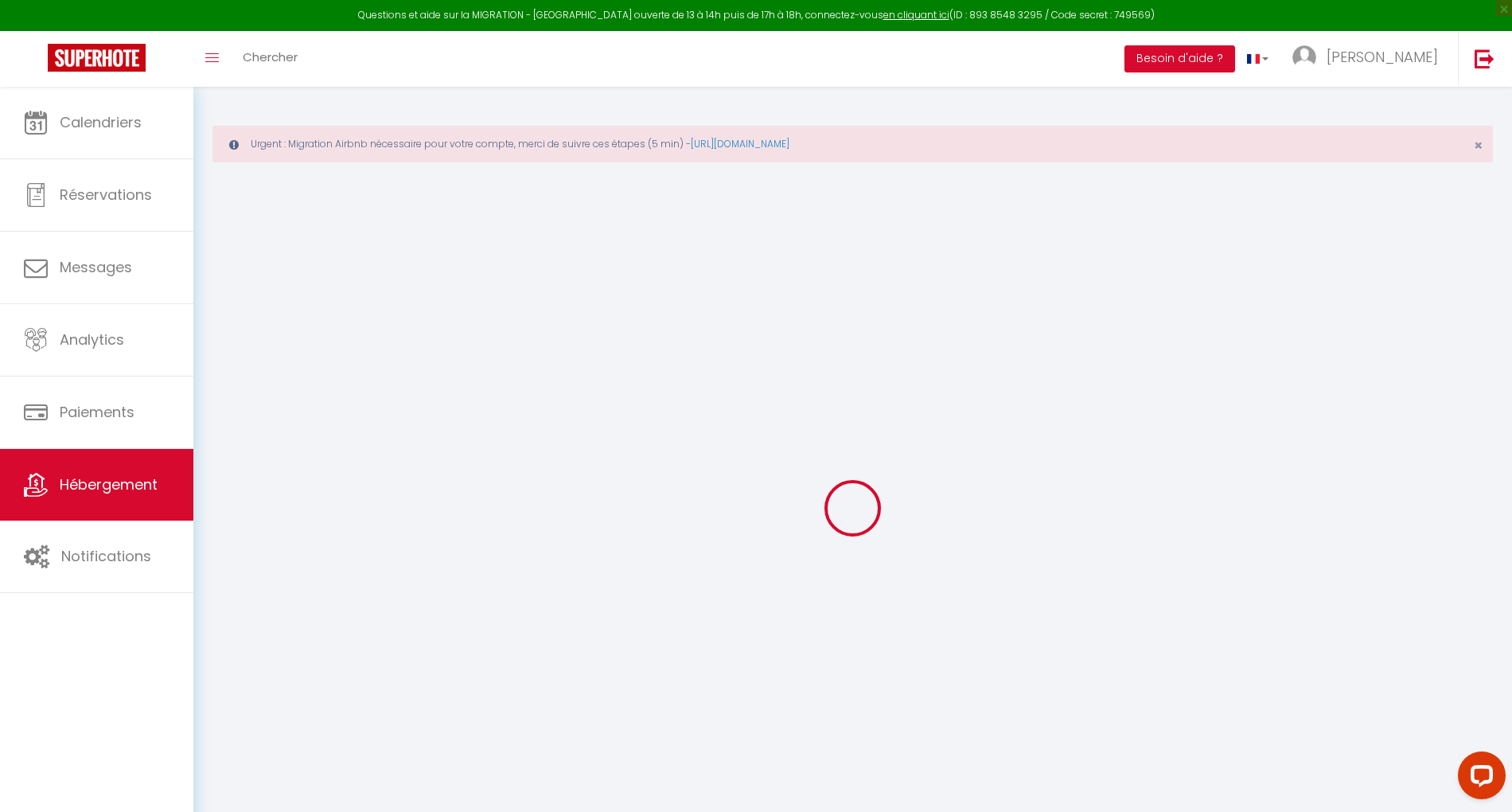
select select
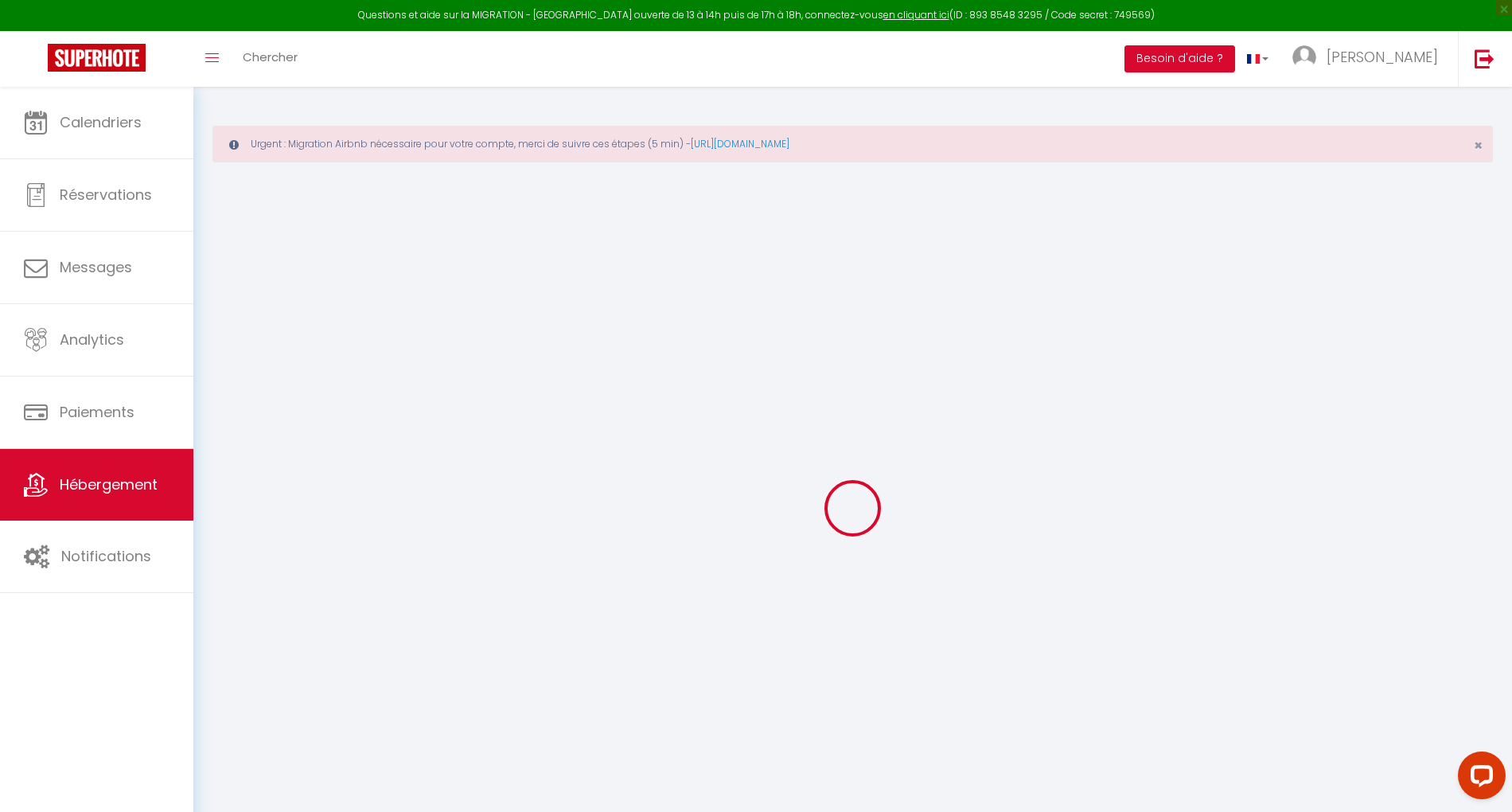
select select
checkbox input "false"
checkbox input "true"
checkbox input "false"
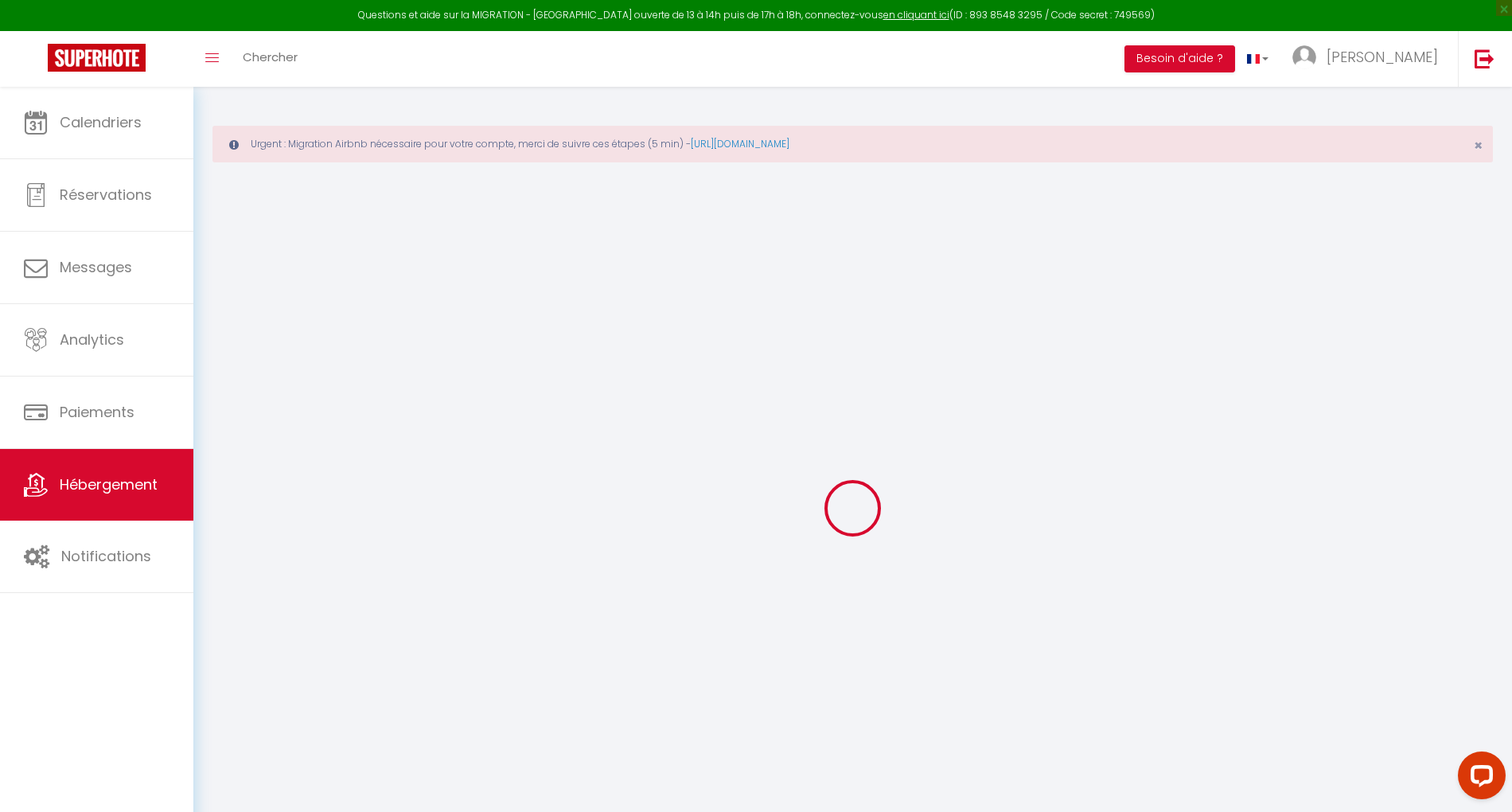
select select
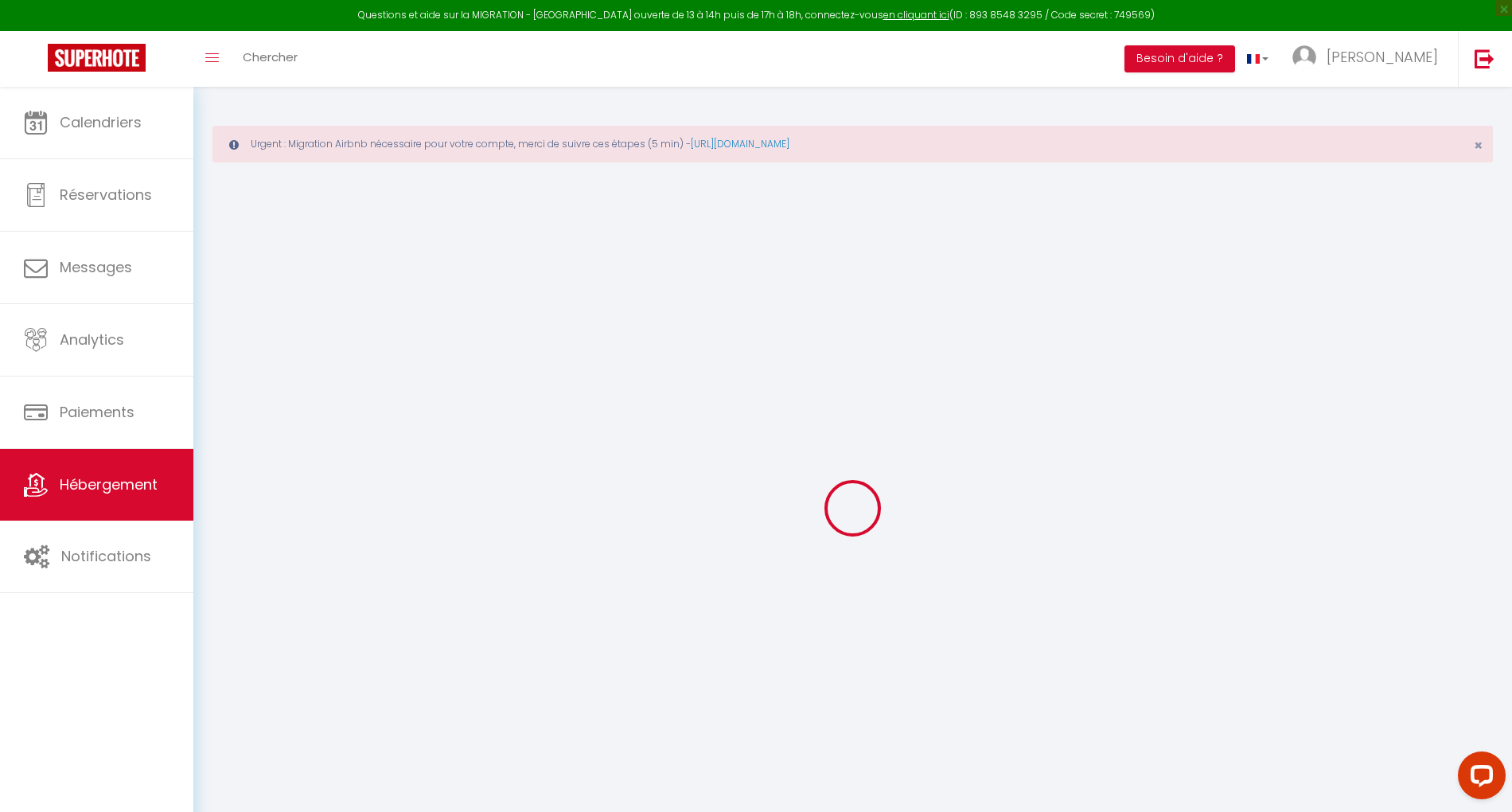
select select
checkbox input "false"
checkbox input "true"
checkbox input "false"
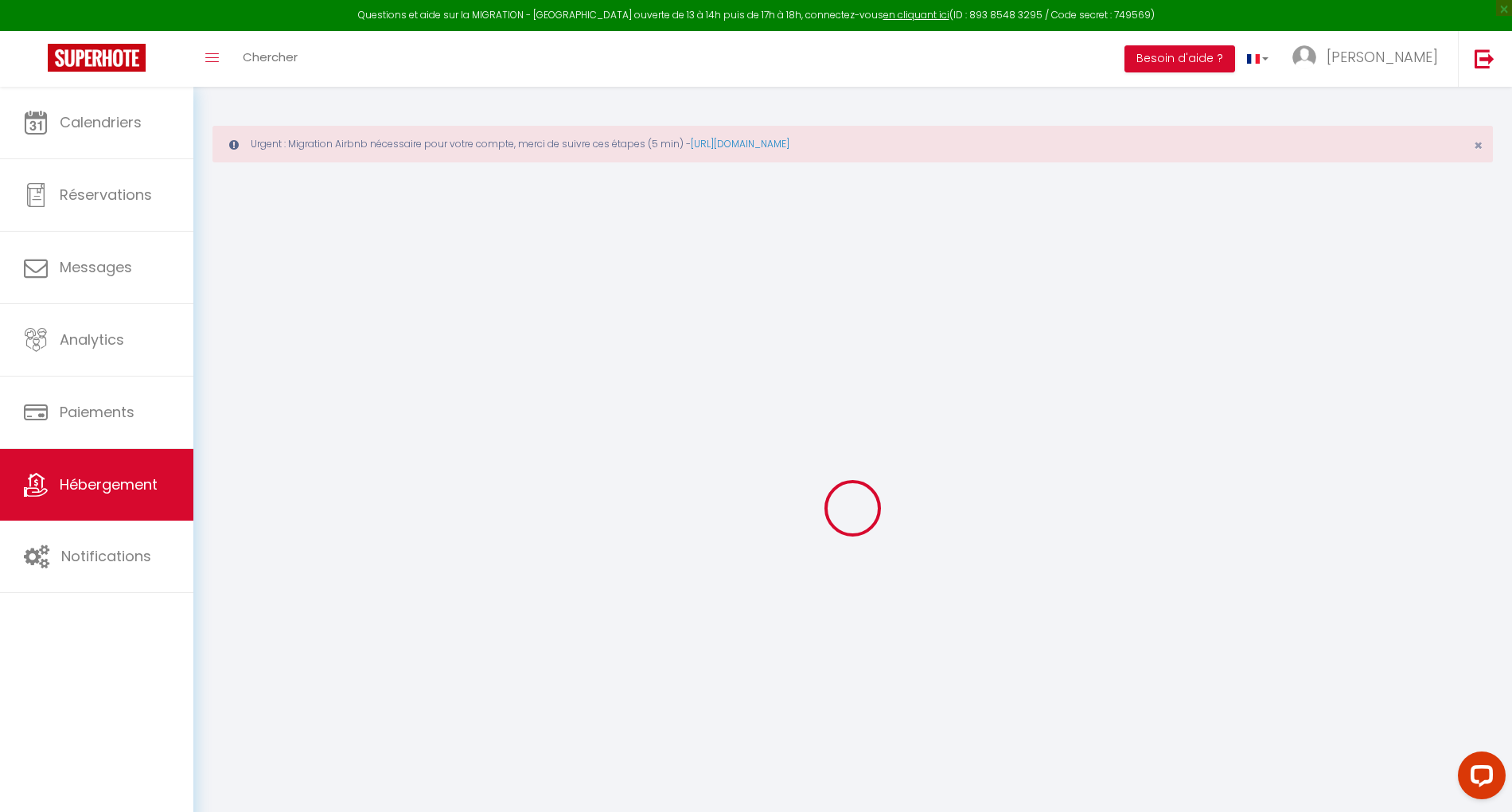
select select "15:00"
select select
select select "11:00"
select select "30"
select select "120"
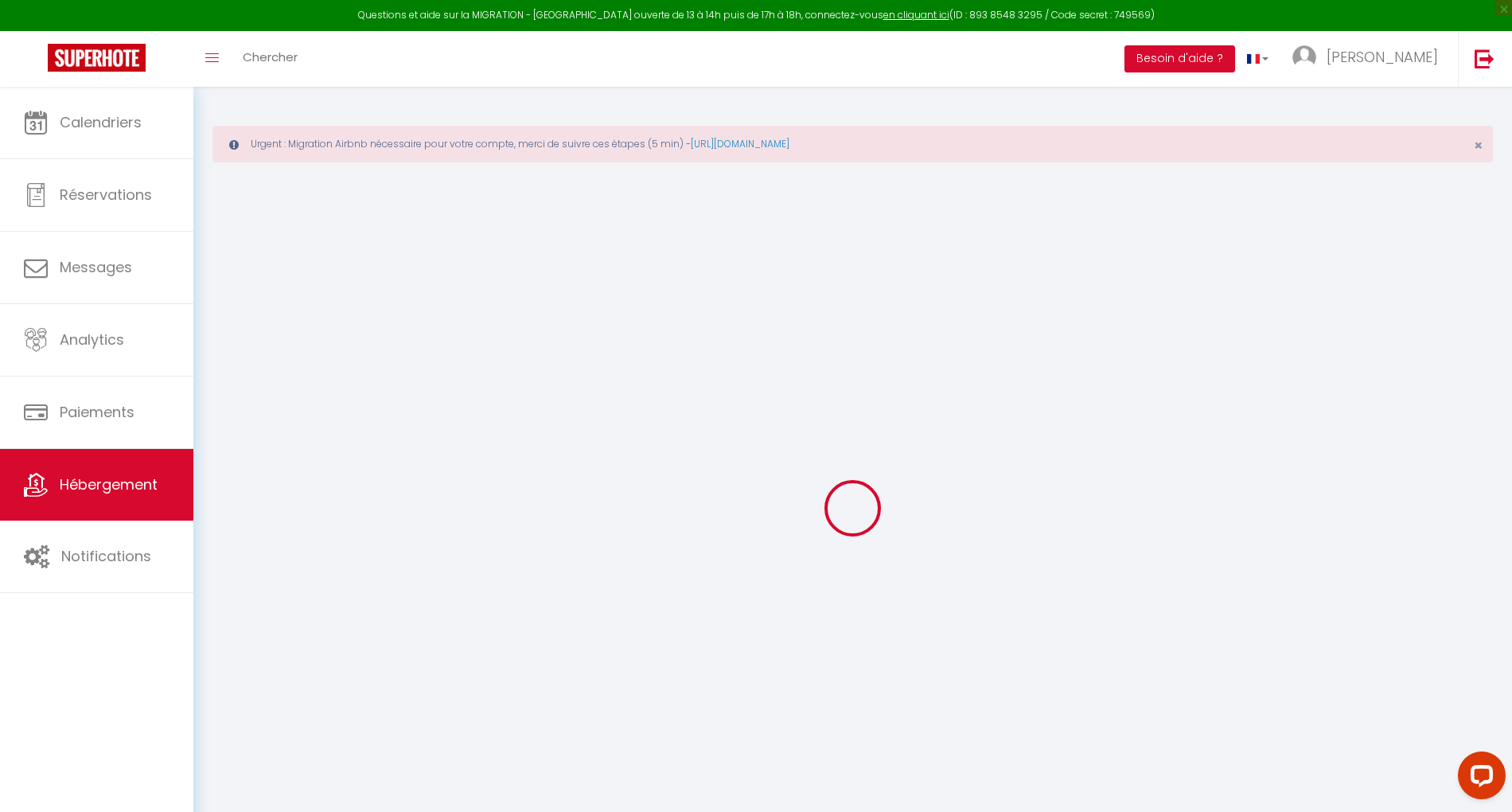
select select "22:00"
select select
checkbox input "false"
checkbox input "true"
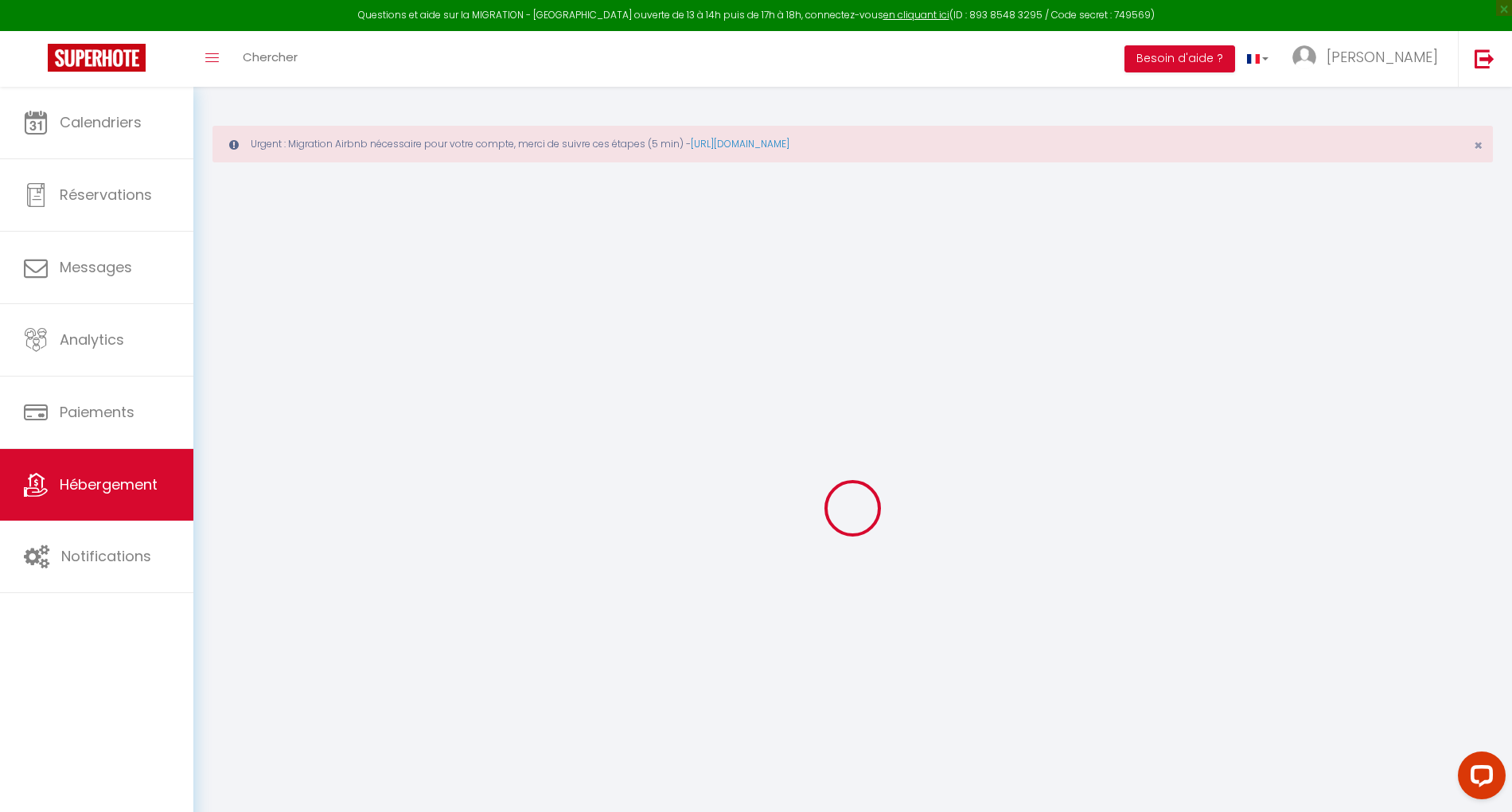
checkbox input "false"
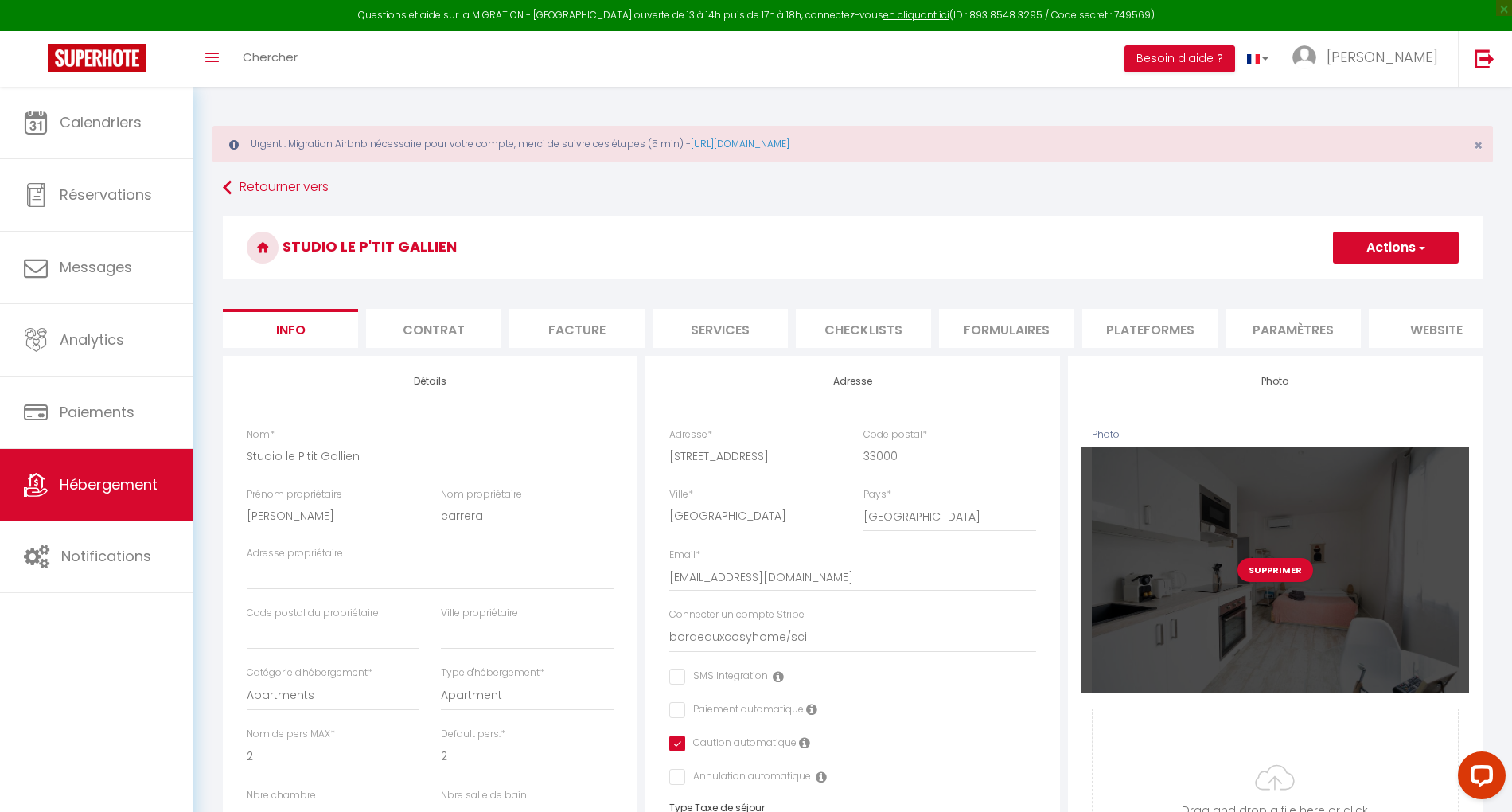
select select
checkbox input "false"
checkbox input "true"
checkbox input "false"
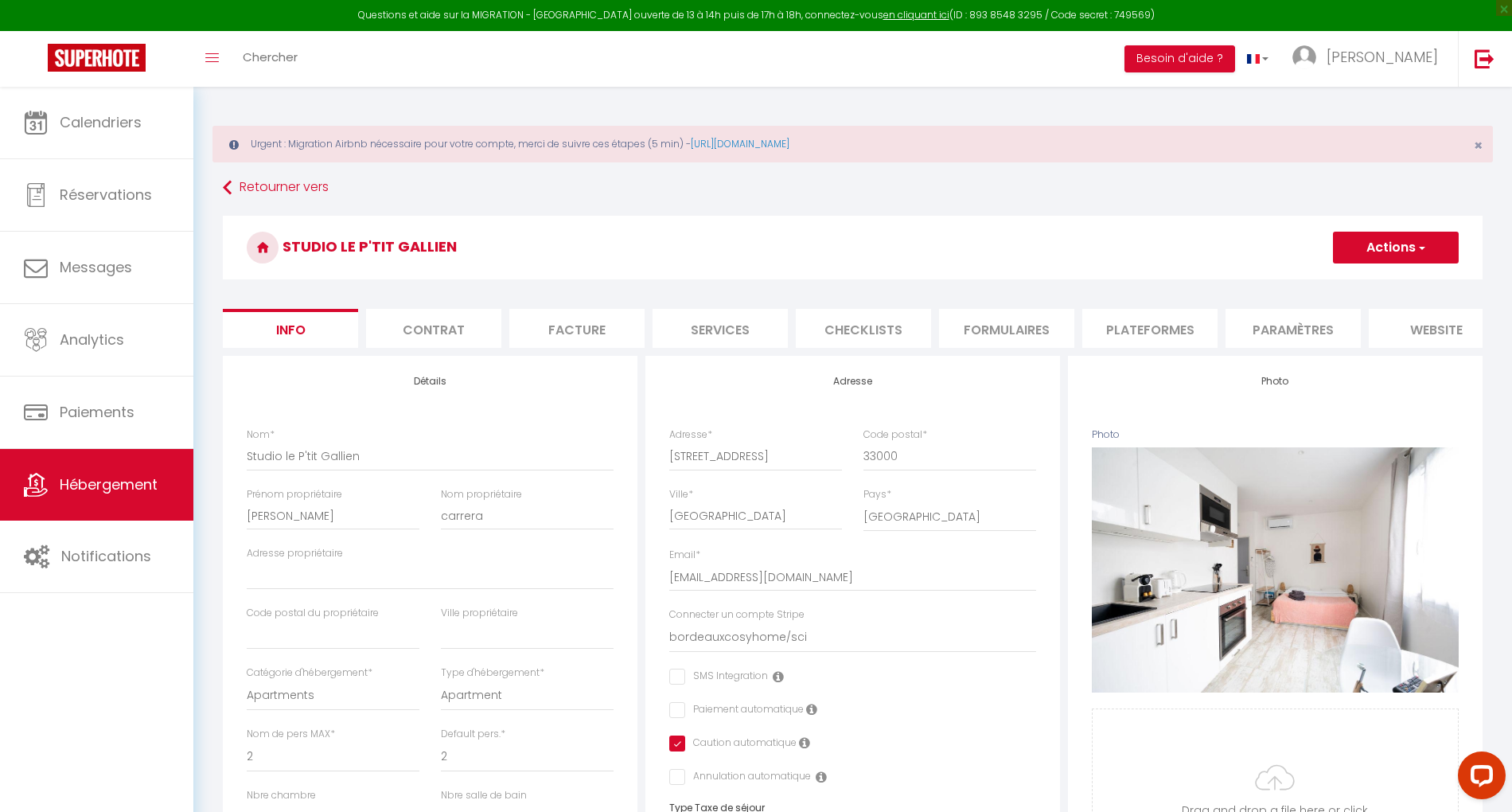
click at [1152, 326] on li "Plateformes" at bounding box center [1150, 327] width 136 height 39
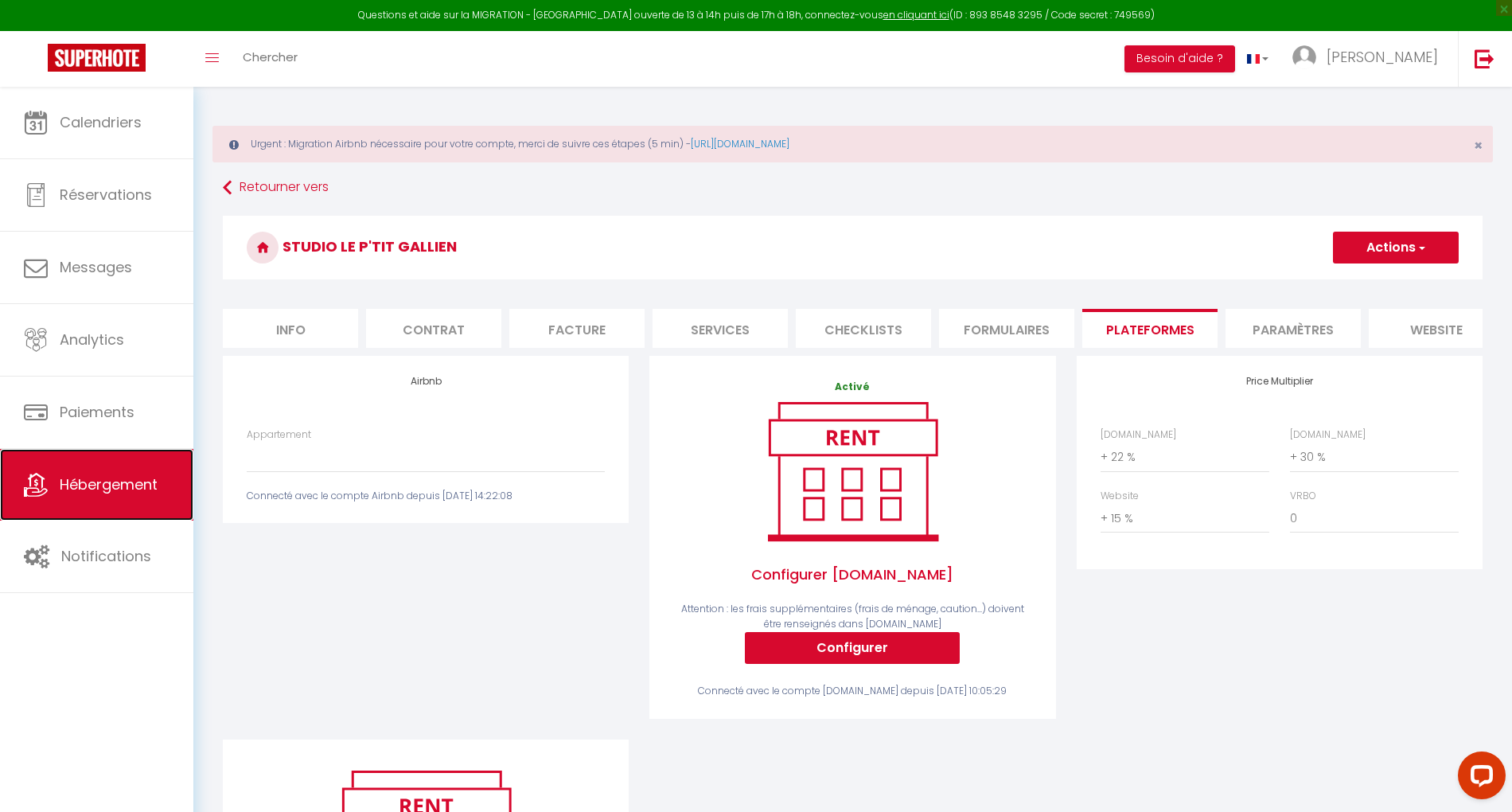
click at [100, 490] on span "Hébergement" at bounding box center [108, 485] width 98 height 20
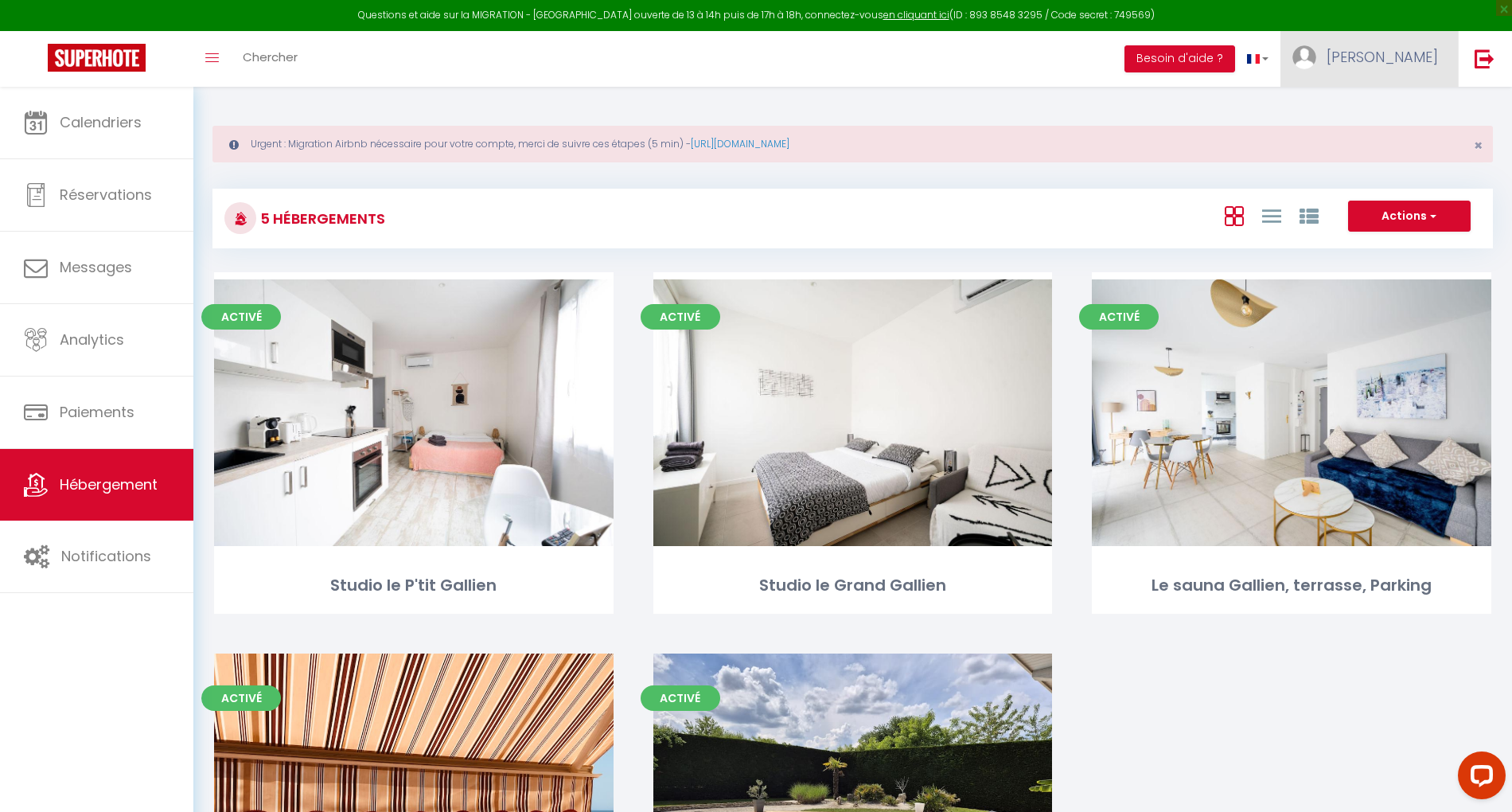
click at [1429, 60] on span "anne" at bounding box center [1381, 57] width 112 height 20
click at [1388, 114] on link "Paramètres" at bounding box center [1394, 110] width 117 height 27
select select "28"
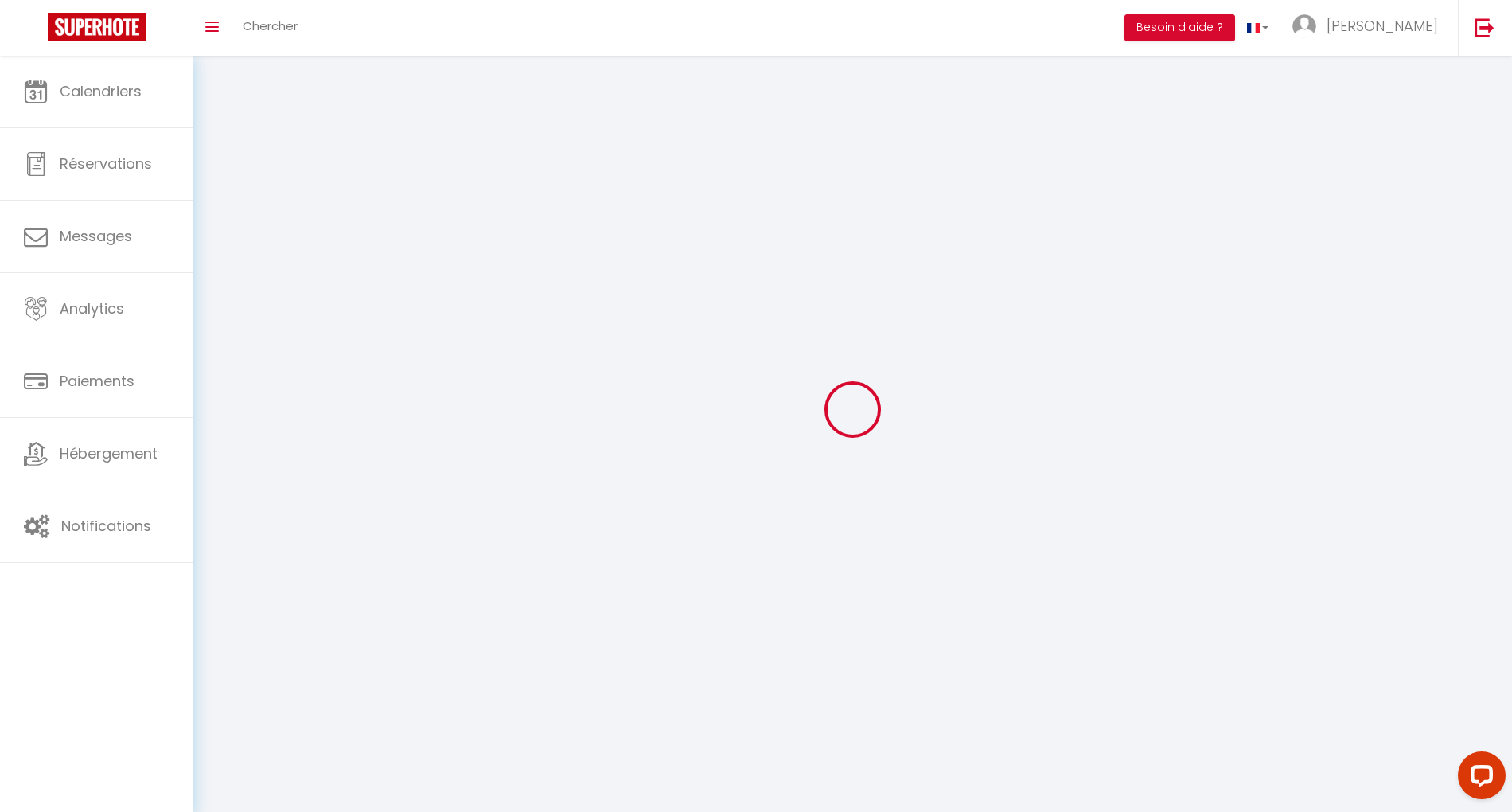
select select "fr"
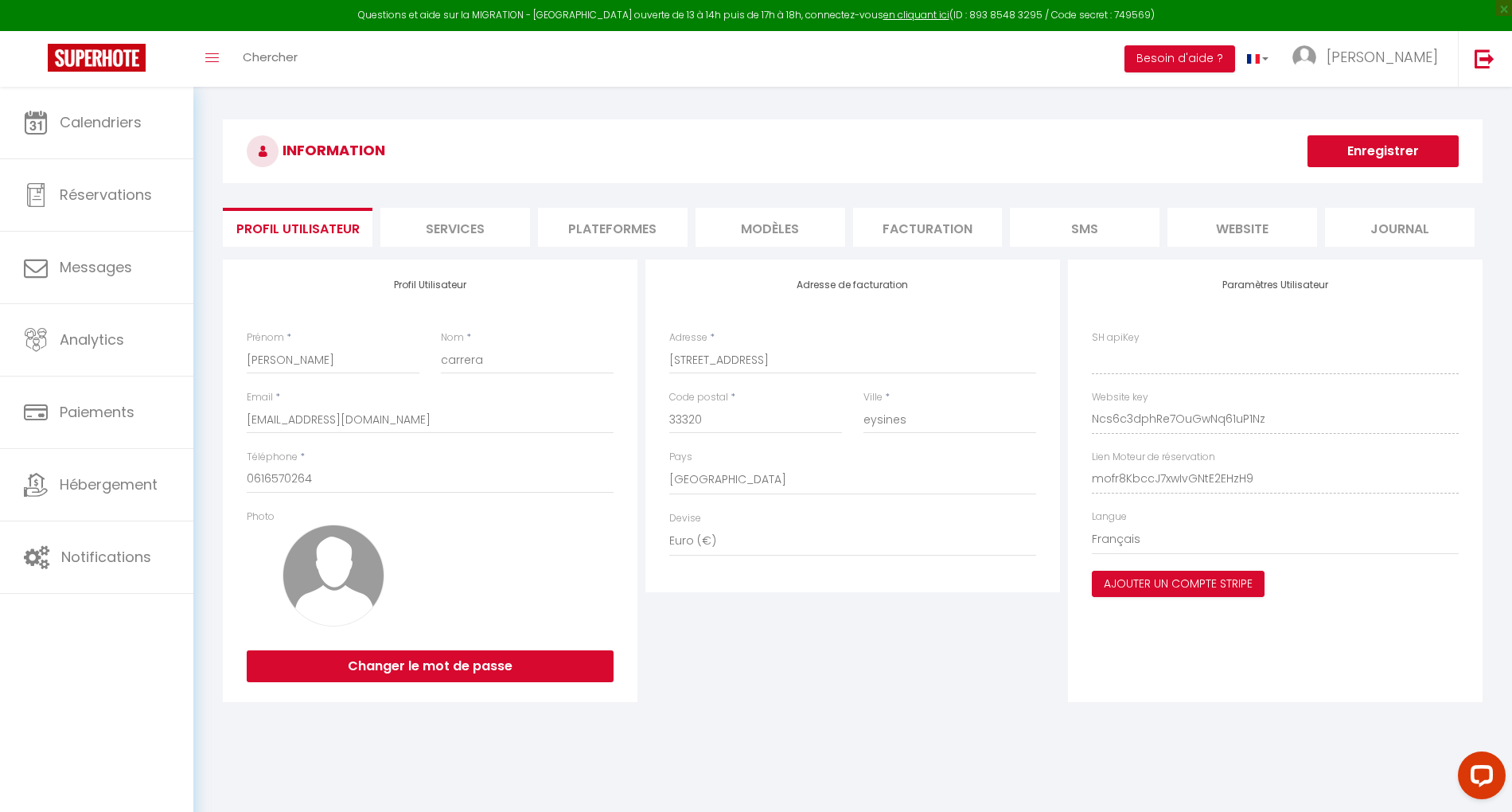
type input "Ncs6c3dphRe7OuGwNq61uP1Nz"
type input "mofr8KbccJ7xwIvGNtE2EHzH9"
type input "https://app.superhote.com/#/get-available-rentals/mofr8KbccJ7xwIvGNtE2EHzH9"
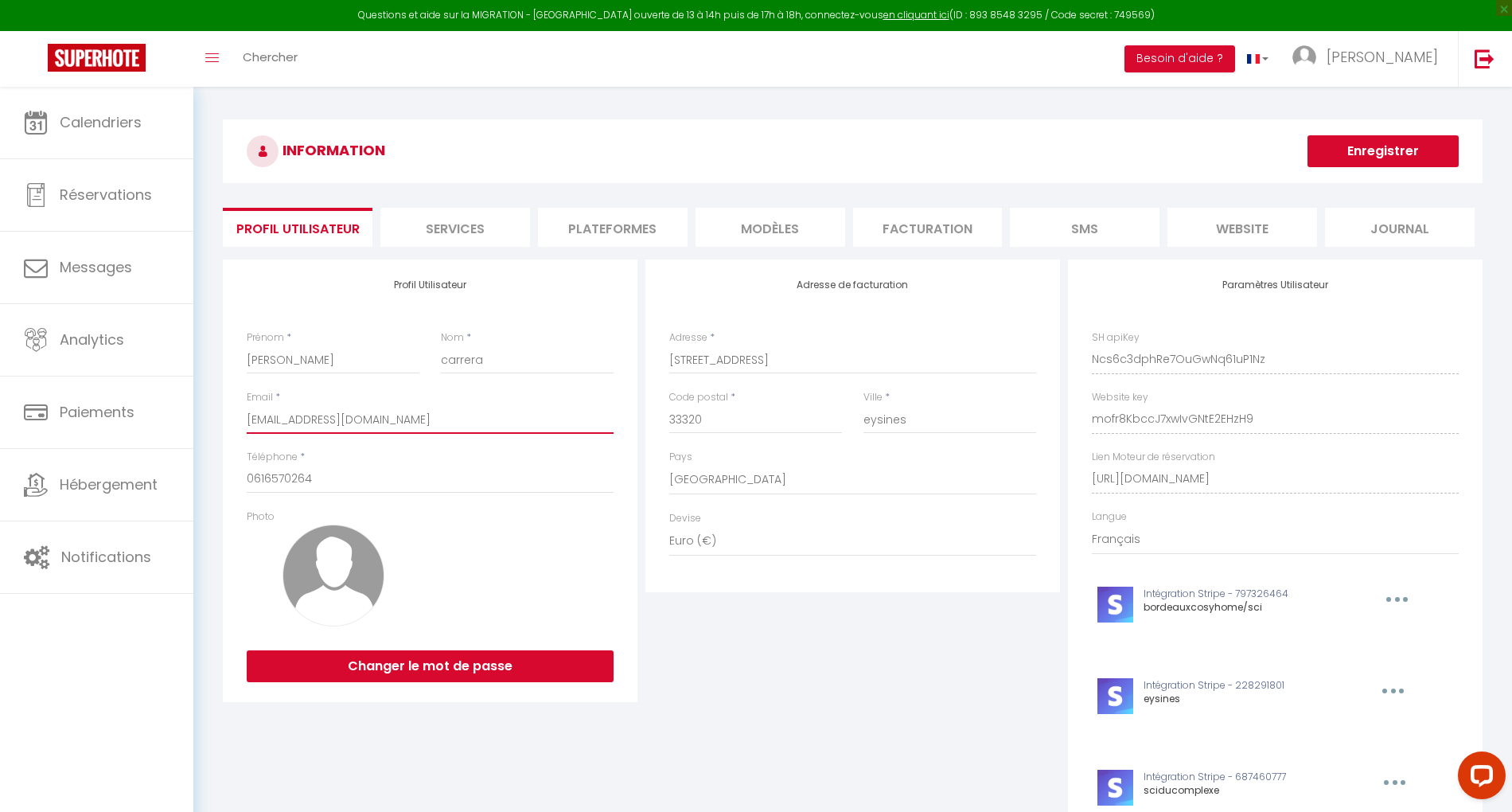
drag, startPoint x: 459, startPoint y: 419, endPoint x: 239, endPoint y: 422, distance: 220.0
click at [239, 422] on div "Profil Utilisateur Prénom * anne Nom * carrera Email * bordeauxcosyhome@gmail.c…" at bounding box center [429, 480] width 414 height 442
click at [1412, 50] on span "anne" at bounding box center [1381, 57] width 112 height 20
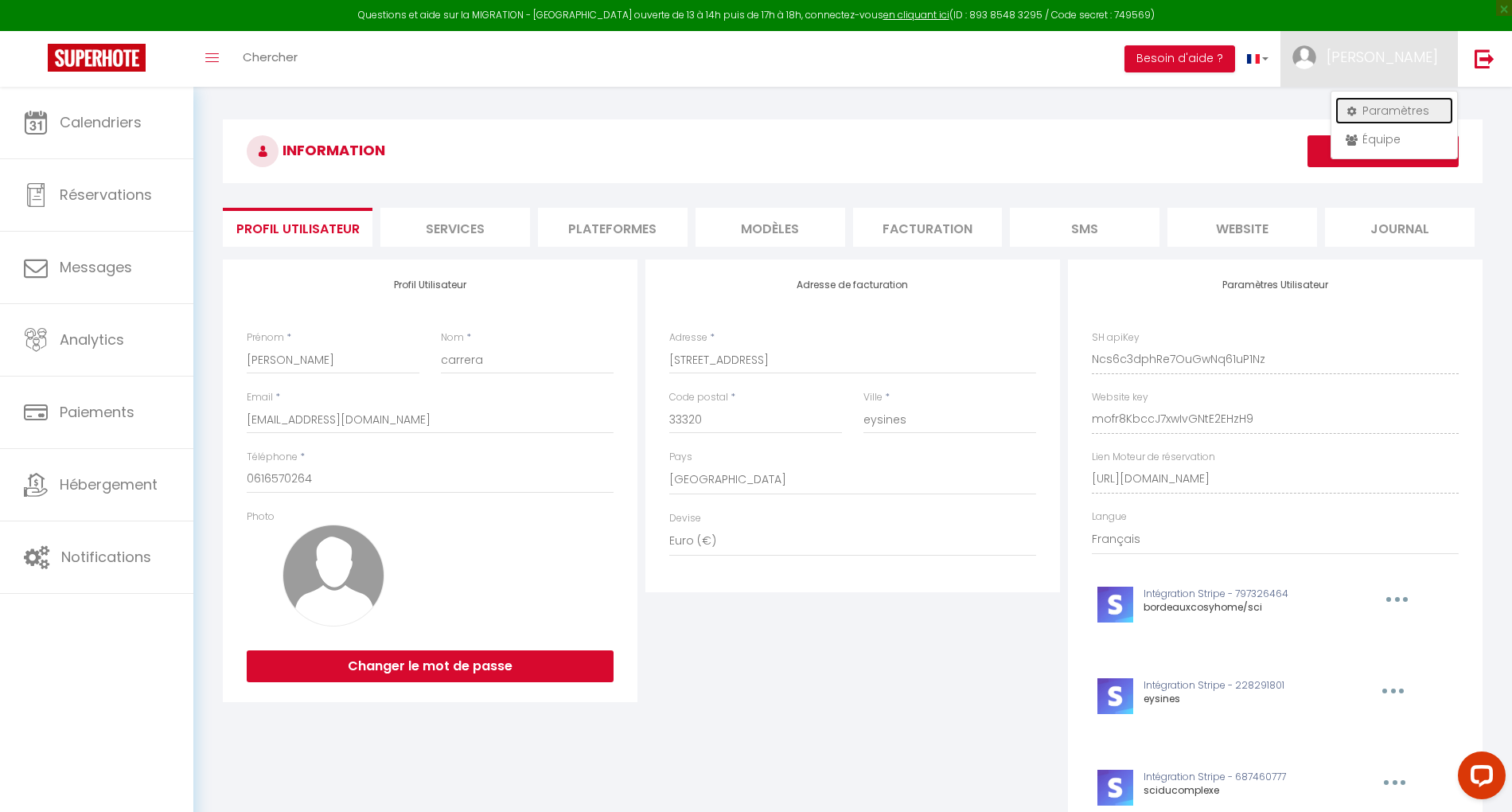
click at [1397, 112] on link "Paramètres" at bounding box center [1394, 110] width 117 height 27
click at [628, 231] on li "Plateformes" at bounding box center [613, 227] width 150 height 39
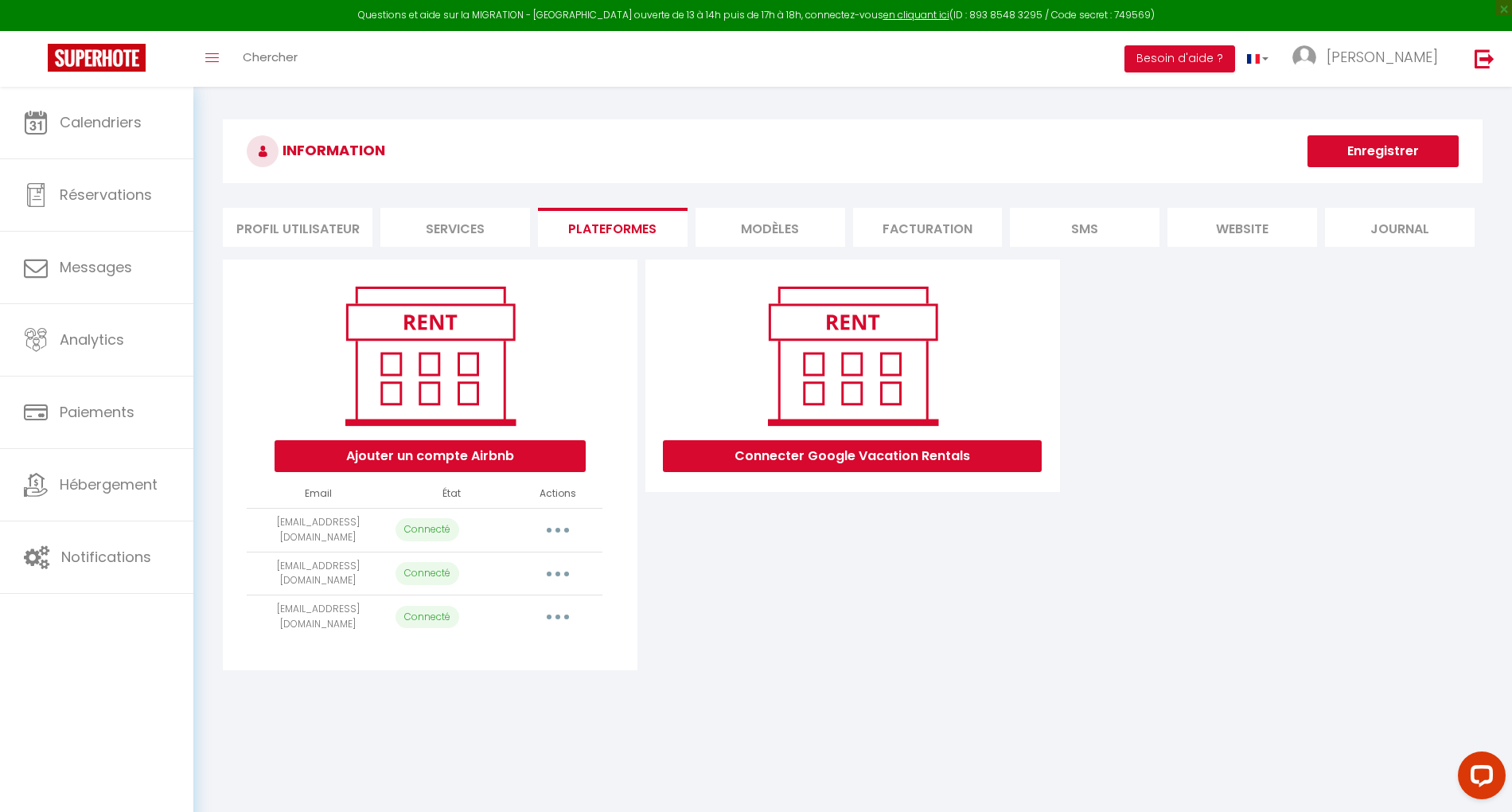
click at [557, 530] on icon "button" at bounding box center [558, 530] width 5 height 5
click at [527, 623] on link "Reconnecter le compte" at bounding box center [487, 623] width 176 height 27
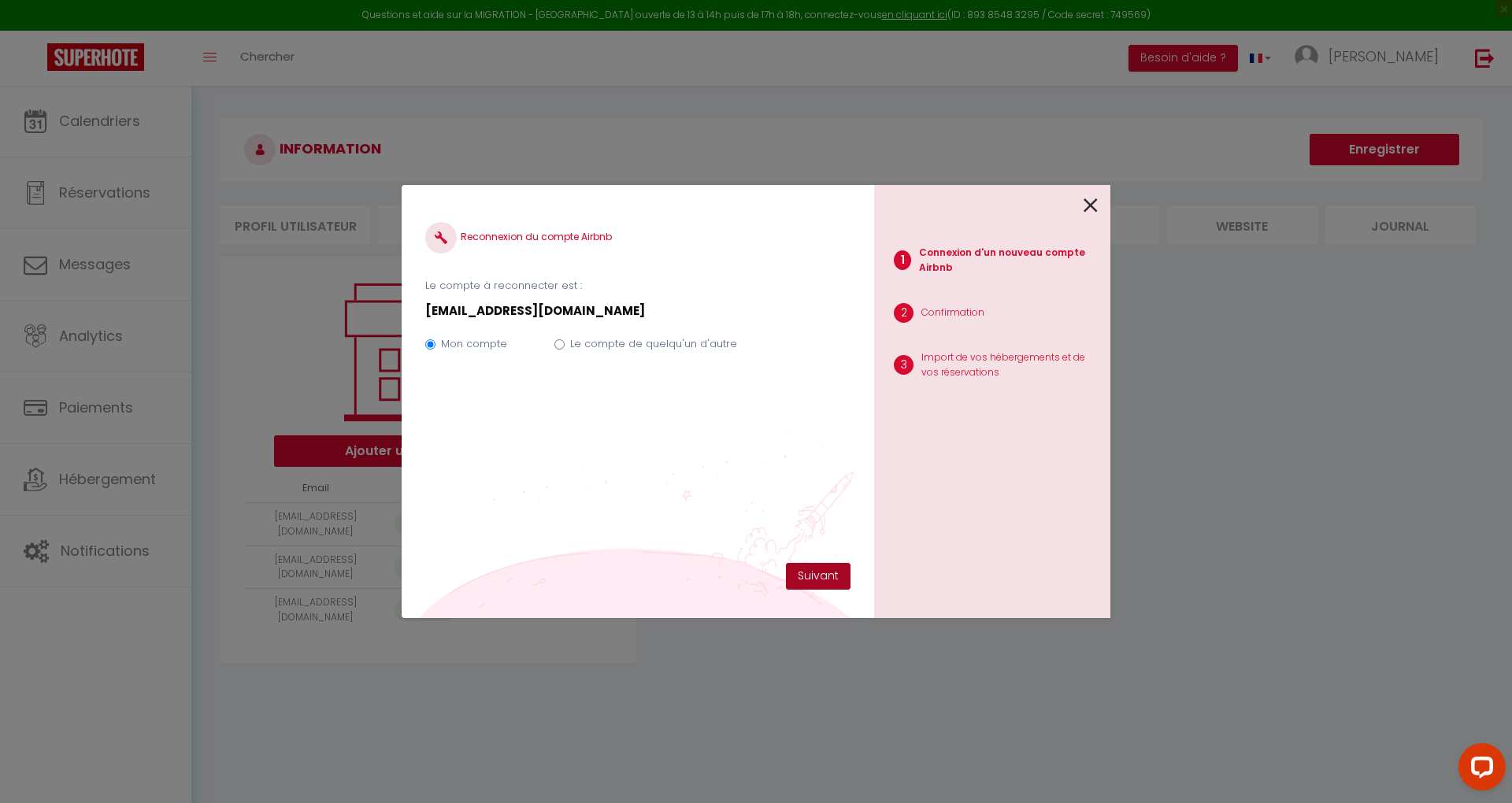
click at [812, 576] on button "Suivant" at bounding box center [818, 576] width 65 height 27
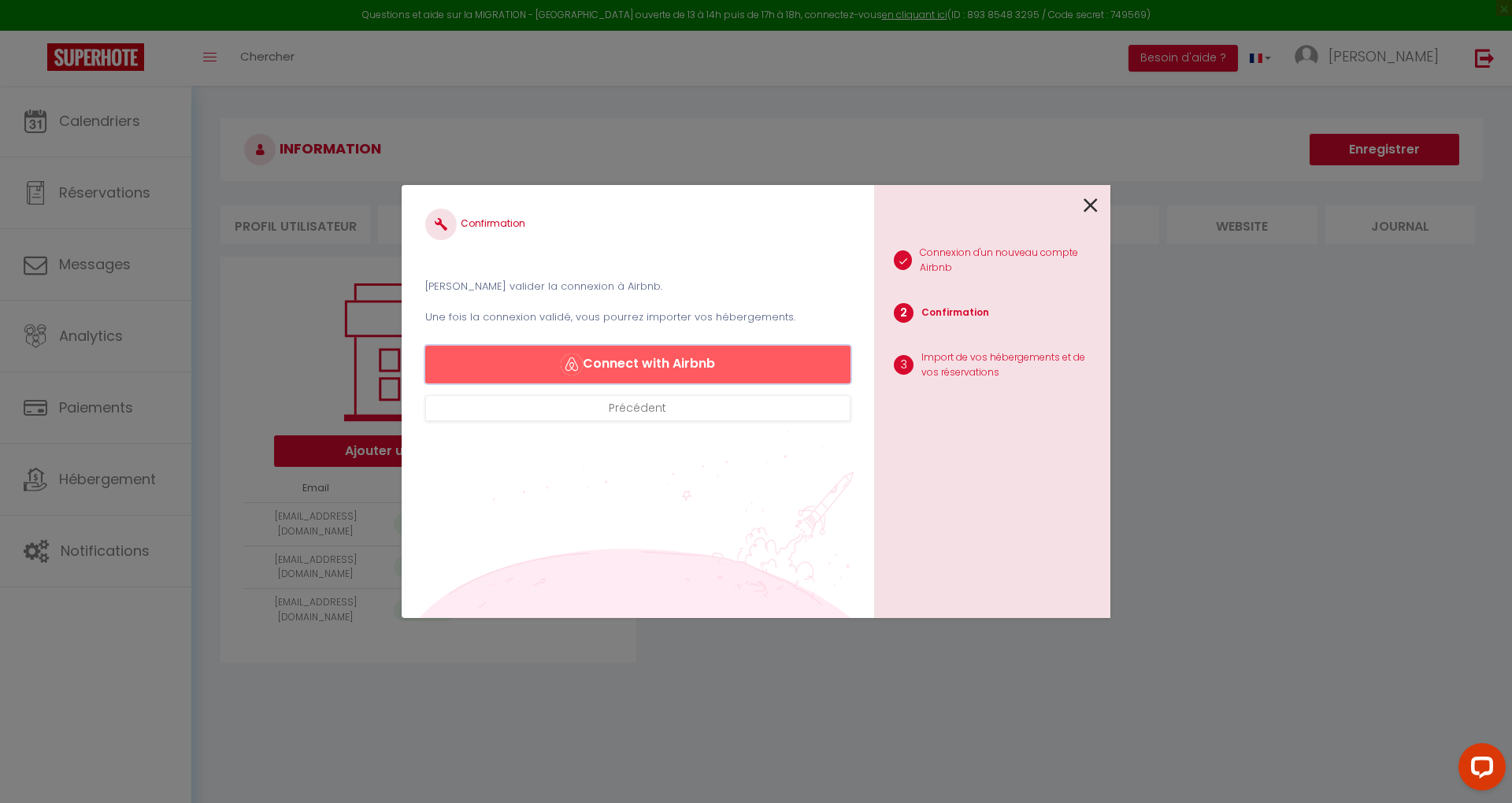
click at [682, 361] on button "Connect with Airbnb" at bounding box center [638, 365] width 425 height 38
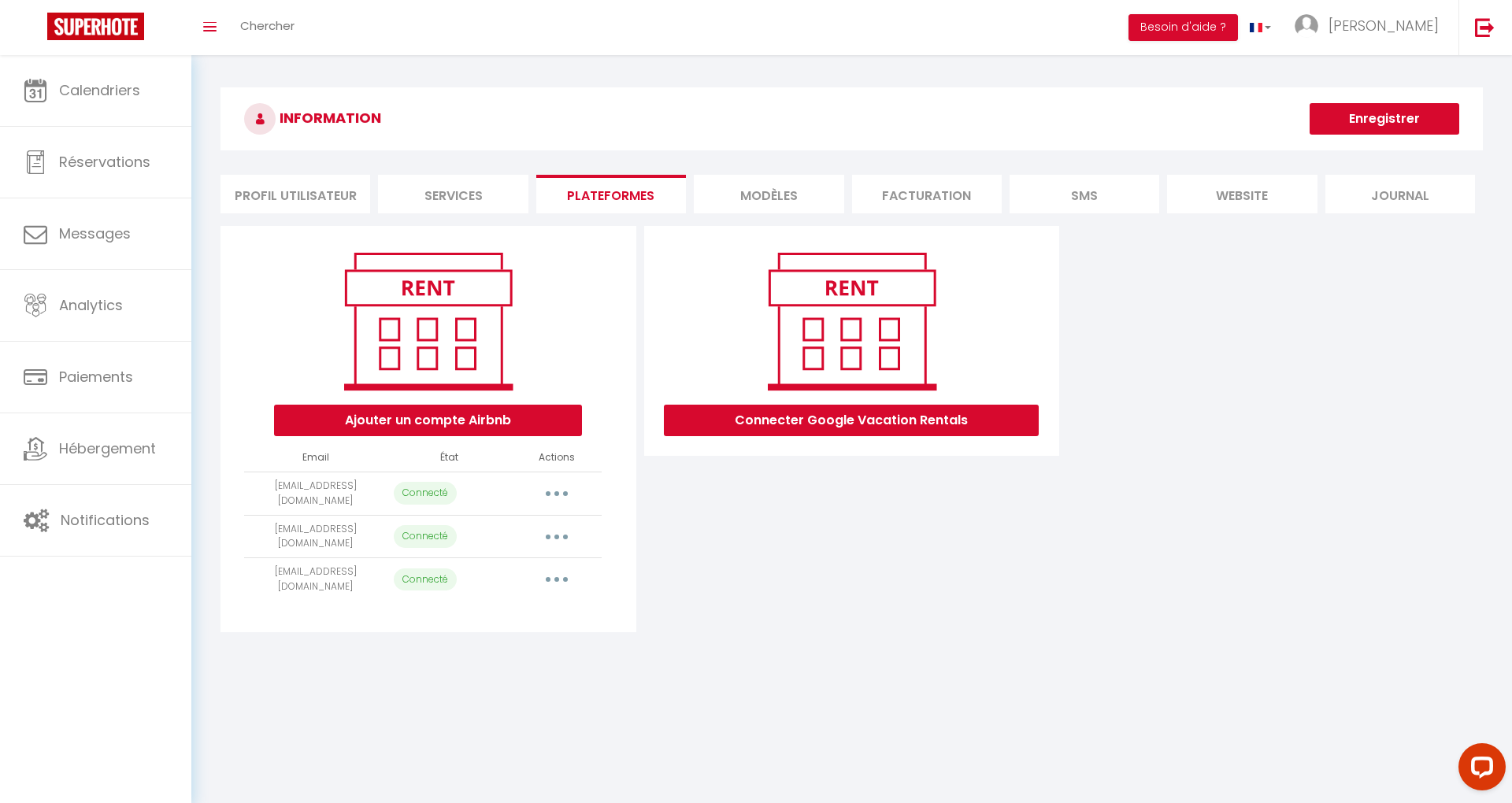
select select
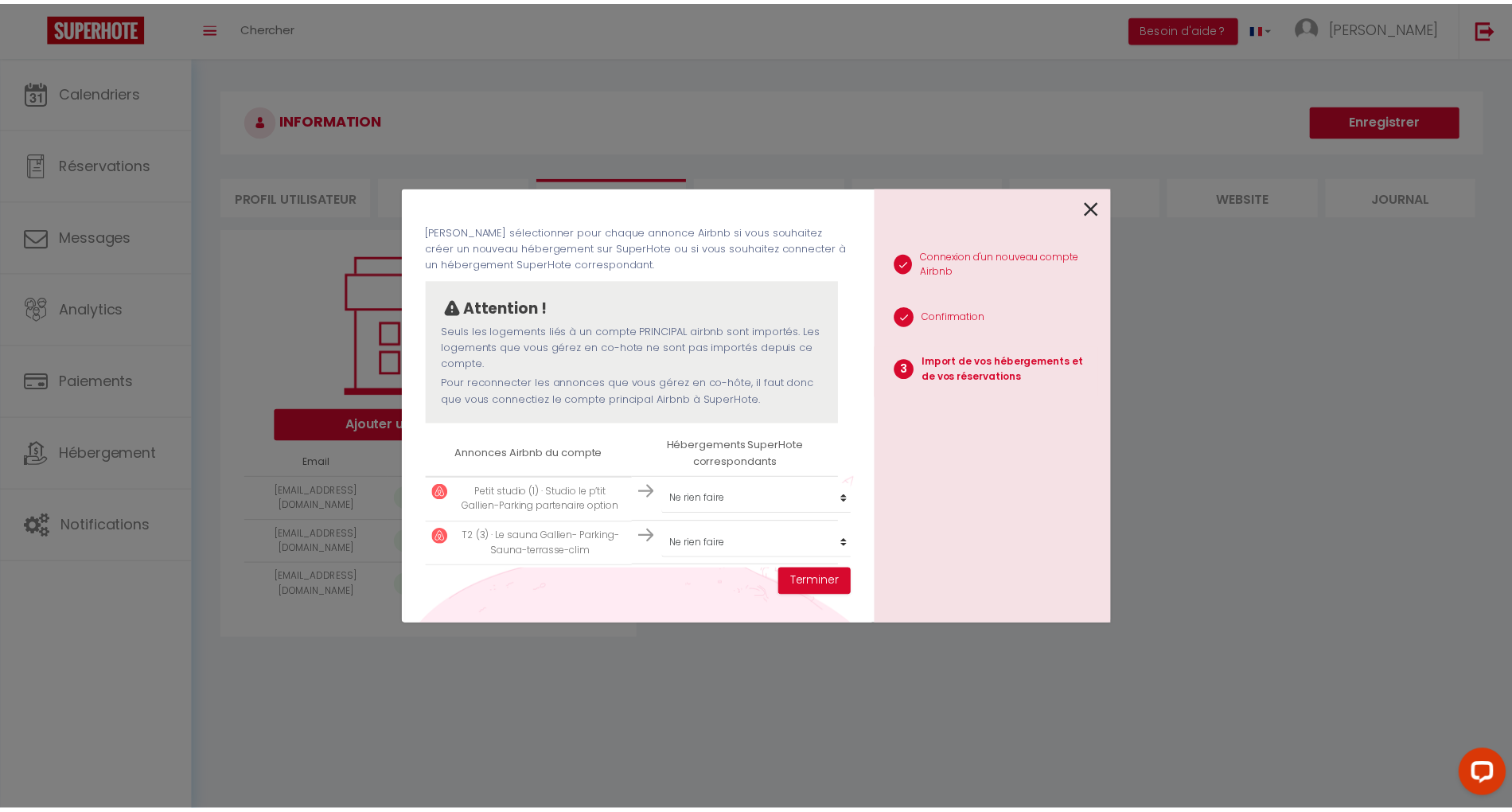
scroll to position [127, 0]
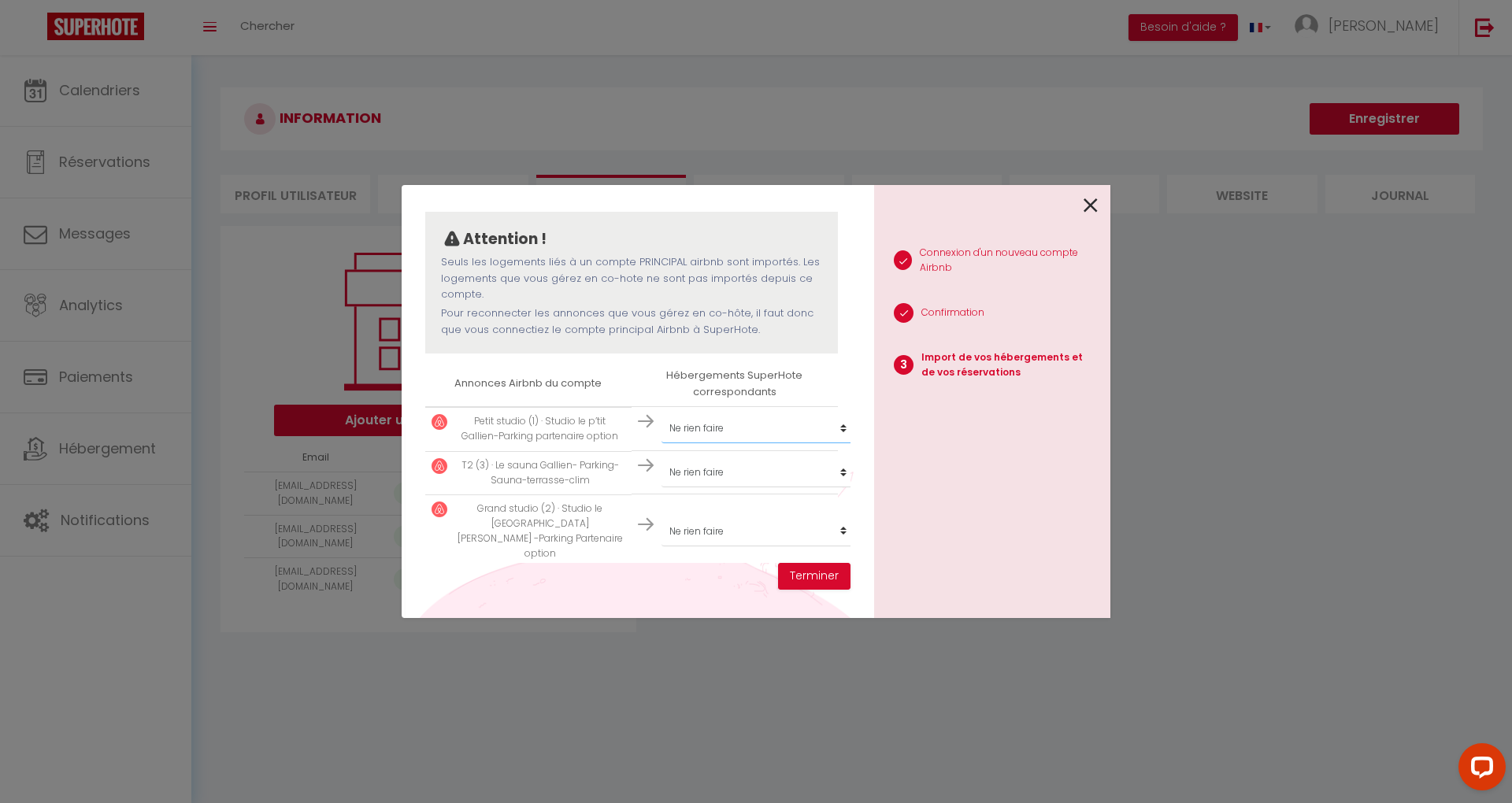
click at [700, 427] on select "Créer un nouveau hébergement Ne rien faire Studio le P'tit [PERSON_NAME] Studio…" at bounding box center [758, 428] width 194 height 30
drag, startPoint x: 700, startPoint y: 427, endPoint x: 712, endPoint y: 414, distance: 17.7
click at [700, 427] on select "Créer un nouveau hébergement Ne rien faire Studio le P'tit [PERSON_NAME] Studio…" at bounding box center [758, 428] width 194 height 30
click at [830, 575] on button "Terminer" at bounding box center [814, 576] width 73 height 27
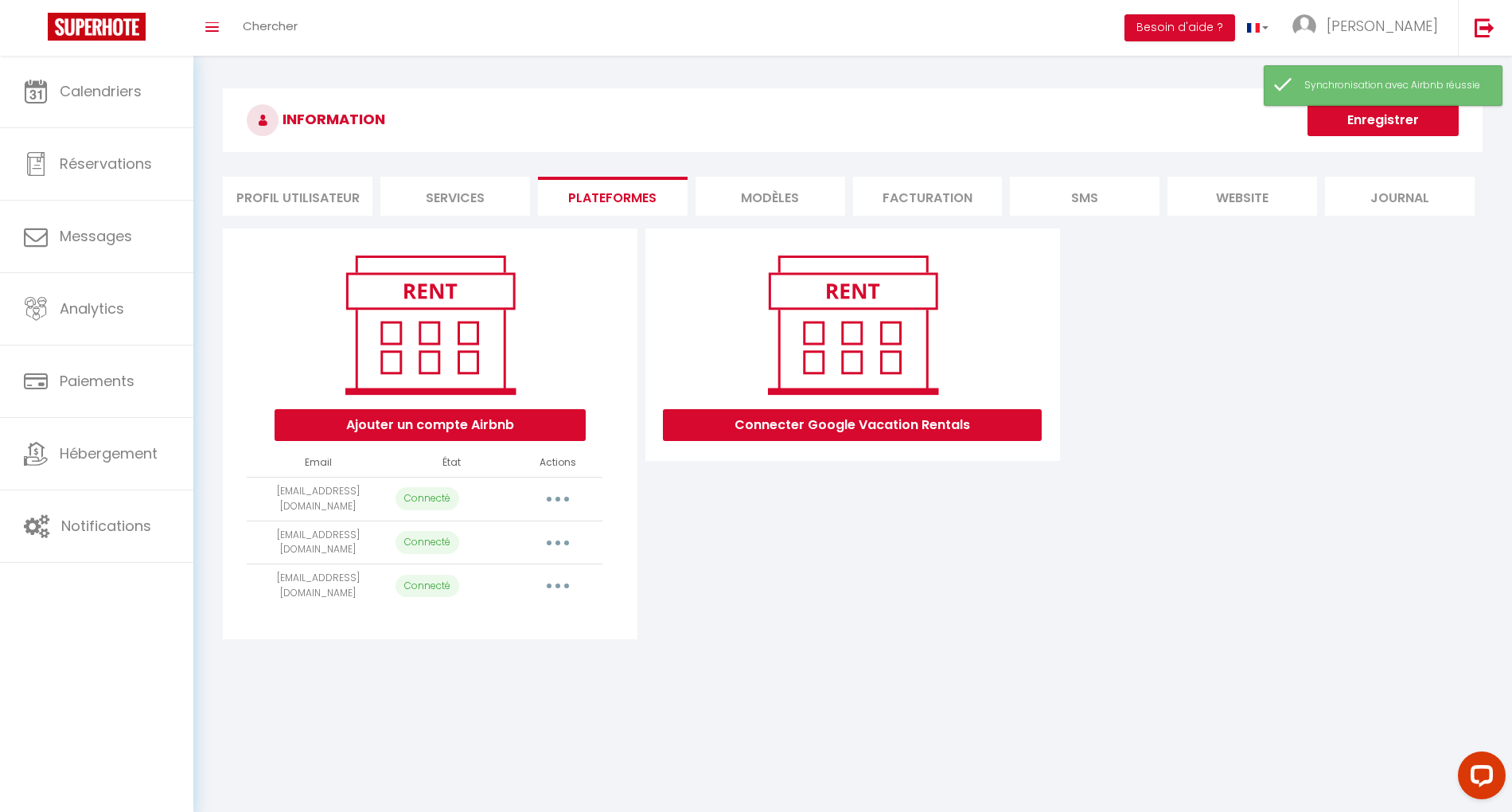
click at [559, 497] on icon "button" at bounding box center [558, 499] width 5 height 5
click at [547, 536] on link "Importer les appartements" at bounding box center [487, 534] width 176 height 27
select select
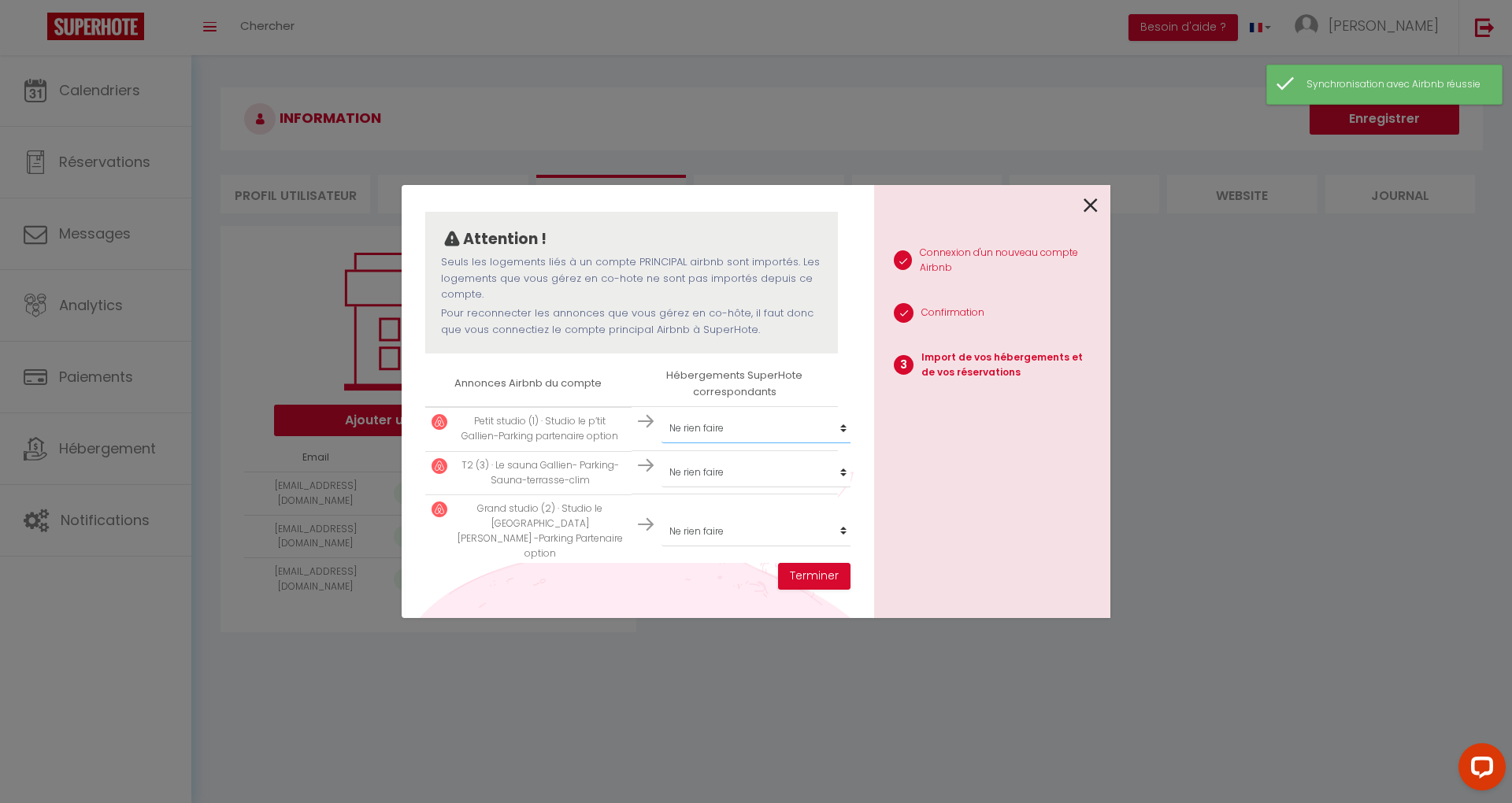
click at [716, 428] on select "Créer un nouveau hébergement Ne rien faire Studio le P'tit [PERSON_NAME] Studio…" at bounding box center [758, 428] width 194 height 30
select select "33007"
click at [661, 413] on select "Créer un nouveau hébergement Ne rien faire Studio le P'tit [PERSON_NAME] Studio…" at bounding box center [758, 428] width 194 height 30
click at [718, 443] on select "Créer un nouveau hébergement Ne rien faire Studio le P'tit [PERSON_NAME] Studio…" at bounding box center [758, 428] width 194 height 30
select select "33008"
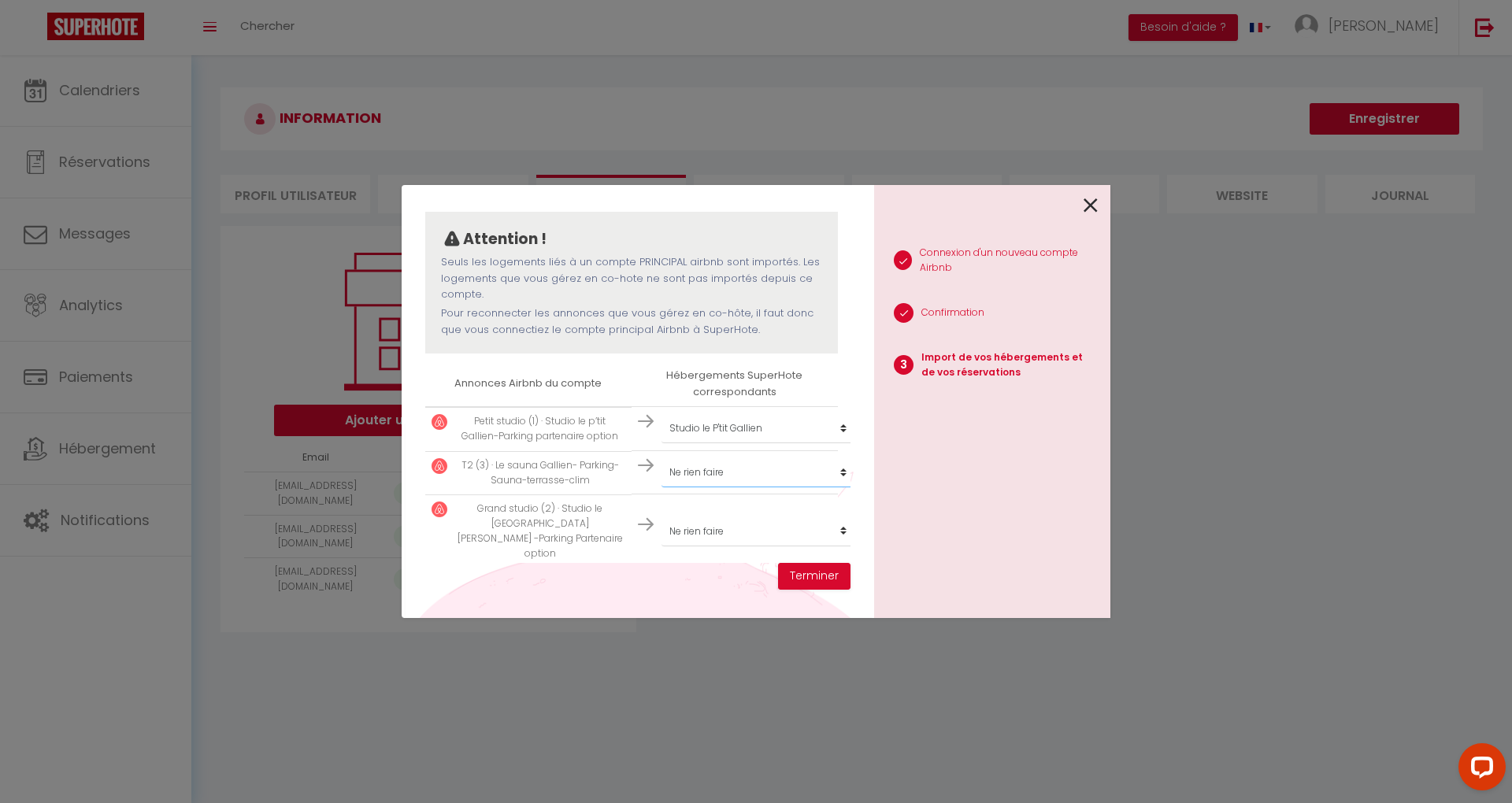
click at [661, 443] on select "Créer un nouveau hébergement Ne rien faire Studio le P'tit [PERSON_NAME] Studio…" at bounding box center [758, 428] width 194 height 30
click at [694, 443] on select "Créer un nouveau hébergement Ne rien faire Studio le P'tit [PERSON_NAME] Studio…" at bounding box center [758, 428] width 194 height 30
select select "33009"
click at [661, 443] on select "Créer un nouveau hébergement Ne rien faire Studio le P'tit Gallien Studio le Gr…" at bounding box center [758, 428] width 194 height 30
click at [805, 574] on button "Terminer" at bounding box center [814, 576] width 73 height 27
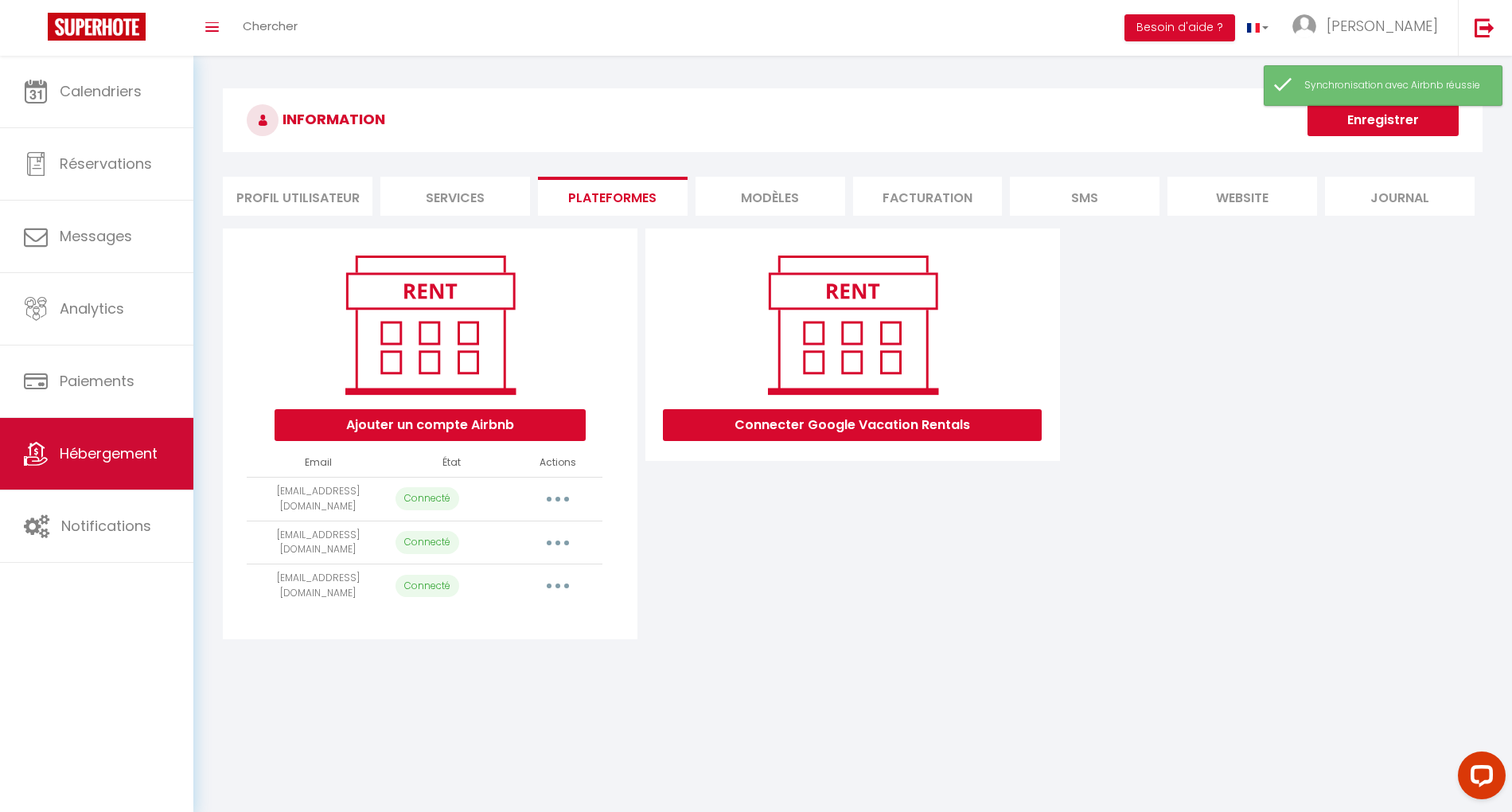
click at [104, 469] on link "Hébergement" at bounding box center [97, 453] width 193 height 72
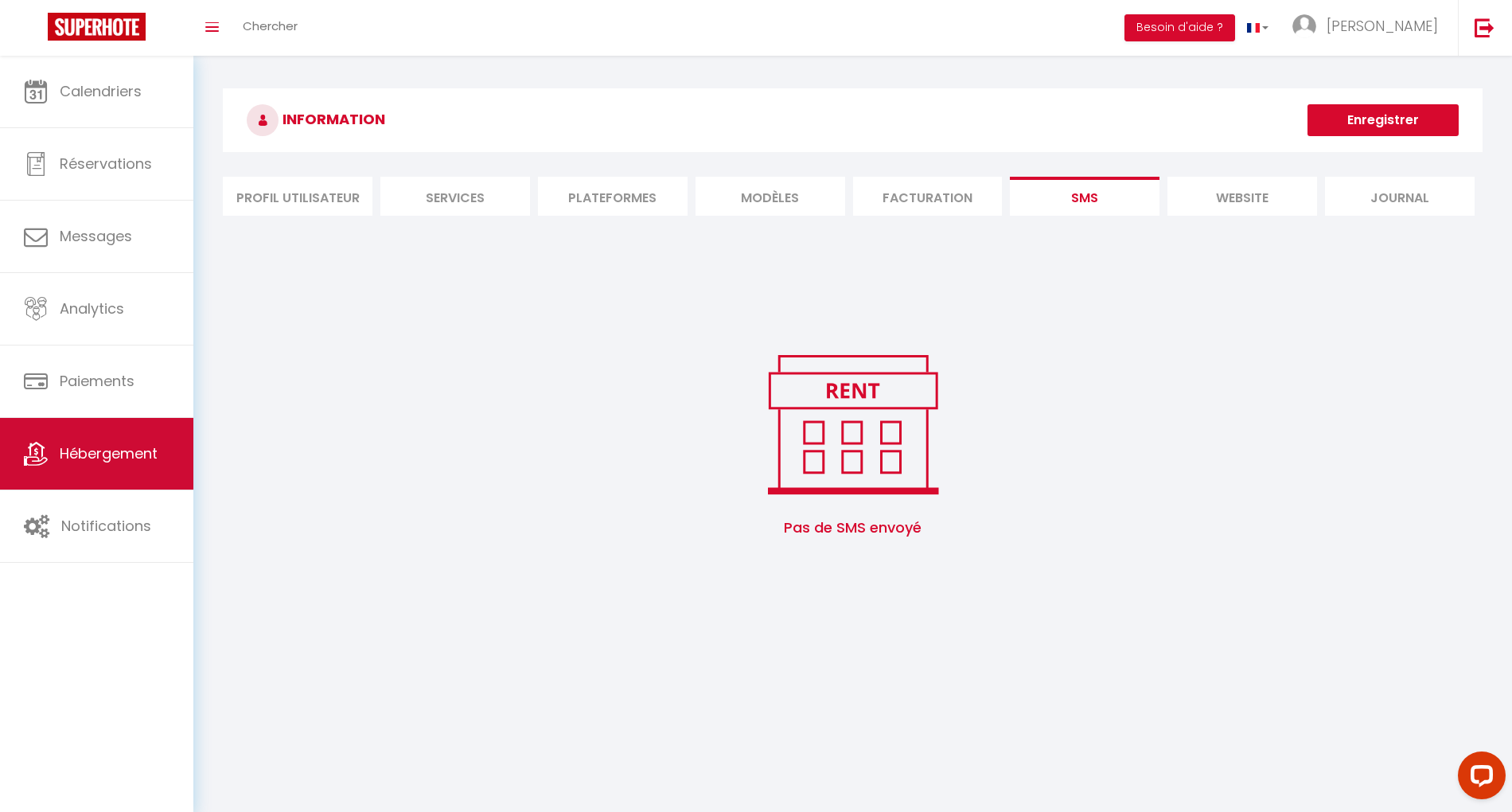
click at [92, 456] on span "Hébergement" at bounding box center [108, 453] width 98 height 20
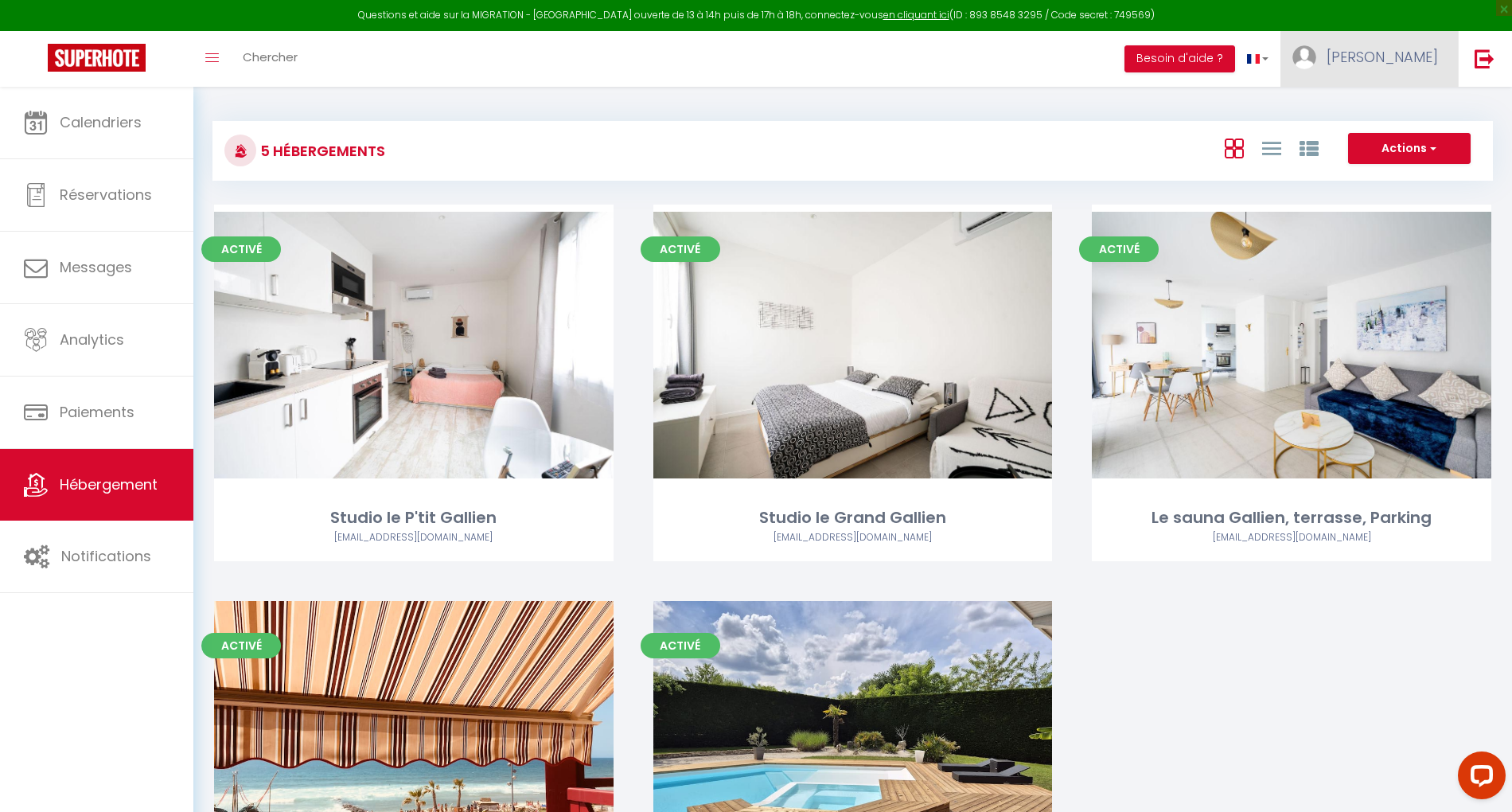
click at [1390, 64] on link "[PERSON_NAME]" at bounding box center [1369, 59] width 178 height 55
click at [1394, 117] on link "Paramètres" at bounding box center [1394, 110] width 117 height 27
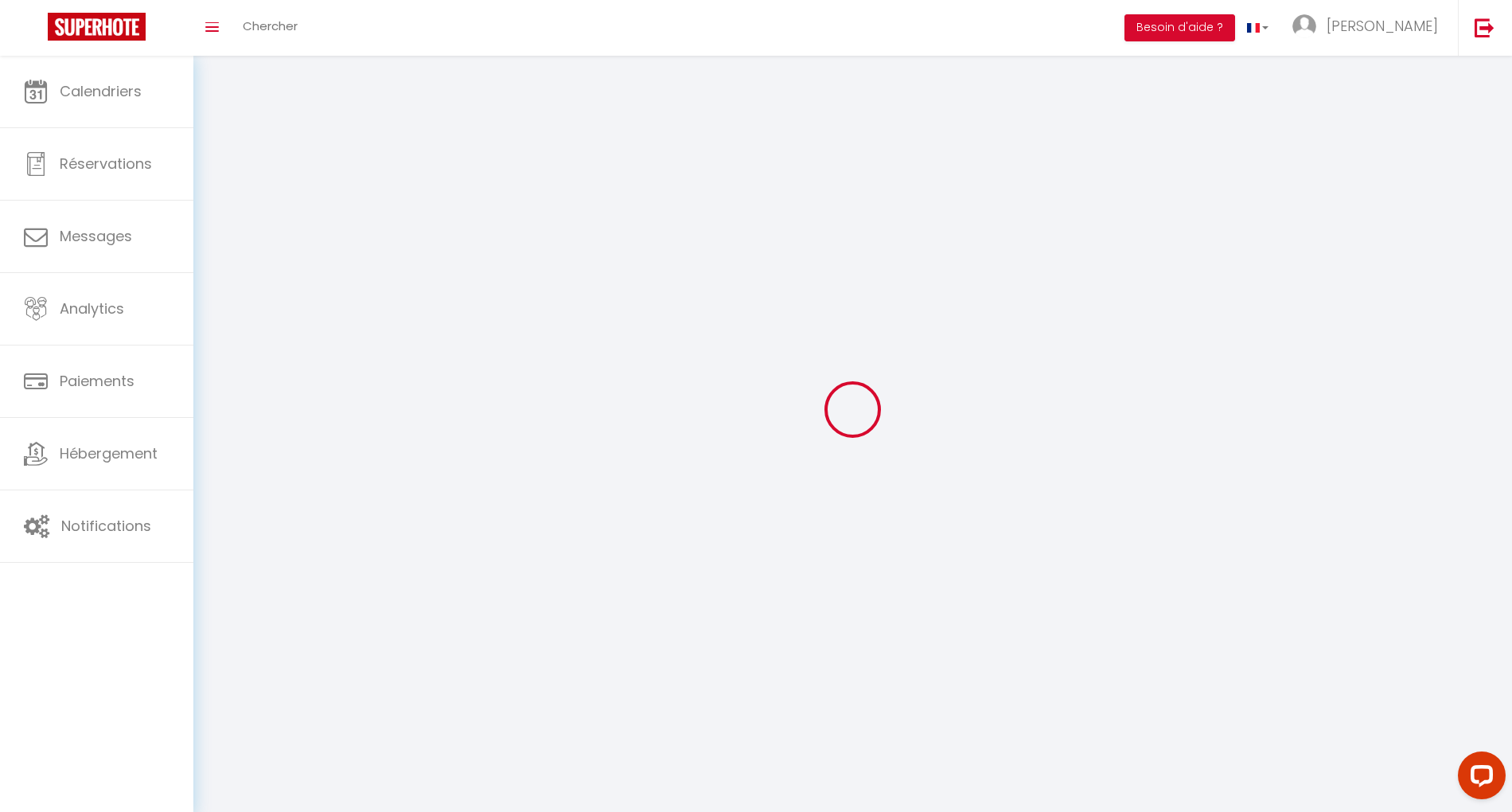
type input "[PERSON_NAME]"
type input "carrera"
type input "0616570264"
type input "[STREET_ADDRESS][PERSON_NAME]"
type input "33320"
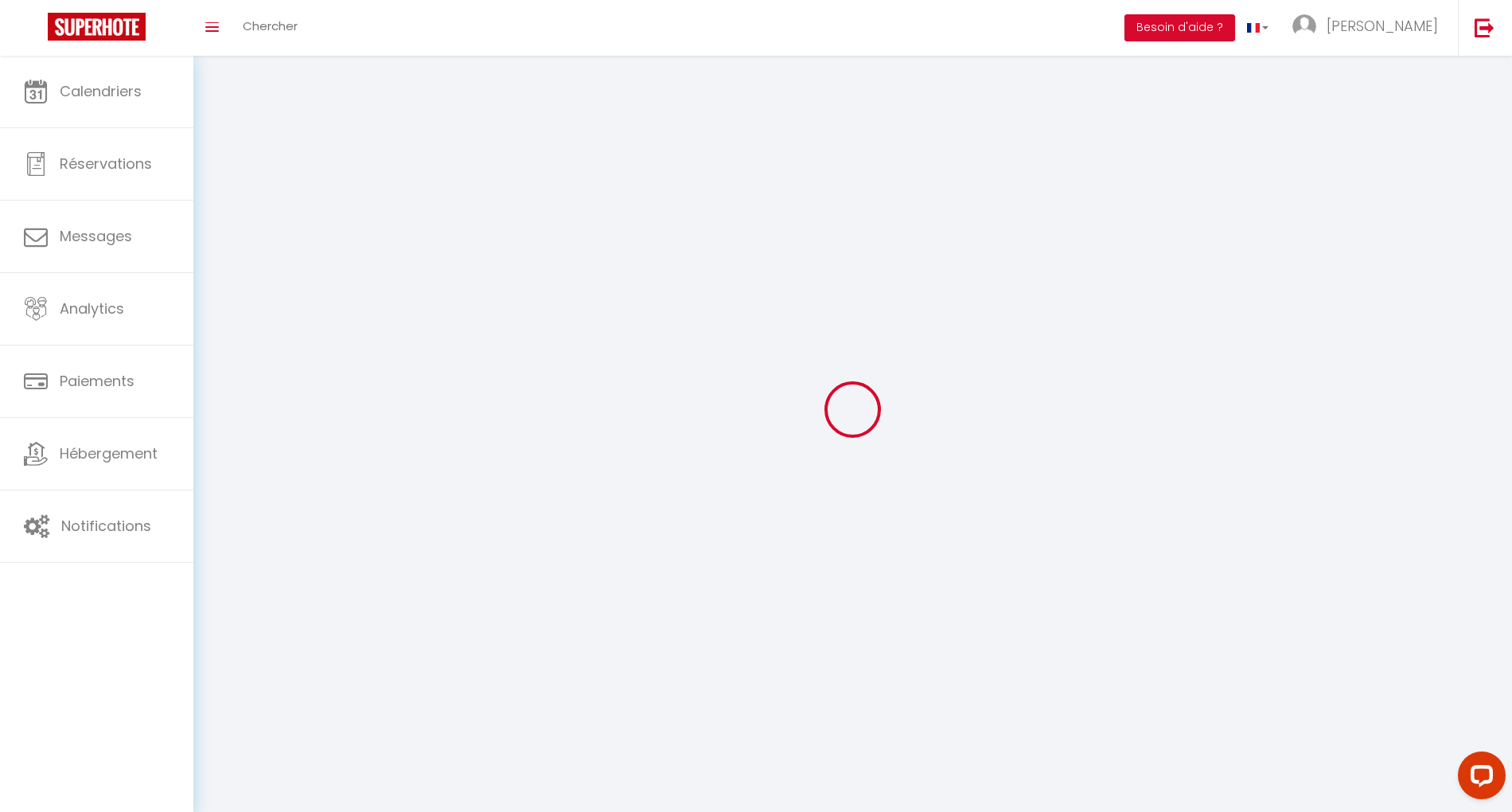
type input "eysines"
type input "Ncs6c3dphRe7OuGwNq61uP1Nz"
type input "mofr8KbccJ7xwIvGNtE2EHzH9"
select select "28"
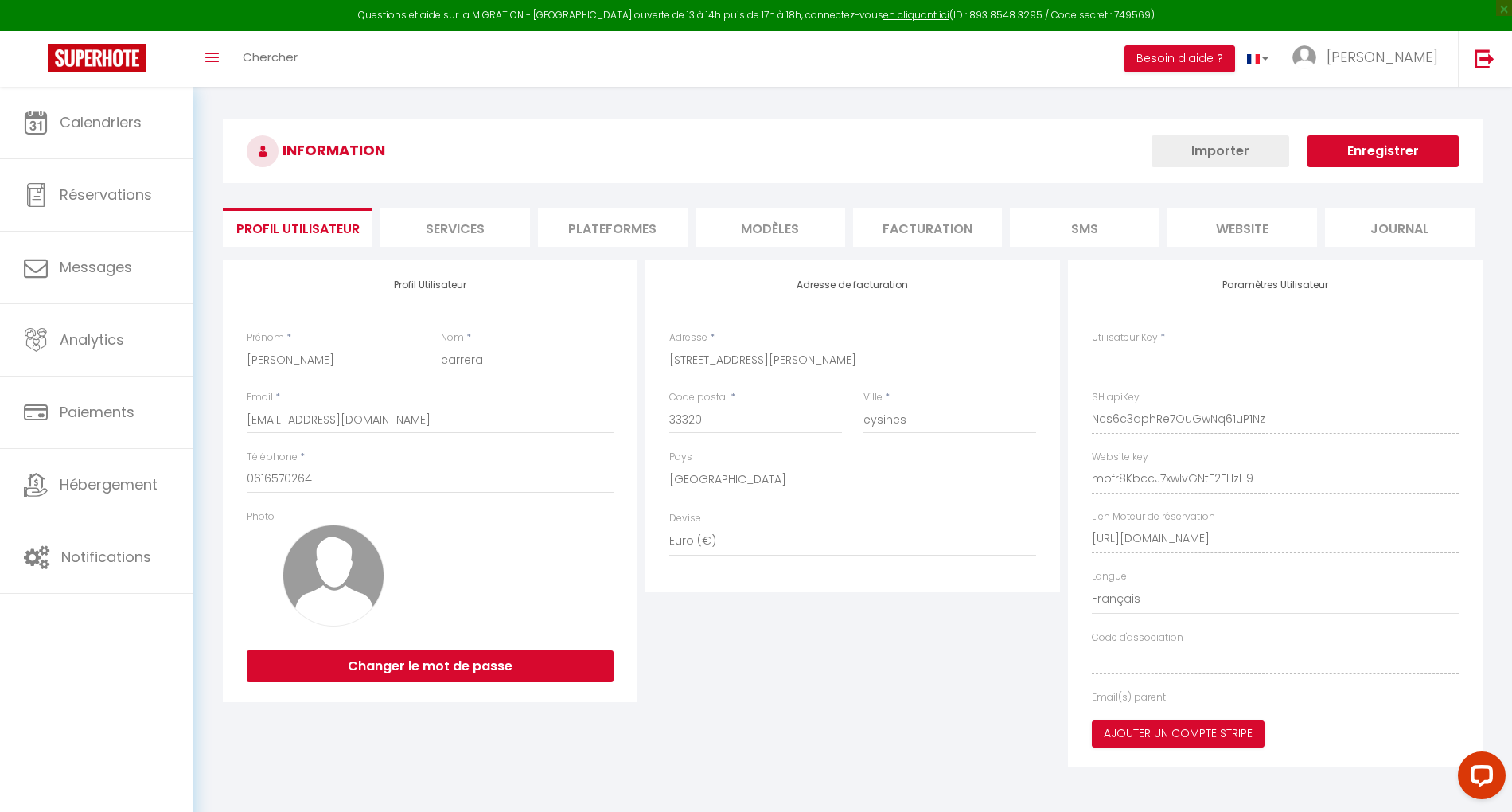
type input "Ncs6c3dphRe7OuGwNq61uP1Nz"
type input "mofr8KbccJ7xwIvGNtE2EHzH9"
type input "[URL][DOMAIN_NAME]"
select select "fr"
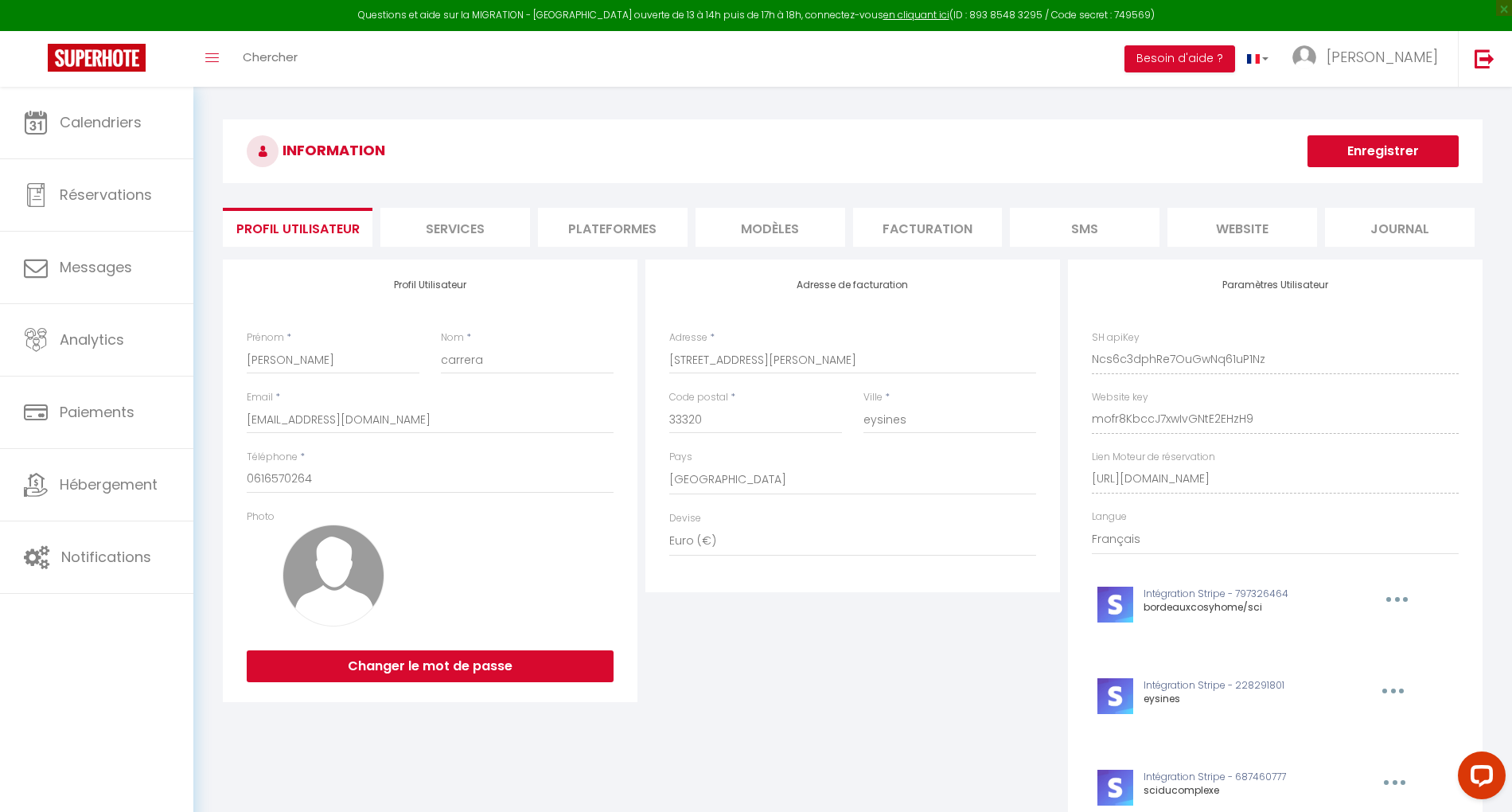
click at [599, 226] on li "Plateformes" at bounding box center [613, 227] width 150 height 39
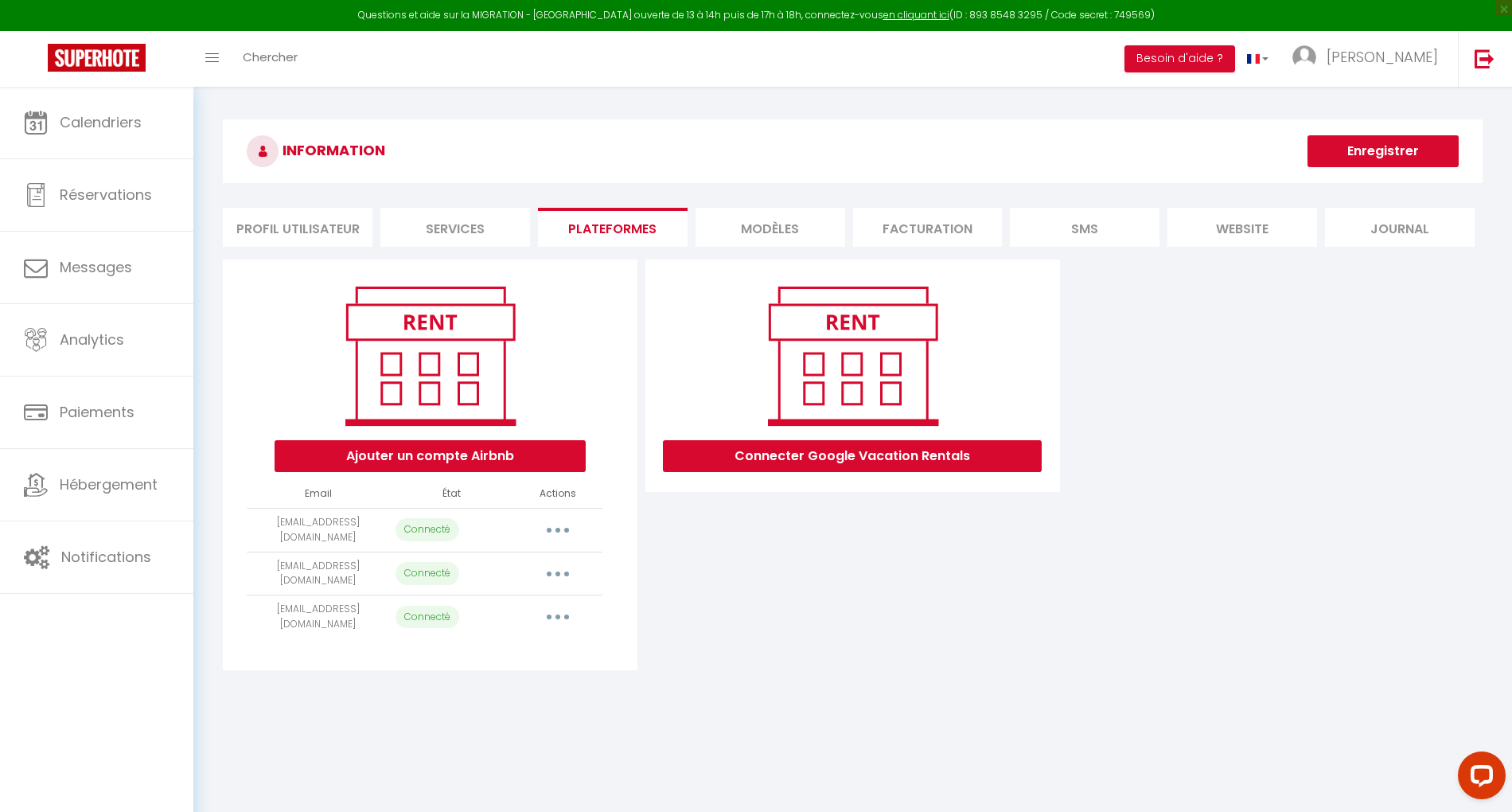
click at [555, 573] on button "button" at bounding box center [558, 574] width 45 height 26
click at [542, 597] on link "Importer les appartements" at bounding box center [487, 609] width 176 height 27
select select "69622"
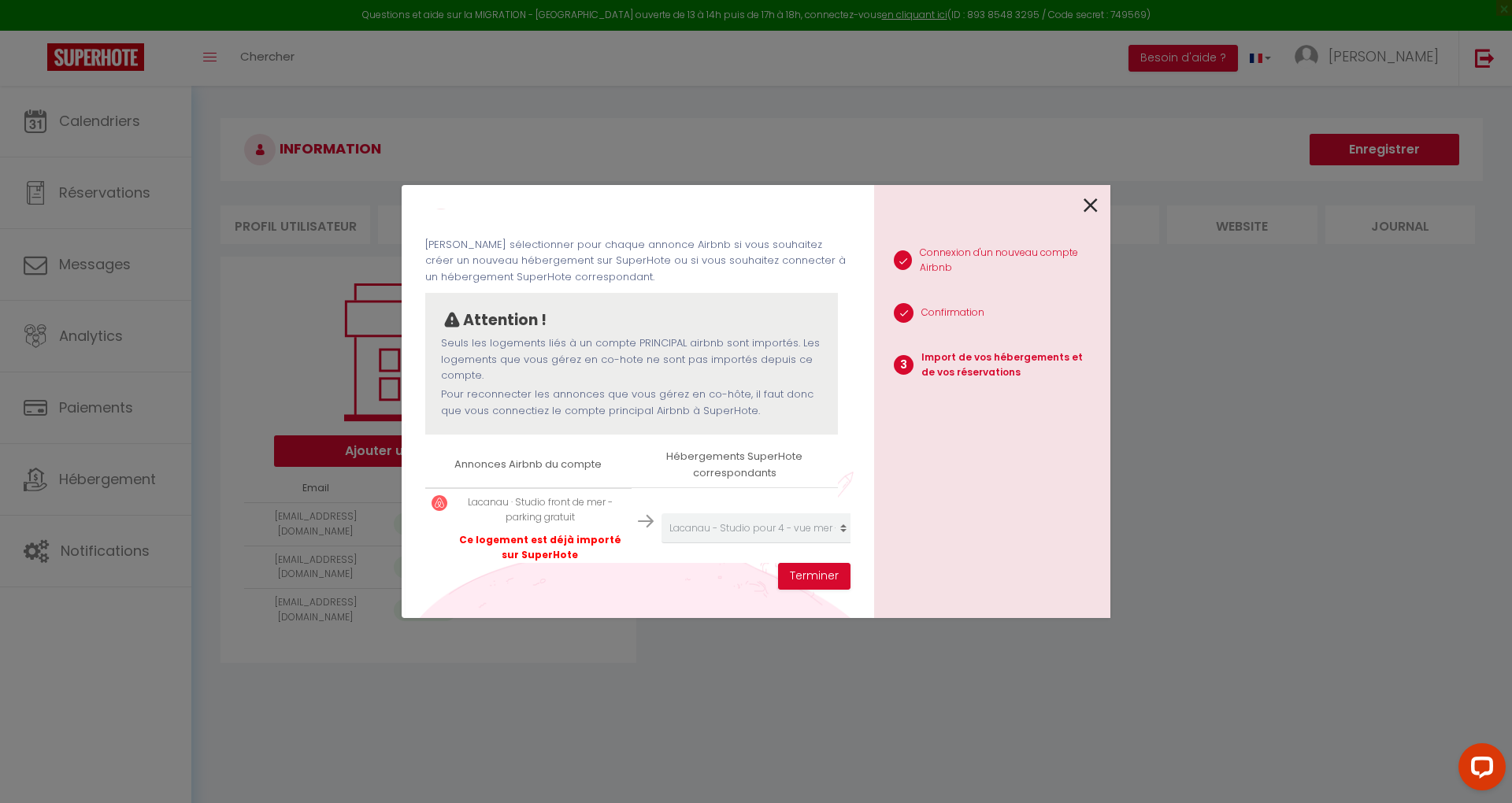
scroll to position [75, 0]
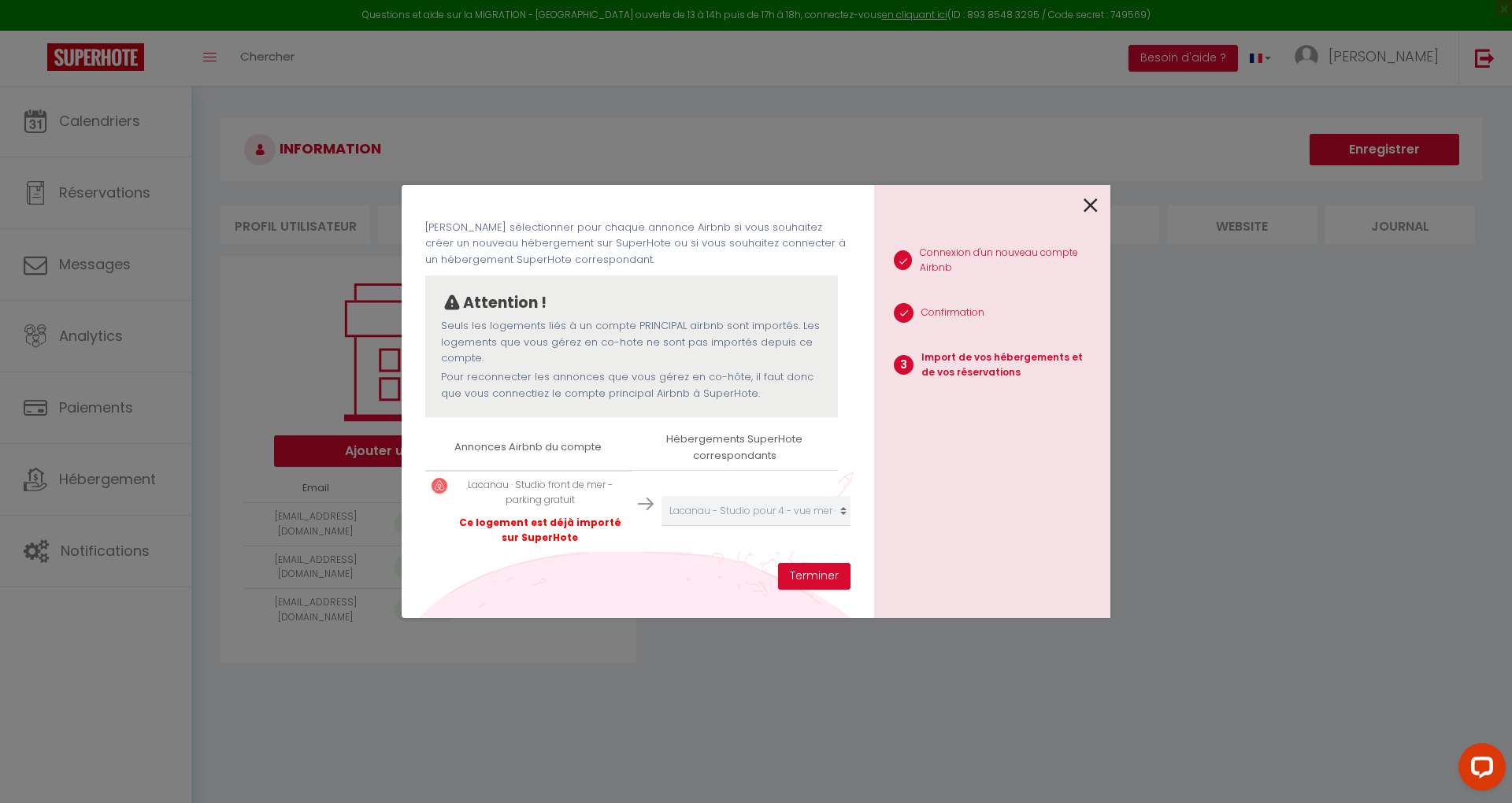
click at [1087, 200] on icon at bounding box center [1090, 205] width 14 height 24
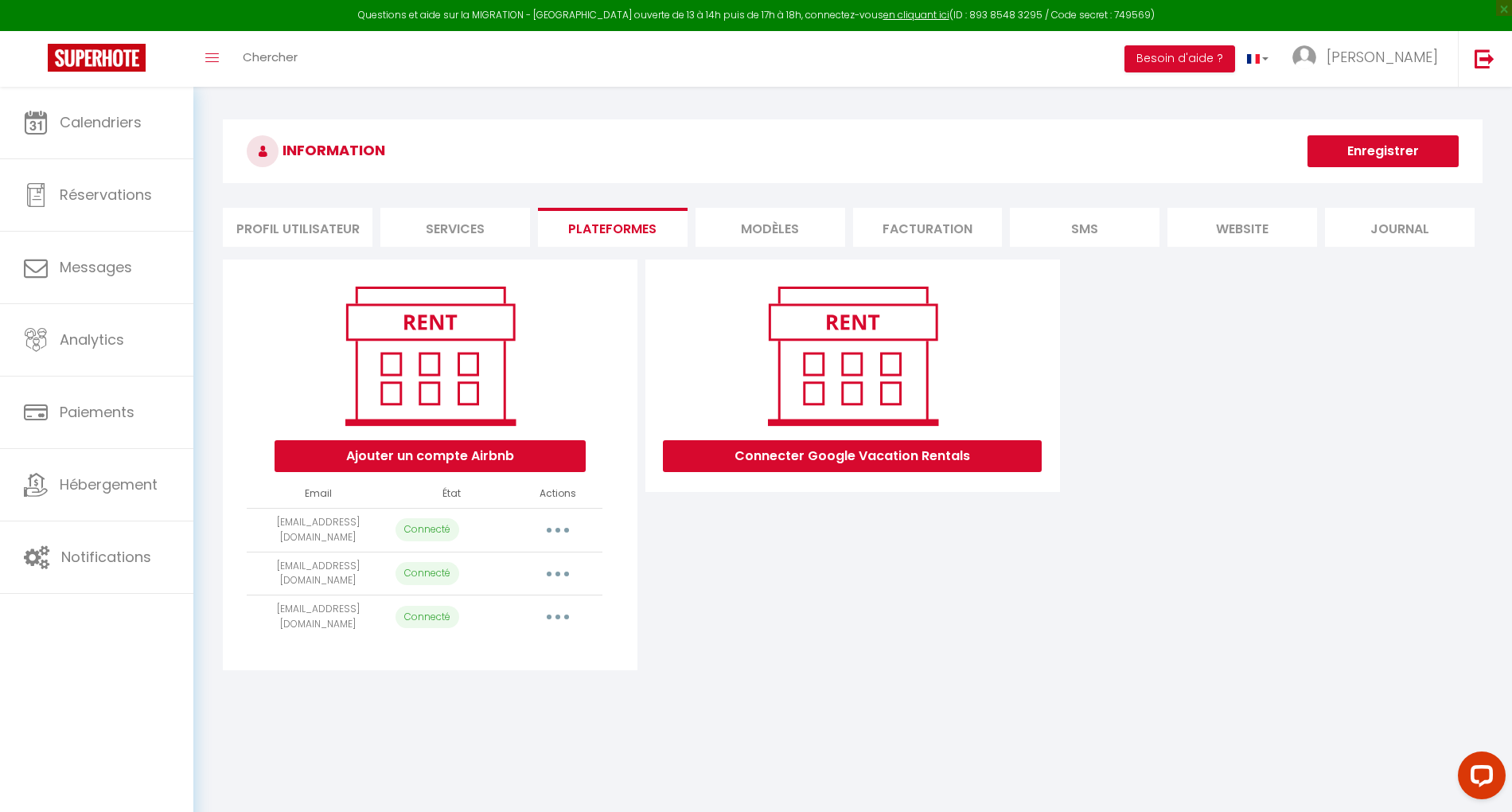
click at [553, 604] on button "button" at bounding box center [558, 617] width 45 height 26
click at [544, 643] on link "Importer les appartements" at bounding box center [487, 653] width 176 height 27
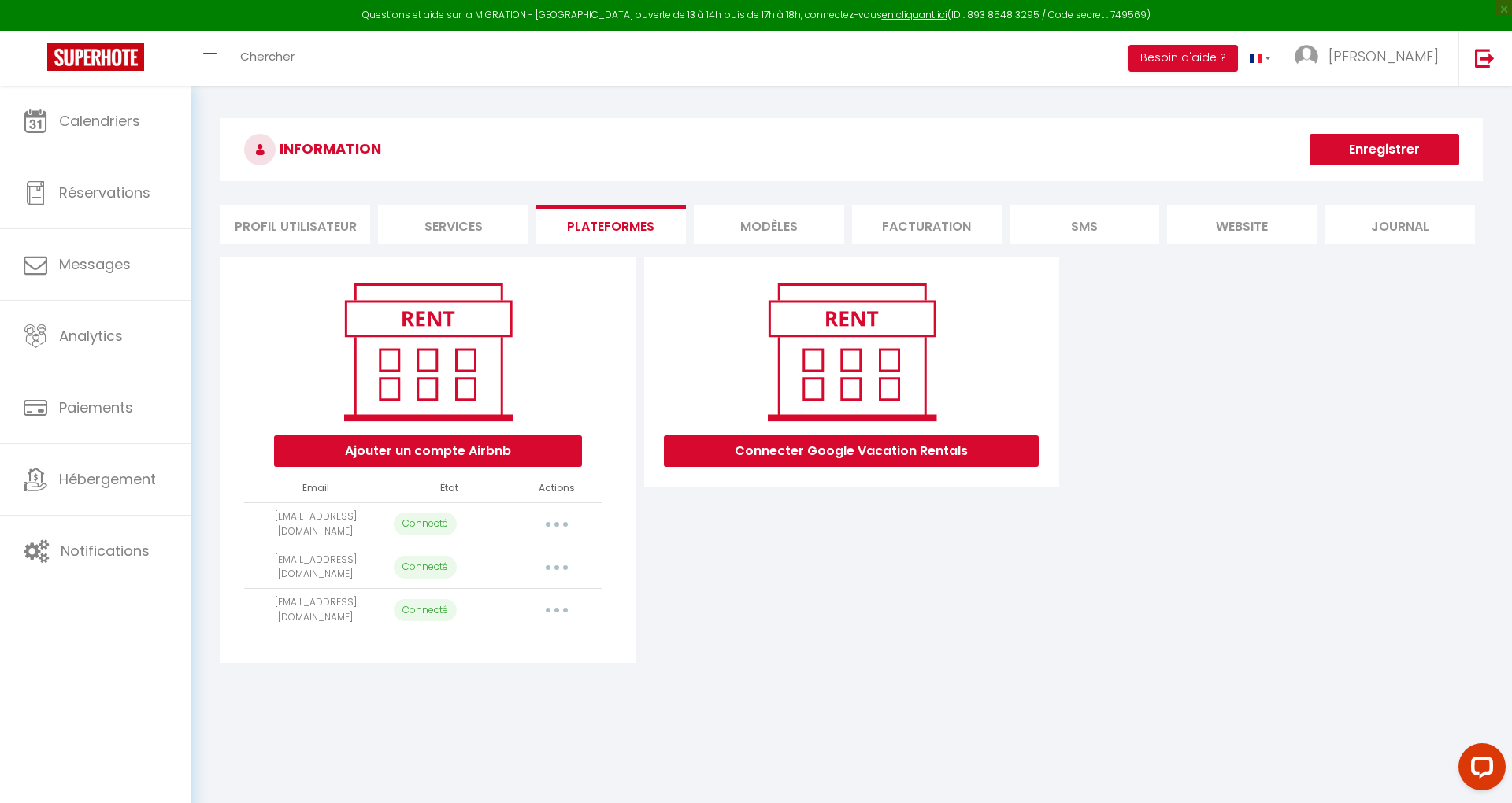
select select "68613"
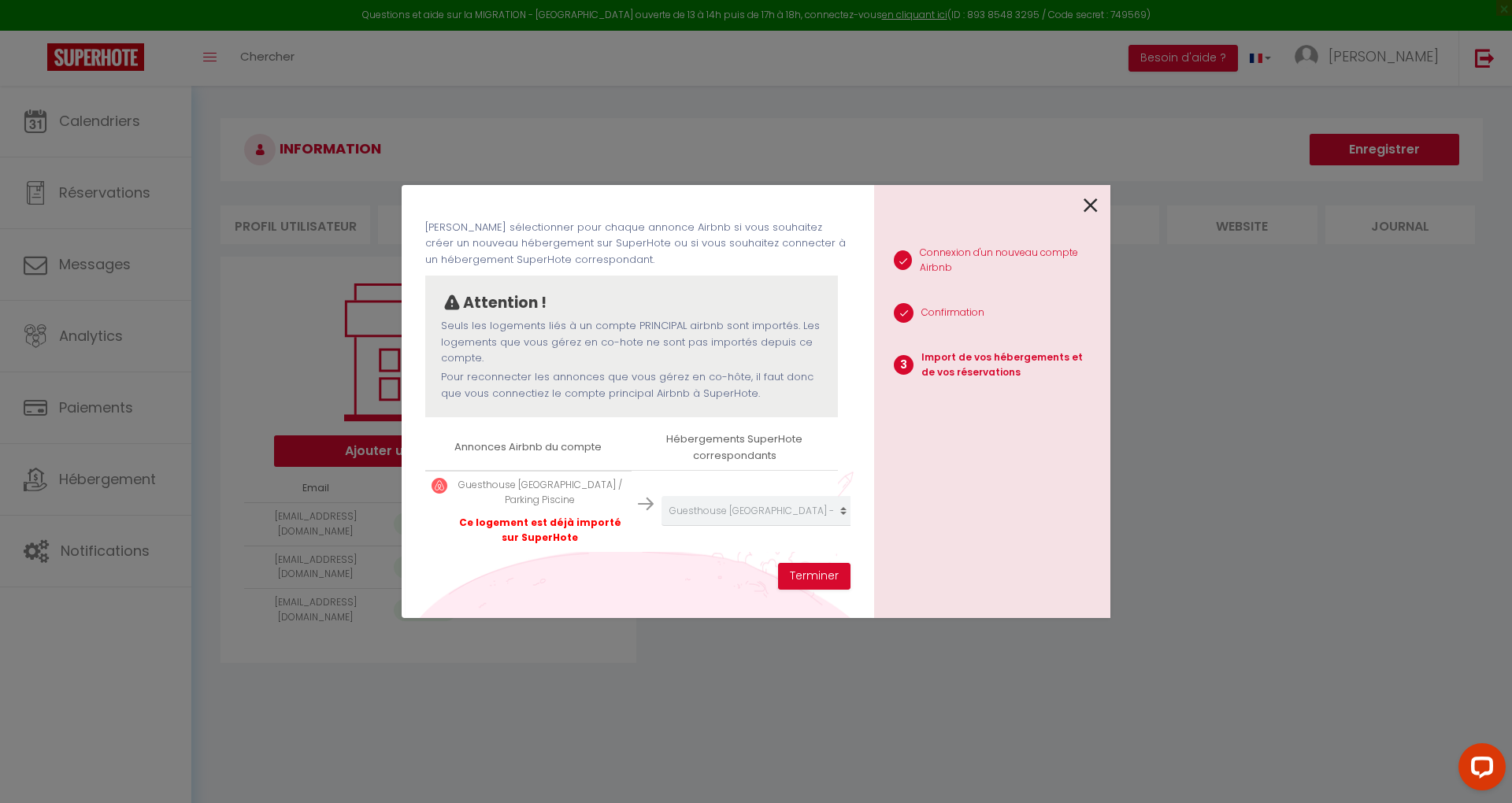
click at [1093, 199] on icon at bounding box center [1090, 205] width 14 height 24
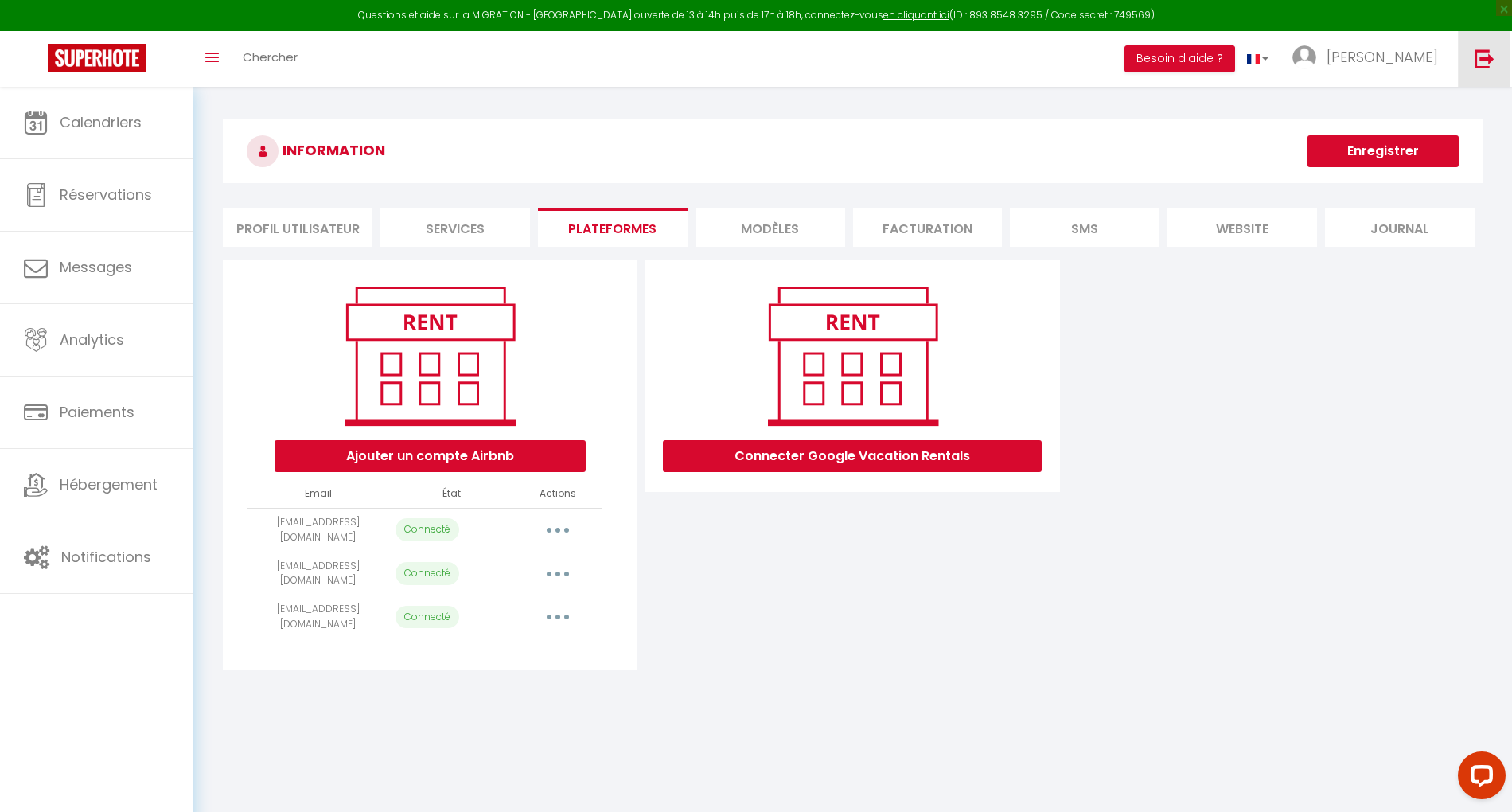
click at [1479, 60] on img at bounding box center [1484, 59] width 20 height 20
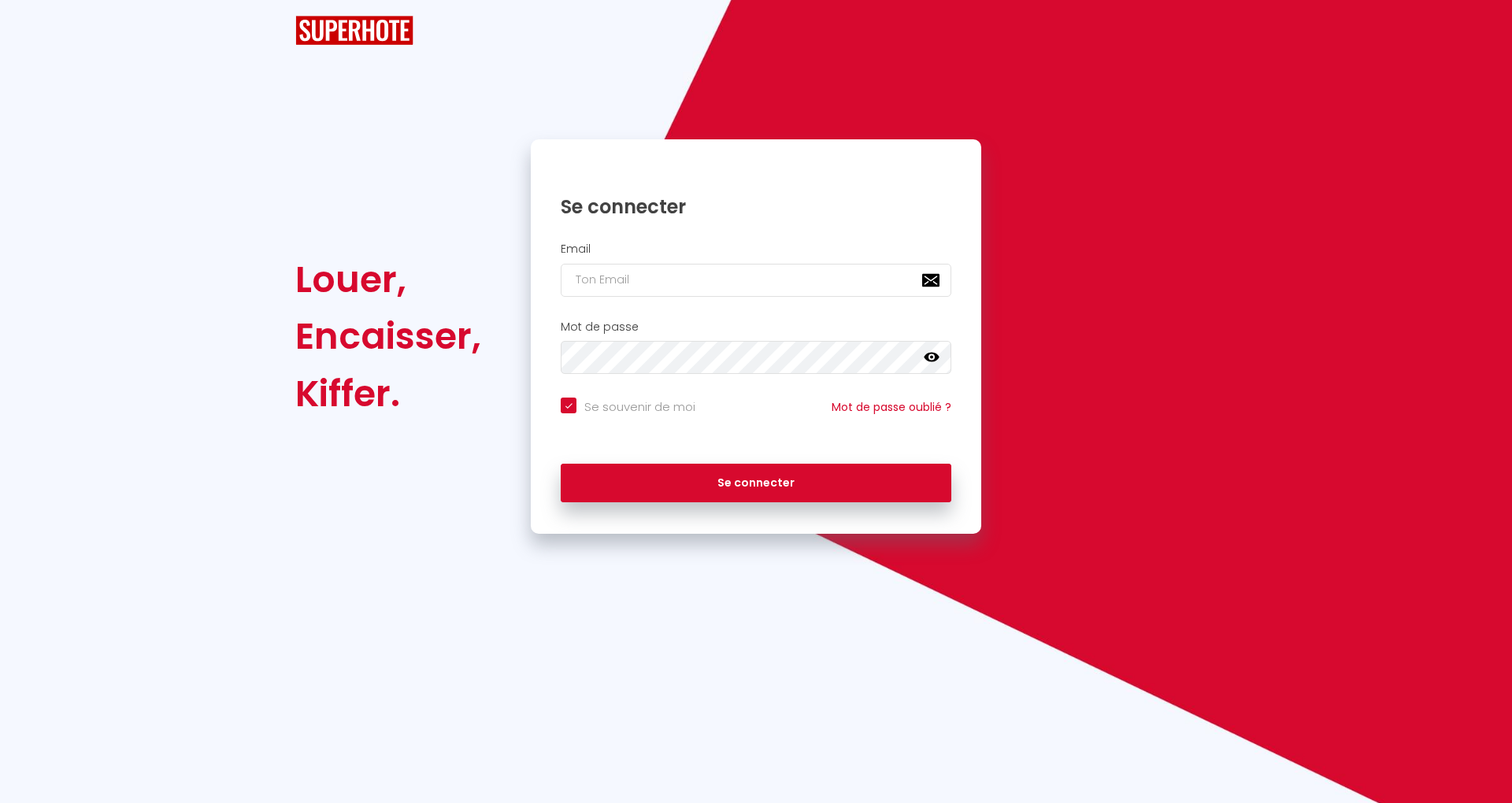
checkbox input "true"
